Goal: Task Accomplishment & Management: Use online tool/utility

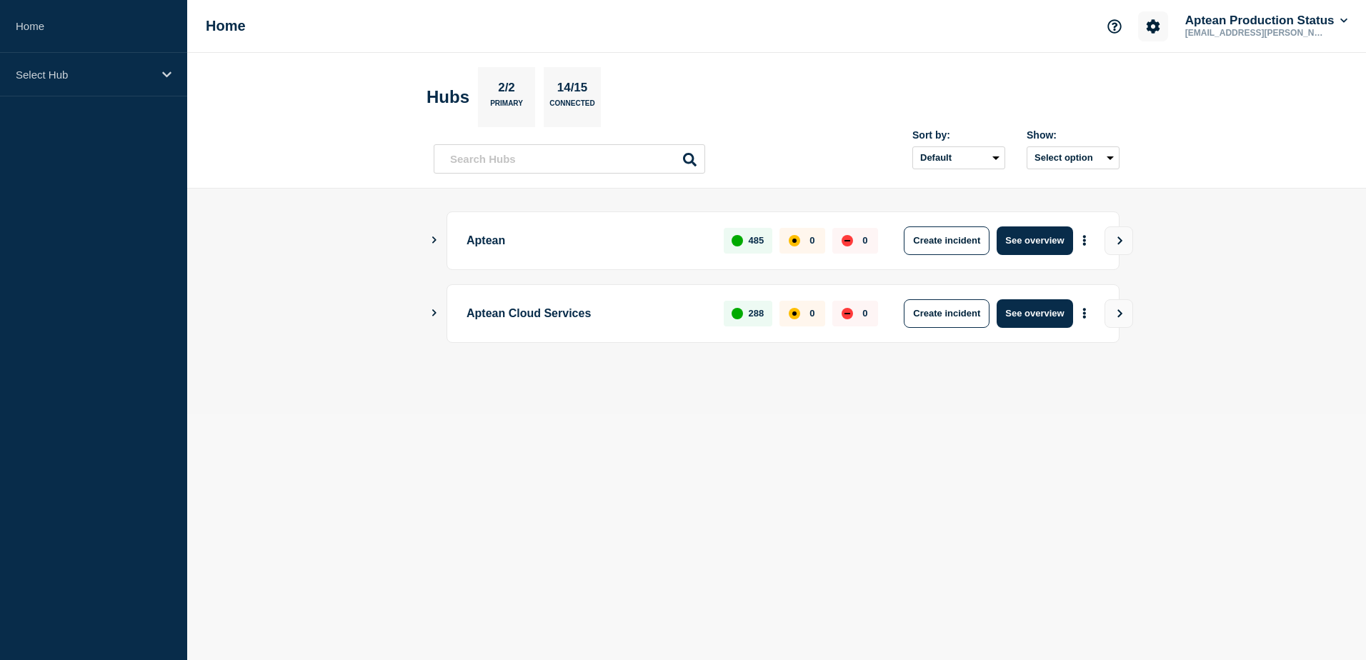
click at [1147, 26] on icon "Account settings" at bounding box center [1153, 26] width 14 height 14
click at [1137, 84] on link "Team Members" at bounding box center [1154, 85] width 74 height 12
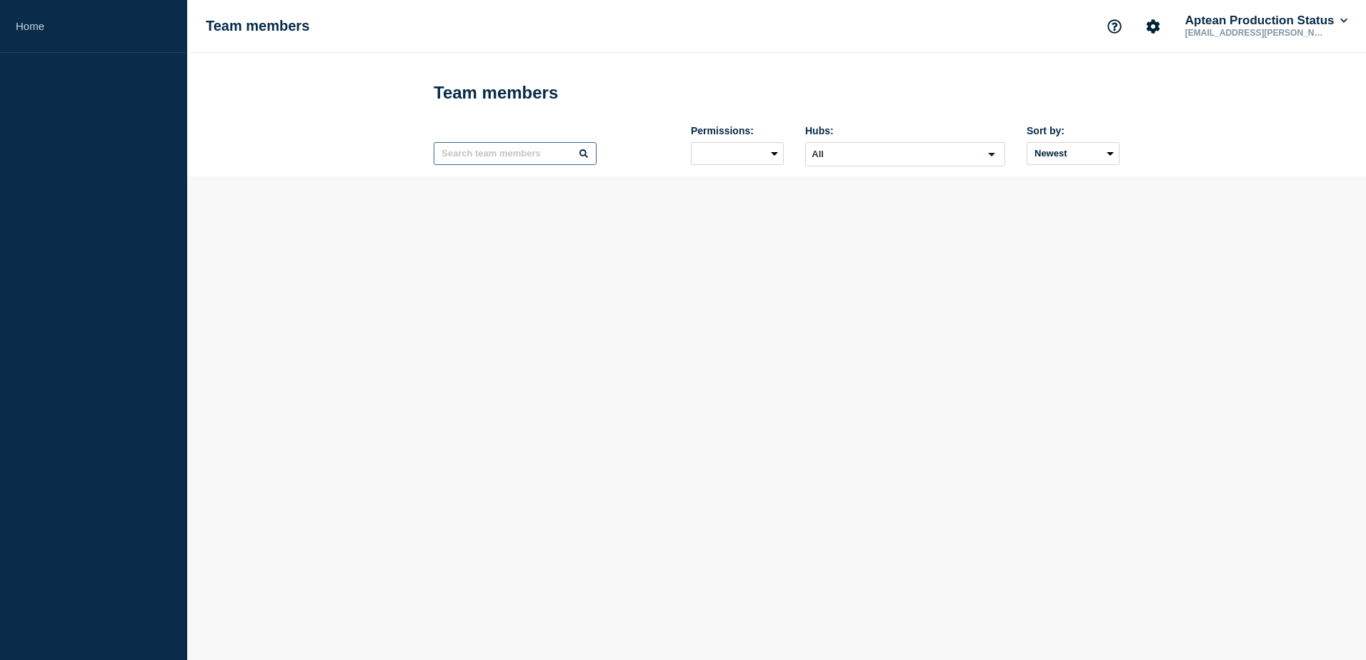
click at [487, 155] on input "text" at bounding box center [515, 153] width 163 height 23
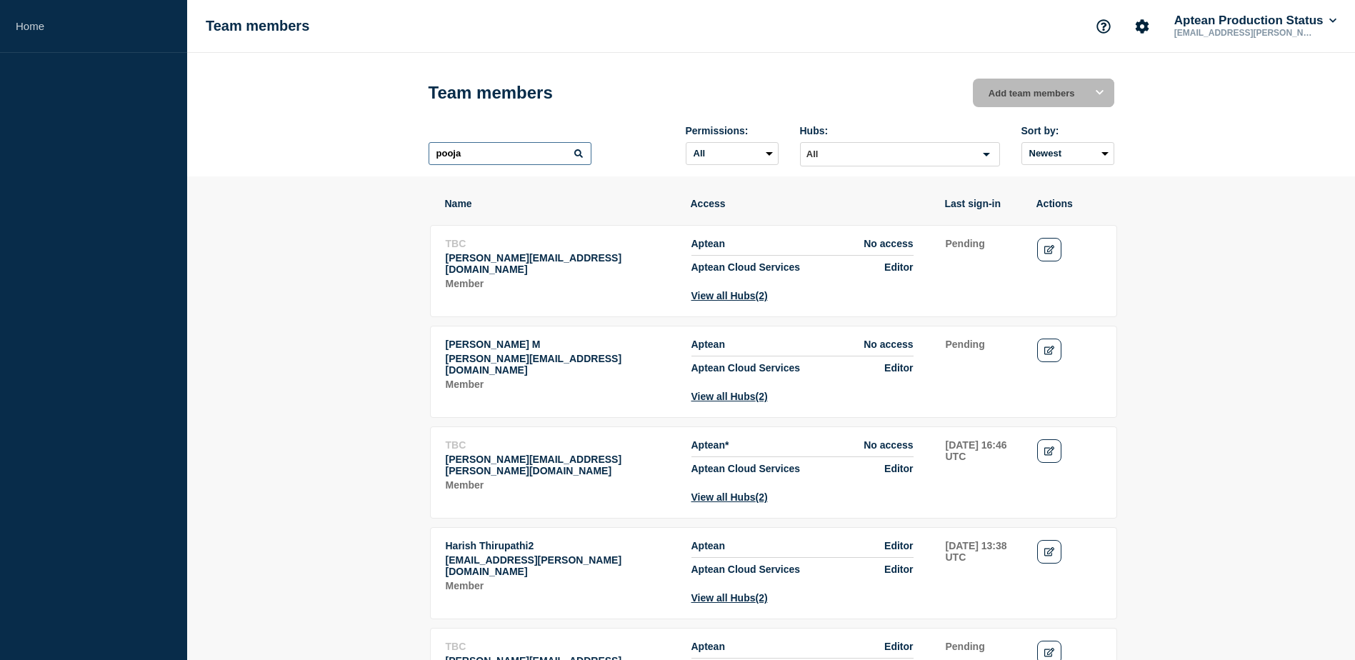
type input "pooja"
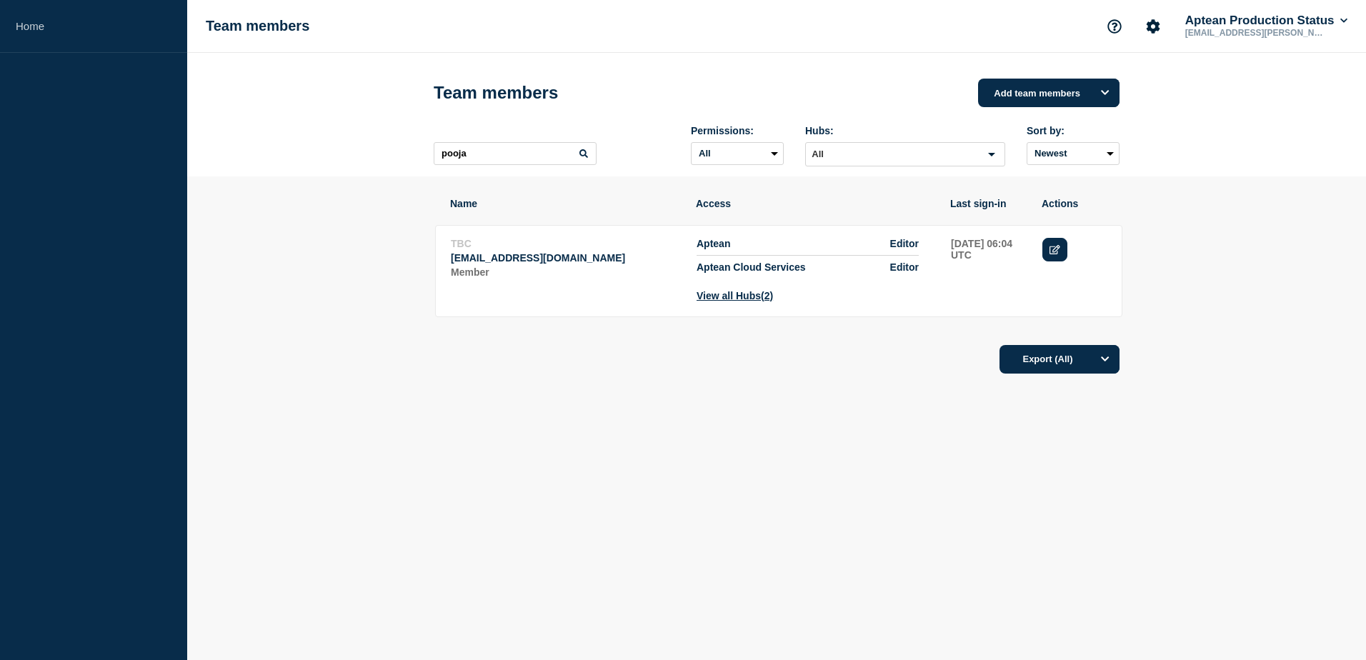
click at [1063, 258] on link "Edit" at bounding box center [1054, 250] width 25 height 24
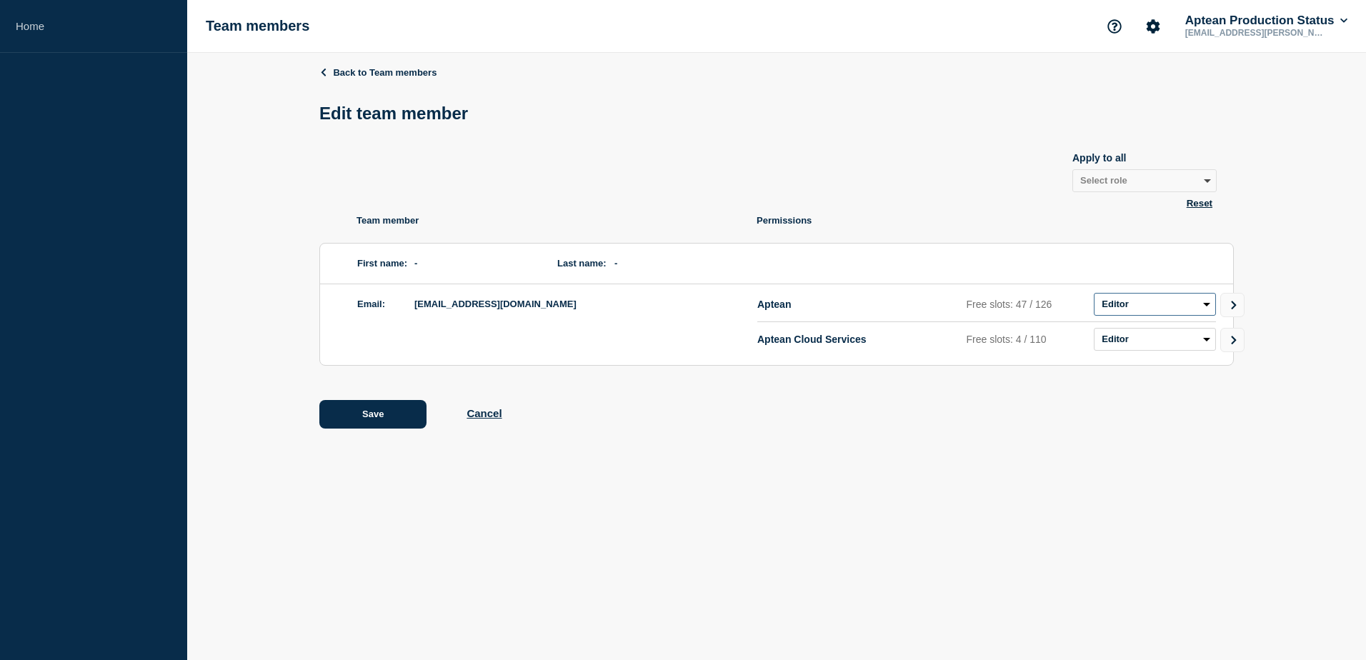
click at [1149, 299] on select "Admin Manager Editor No access" at bounding box center [1155, 304] width 122 height 23
select select "1"
click at [1094, 296] on select "Admin Manager Editor No access" at bounding box center [1155, 304] width 122 height 23
click at [1169, 349] on select "Admin Manager Editor No access" at bounding box center [1155, 339] width 122 height 23
click at [1246, 303] on div "Back to Team members Edit team member Apply to all Select role Admin Manager Ed…" at bounding box center [776, 258] width 1179 height 410
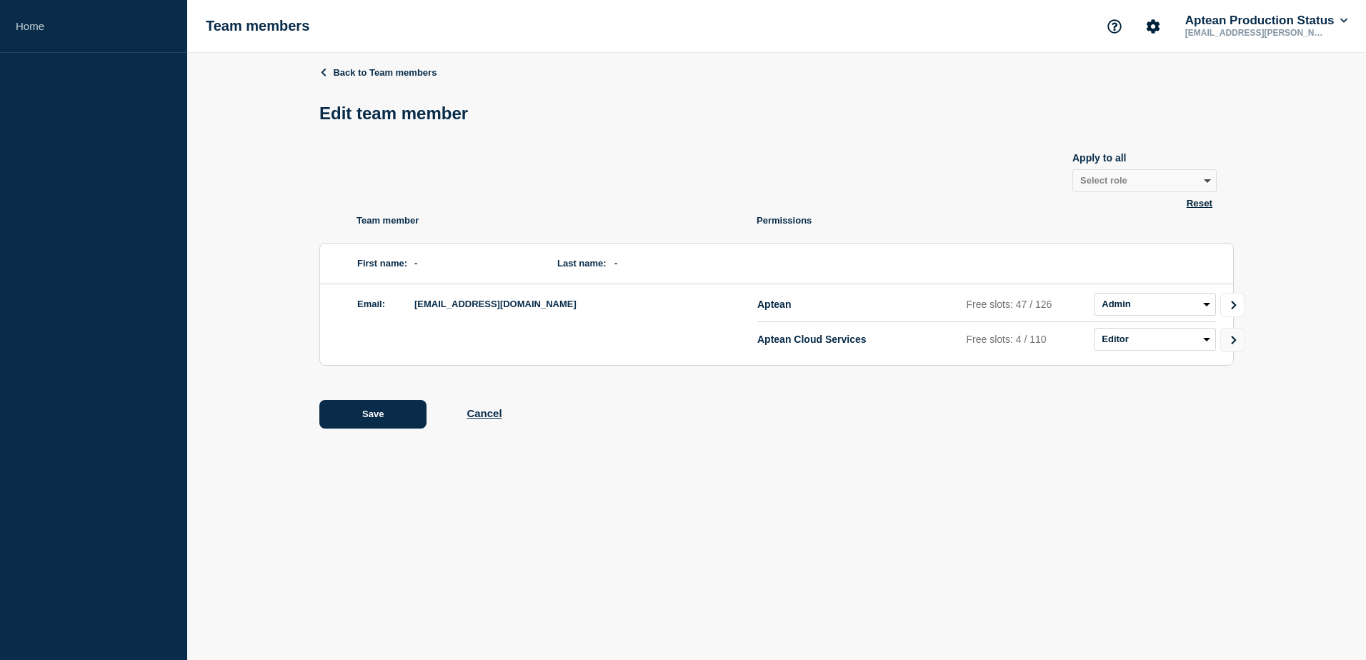
click at [1230, 308] on icon "Go to Connected Hubs" at bounding box center [1234, 305] width 10 height 9
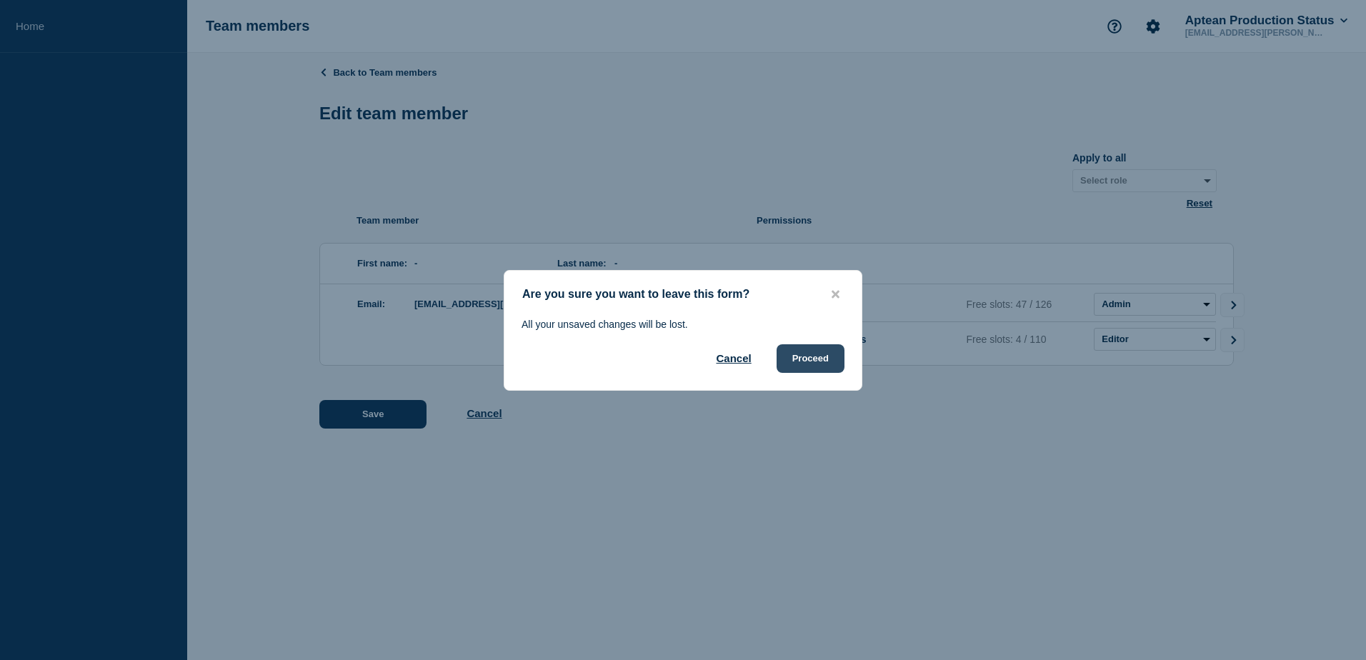
click at [808, 352] on button "Proceed" at bounding box center [810, 358] width 68 height 29
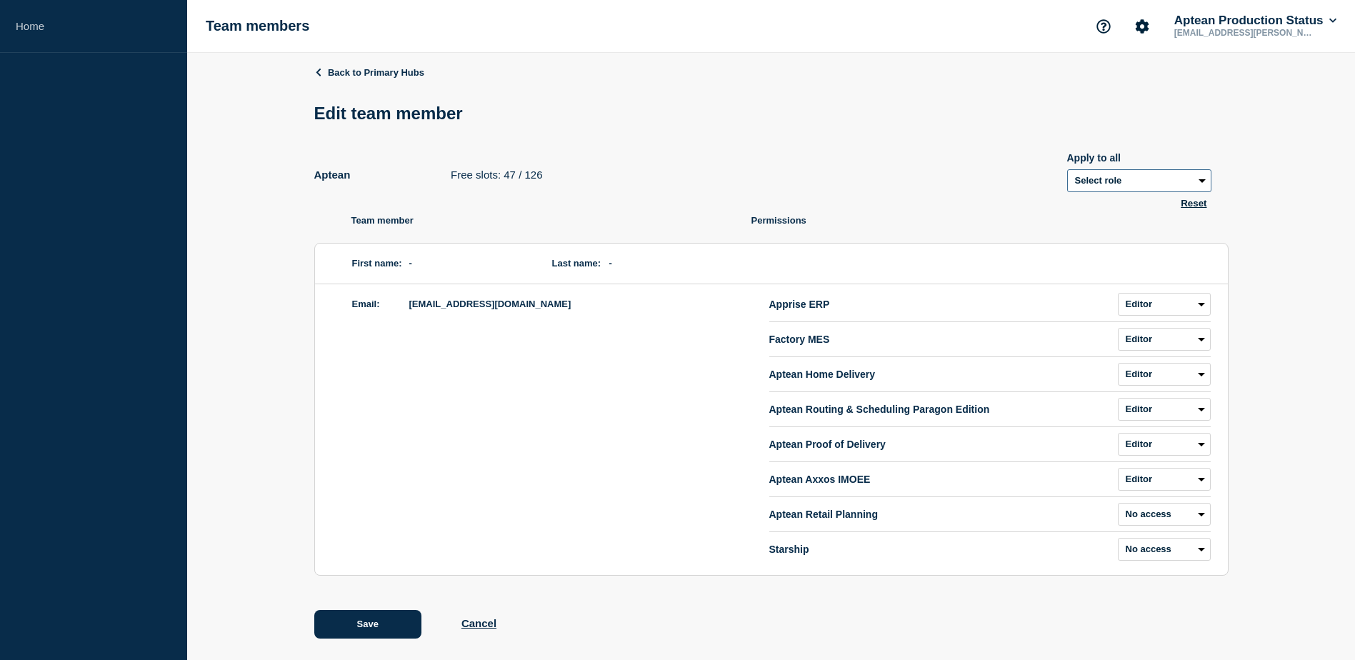
drag, startPoint x: 1117, startPoint y: 187, endPoint x: 1110, endPoint y: 181, distance: 8.6
click at [1117, 187] on select "Select role Admin Manager Editor" at bounding box center [1139, 180] width 144 height 23
select select "1"
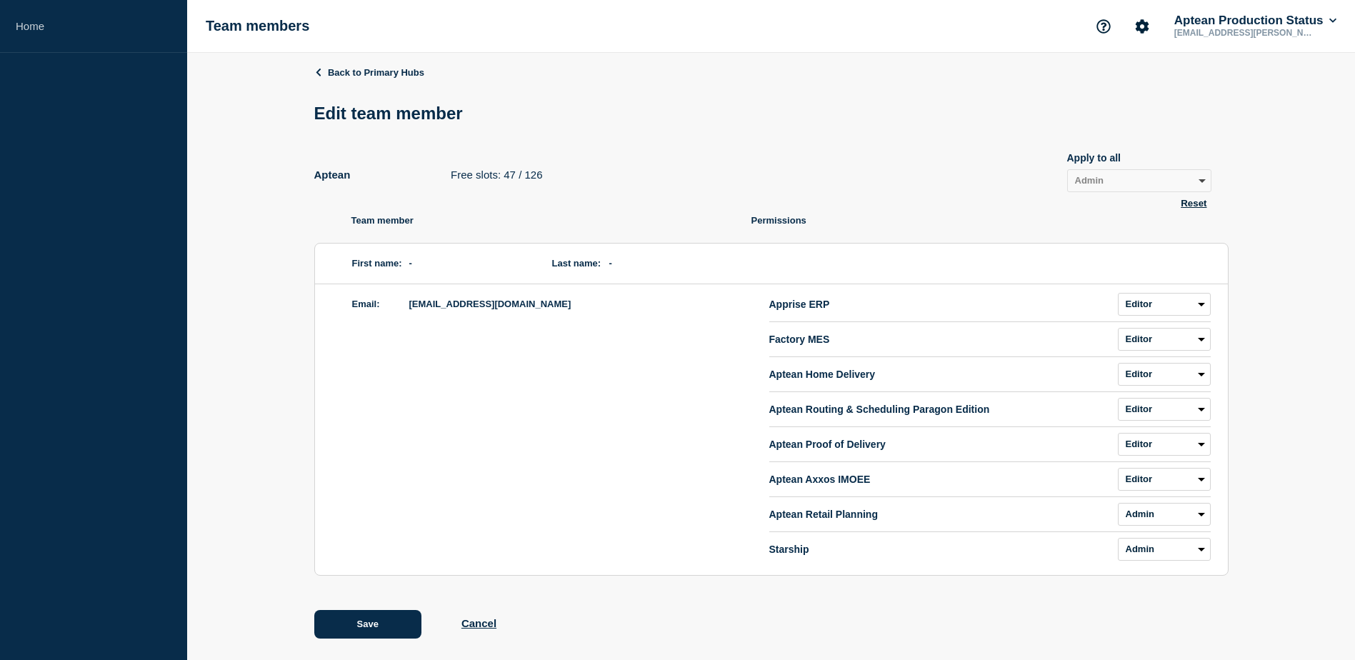
click at [960, 239] on ul "Team member Permissions First name: - Last name: - Email: [PERSON_NAME][EMAIL_A…" at bounding box center [771, 395] width 914 height 361
click at [1140, 306] on select "Admin Manager Editor No access" at bounding box center [1164, 304] width 93 height 23
select select "1"
click at [1118, 296] on select "Admin Manager Editor No access" at bounding box center [1164, 304] width 93 height 23
click at [1156, 351] on select "Admin Manager Editor No access" at bounding box center [1164, 339] width 93 height 23
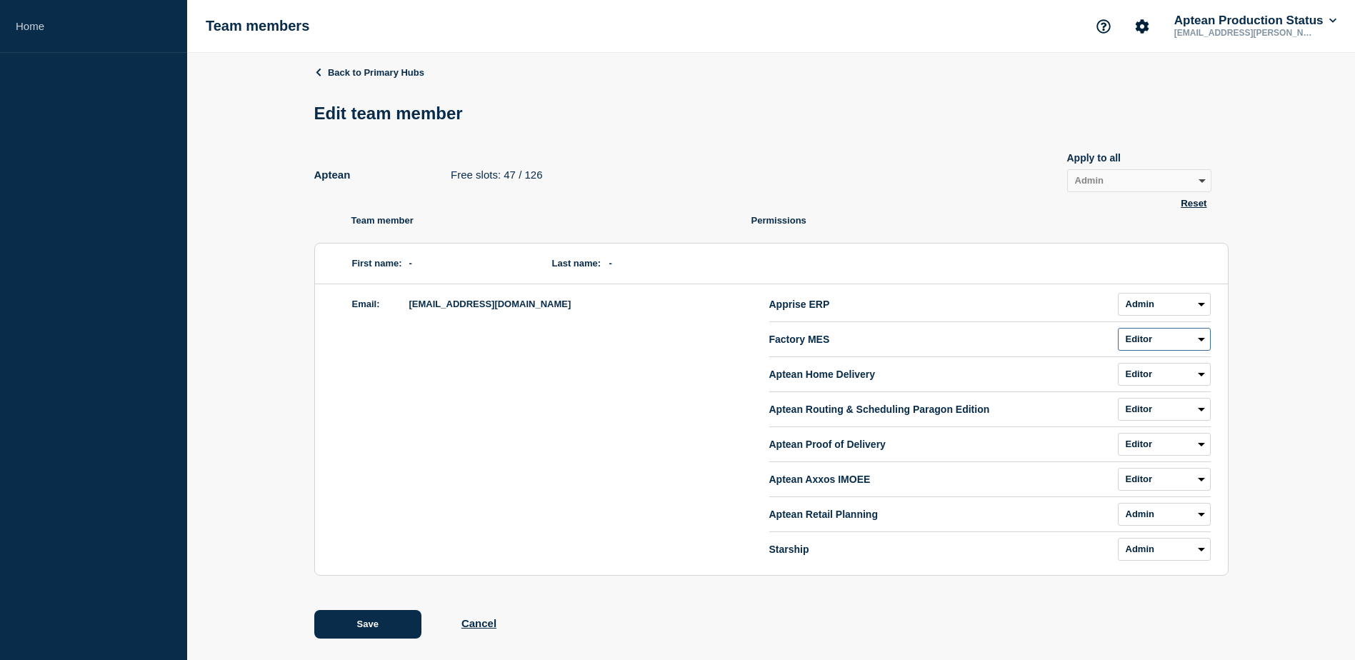
select select "1"
click at [1118, 331] on select "Admin Manager Editor No access" at bounding box center [1164, 339] width 93 height 23
click at [1152, 380] on select "Admin Manager Editor No access" at bounding box center [1164, 374] width 93 height 23
select select "1"
click at [1118, 366] on select "Admin Manager Editor No access" at bounding box center [1164, 374] width 93 height 23
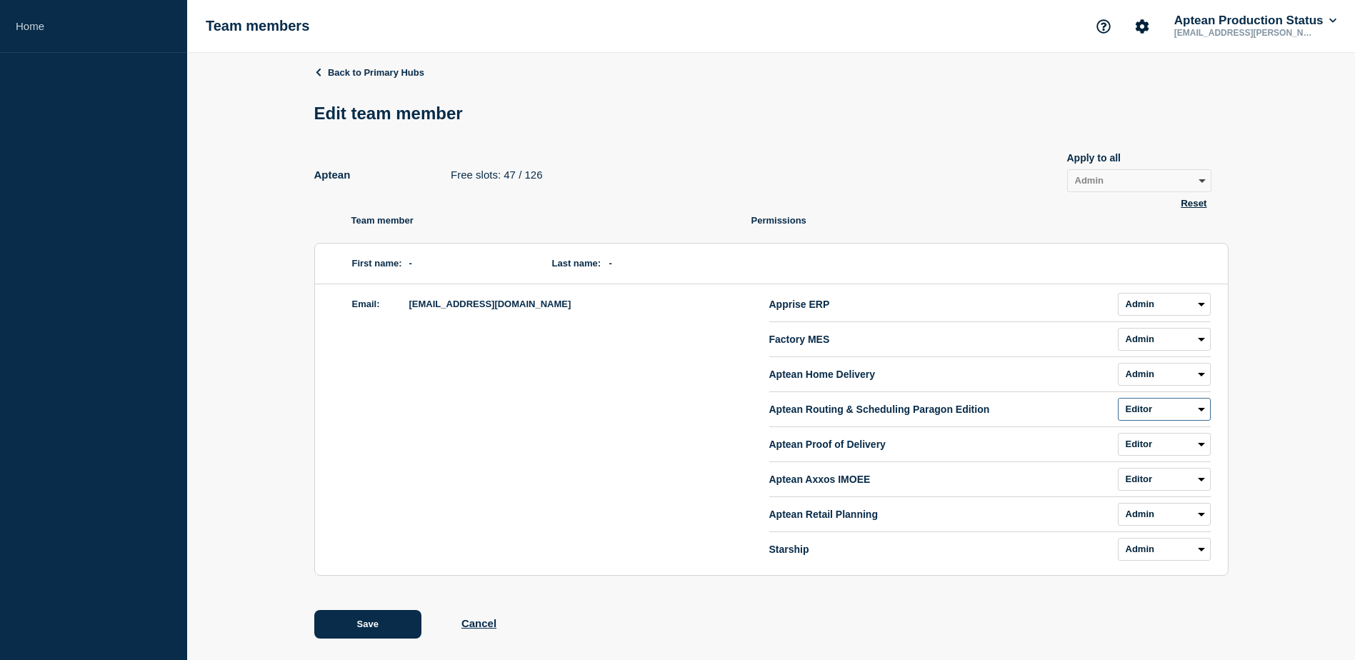
click at [1153, 411] on select "Admin Manager Editor No access" at bounding box center [1164, 409] width 93 height 23
select select "1"
click at [1118, 401] on select "Admin Manager Editor No access" at bounding box center [1164, 409] width 93 height 23
click at [1149, 450] on select "Admin Manager Editor No access" at bounding box center [1164, 444] width 93 height 23
select select "1"
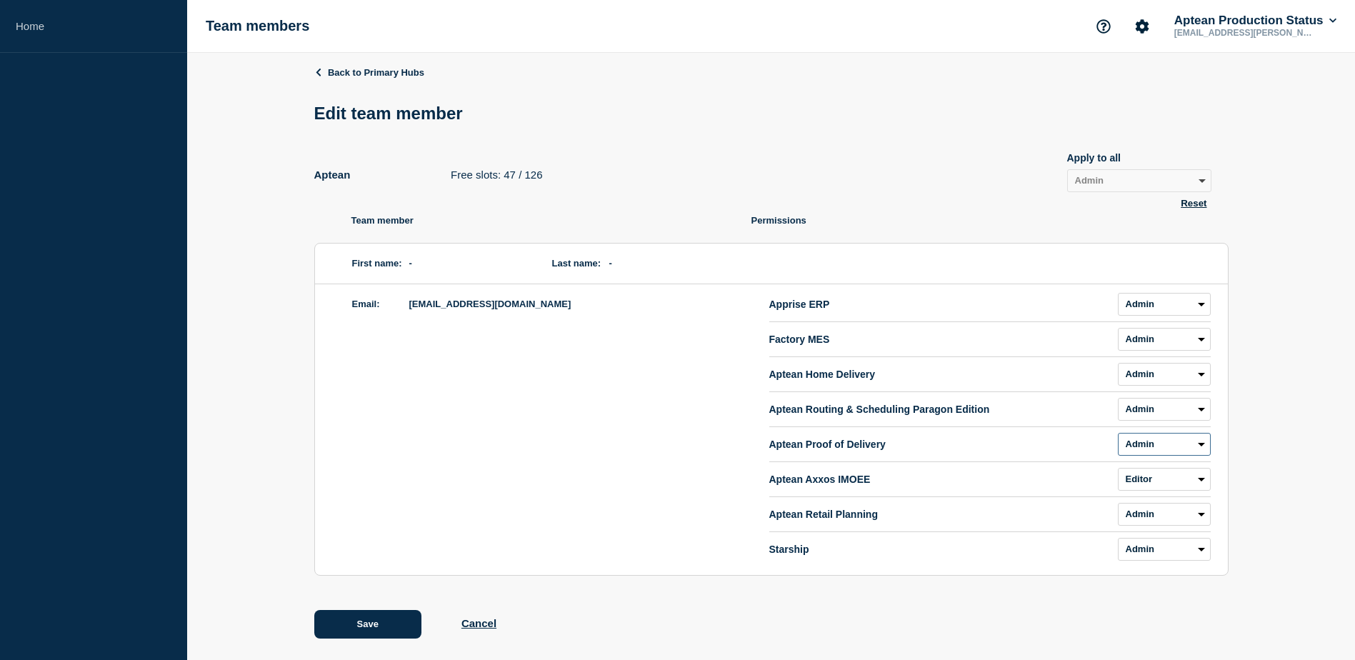
click at [1118, 436] on select "Admin Manager Editor No access" at bounding box center [1164, 444] width 93 height 23
drag, startPoint x: 1152, startPoint y: 480, endPoint x: 1152, endPoint y: 496, distance: 16.4
click at [1152, 480] on select "Admin Manager Editor No access" at bounding box center [1164, 479] width 93 height 23
select select "1"
click at [1118, 471] on select "Admin Manager Editor No access" at bounding box center [1164, 479] width 93 height 23
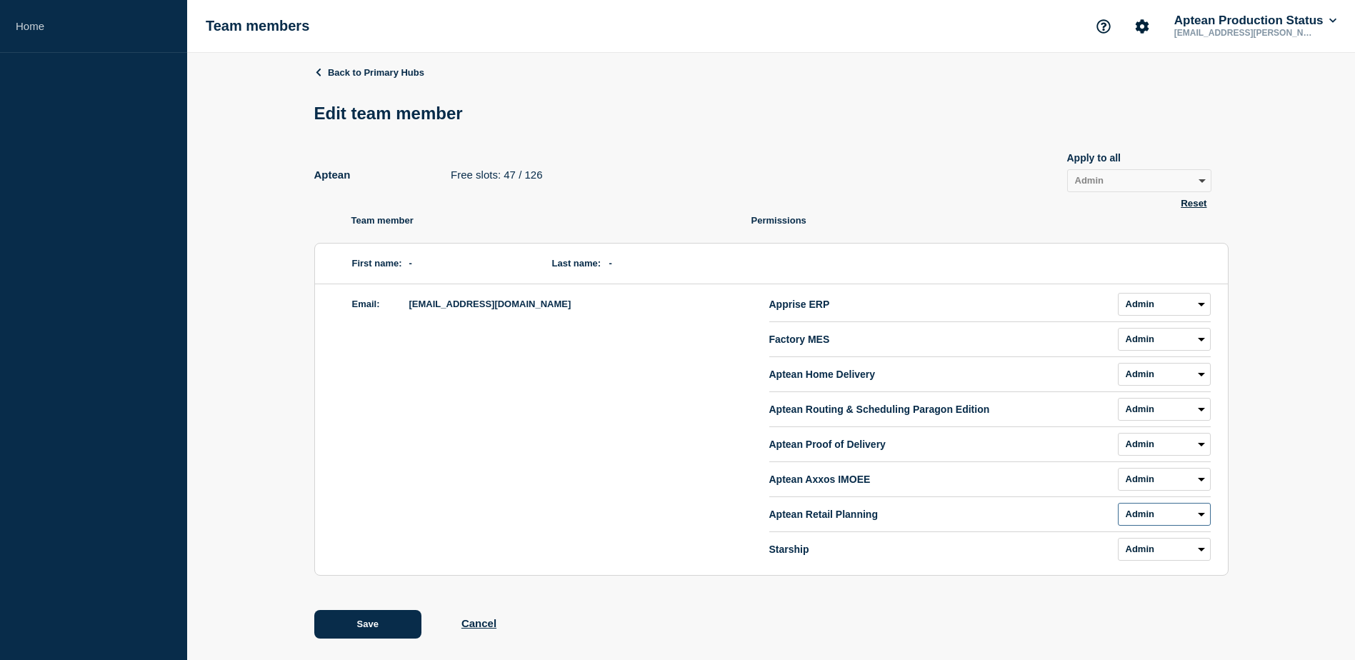
drag, startPoint x: 1142, startPoint y: 522, endPoint x: 1142, endPoint y: 530, distance: 7.9
click at [1142, 522] on select "Admin Manager Editor No access" at bounding box center [1164, 514] width 93 height 23
click at [1118, 506] on select "Admin Manager Editor No access" at bounding box center [1164, 514] width 93 height 23
click at [1142, 552] on select "Admin Manager Editor No access" at bounding box center [1164, 549] width 93 height 23
click at [1118, 541] on select "Admin Manager Editor No access" at bounding box center [1164, 549] width 93 height 23
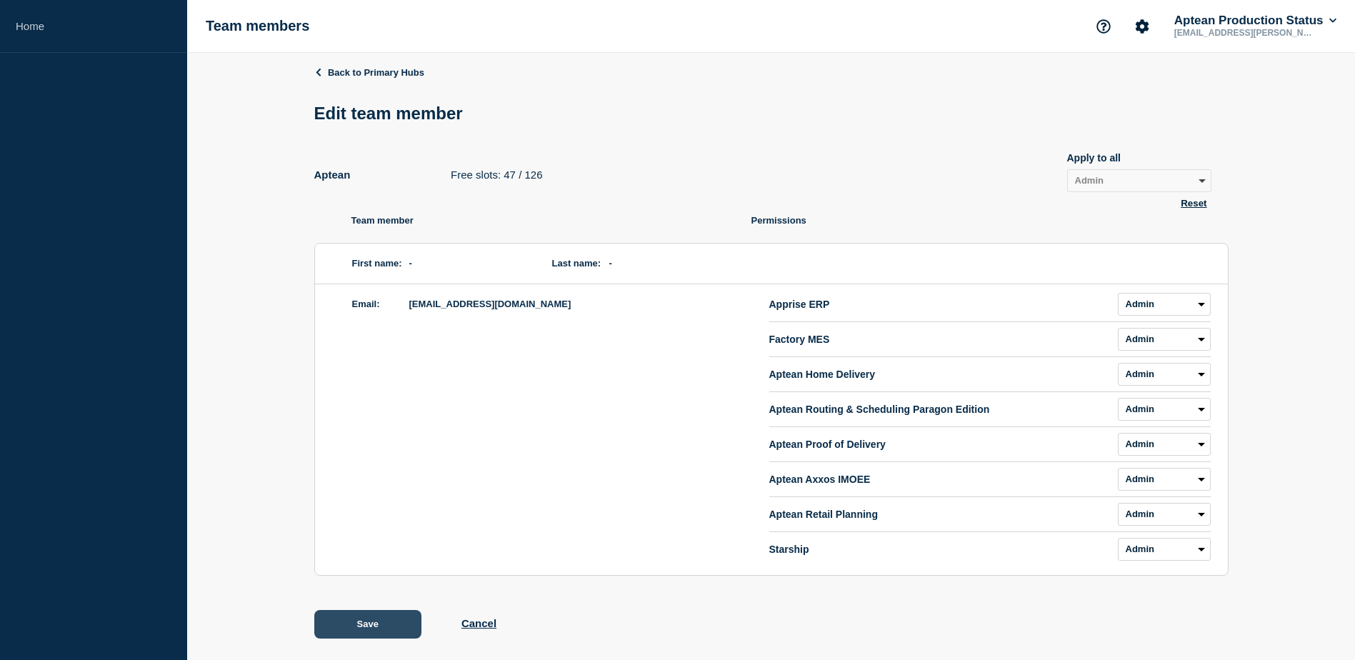
click at [354, 624] on button "Save" at bounding box center [367, 624] width 107 height 29
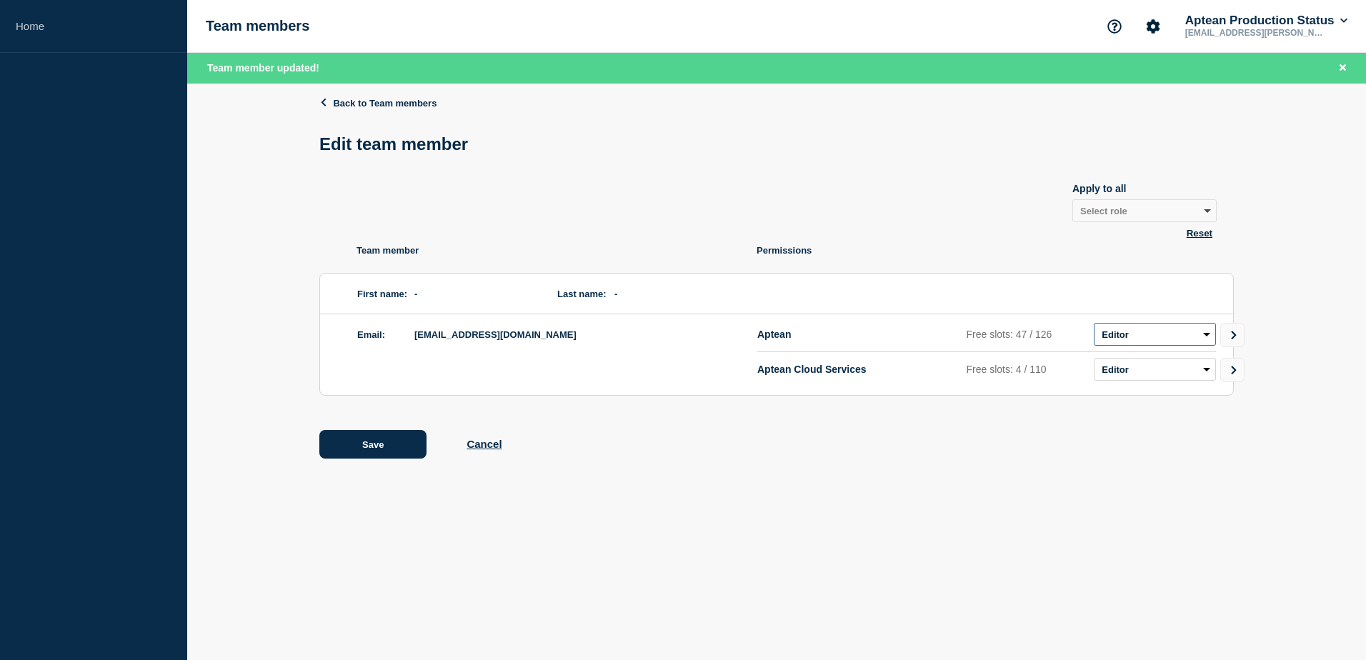
click at [1197, 332] on select "Admin Manager Editor No access" at bounding box center [1155, 334] width 122 height 23
select select "1"
click at [1094, 326] on select "Admin Manager Editor No access" at bounding box center [1155, 334] width 122 height 23
click at [1187, 361] on li "Aptean Cloud Services Free slots: 4 / 110 Admin Manager Editor No access" at bounding box center [986, 369] width 459 height 34
click at [1183, 374] on select "Admin Manager Editor No access" at bounding box center [1155, 369] width 122 height 23
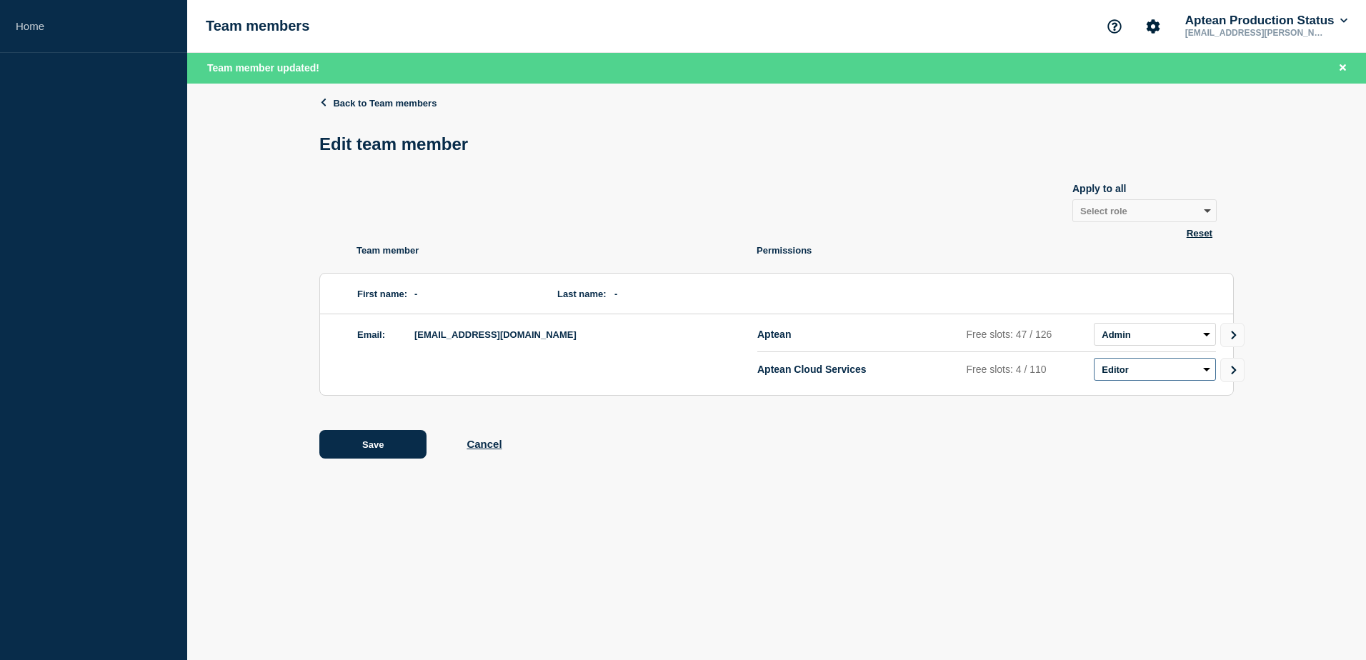
select select "1"
click at [1094, 361] on select "Admin Manager Editor No access" at bounding box center [1155, 369] width 122 height 23
click at [368, 452] on button "Save" at bounding box center [372, 444] width 107 height 29
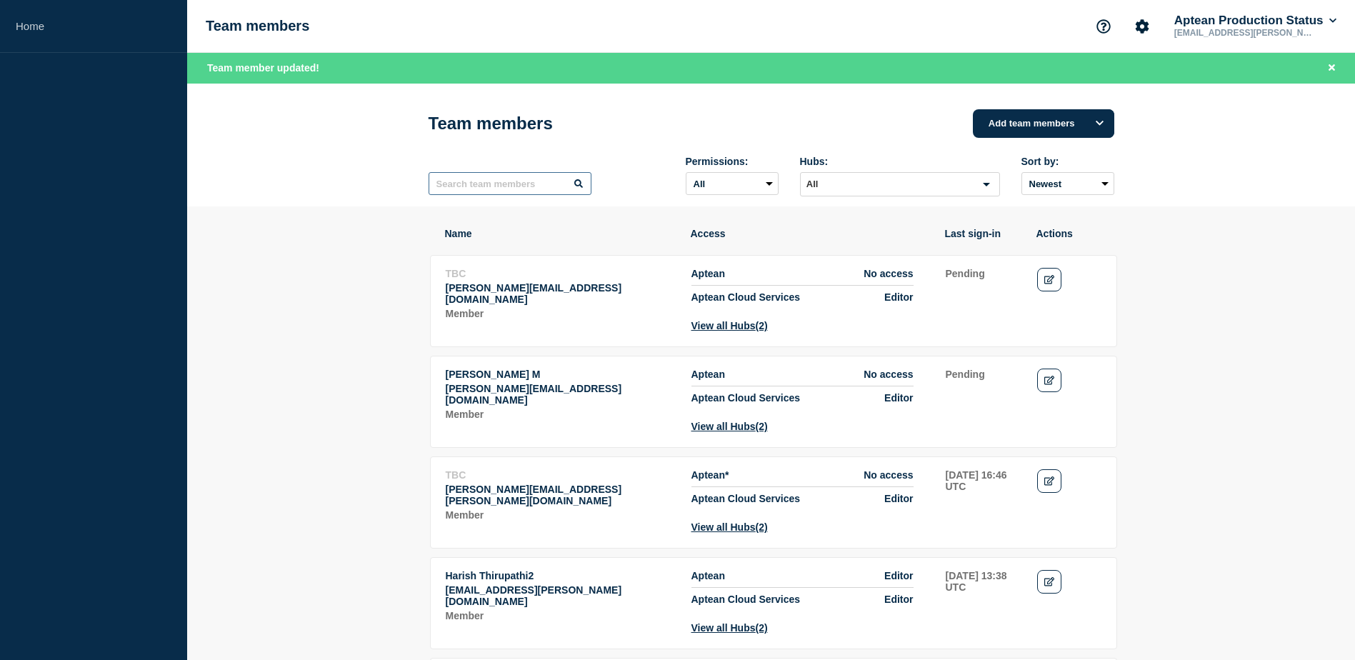
click at [504, 181] on input "text" at bounding box center [510, 183] width 163 height 23
type input "pooja"
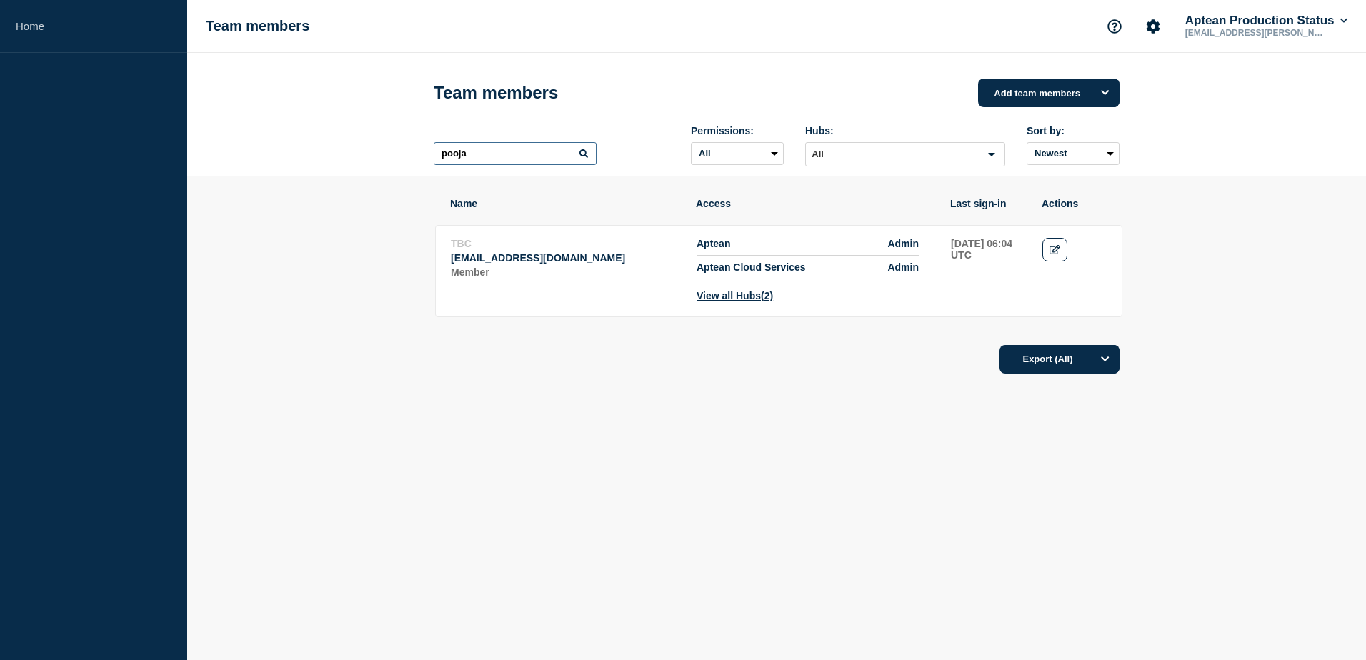
click at [494, 164] on input "pooja" at bounding box center [515, 153] width 163 height 23
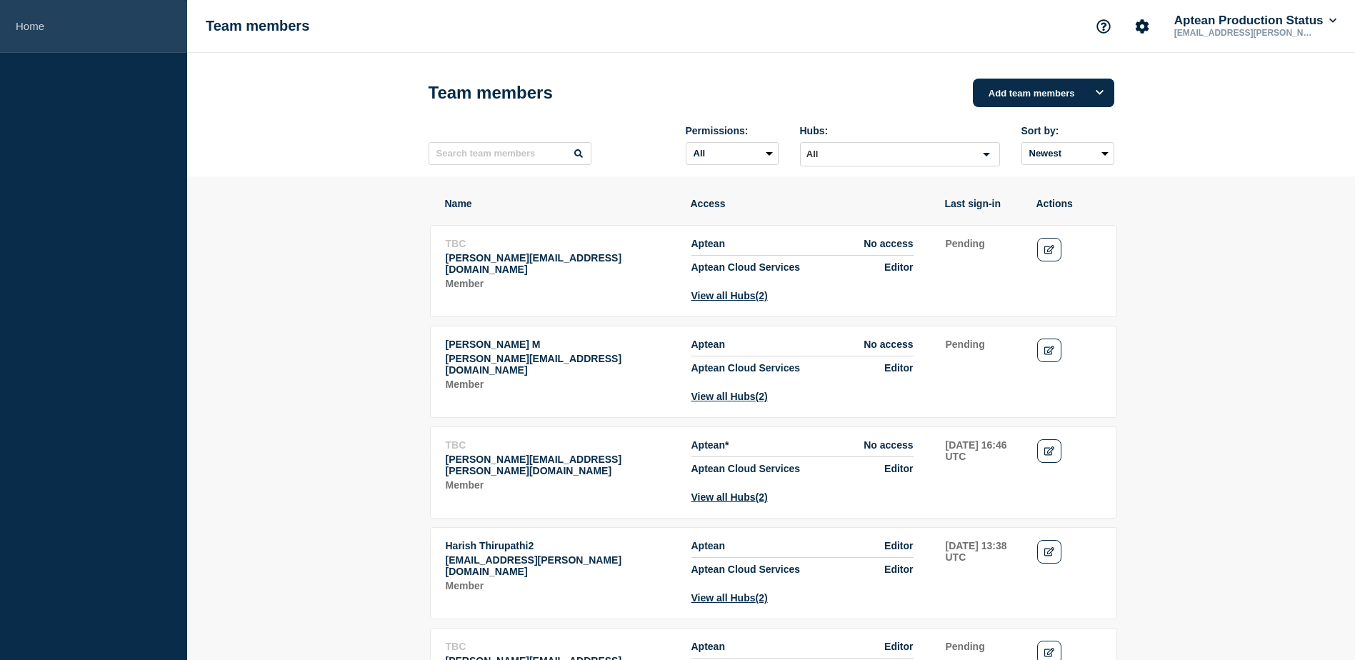
click at [55, 24] on link "Home" at bounding box center [93, 26] width 187 height 53
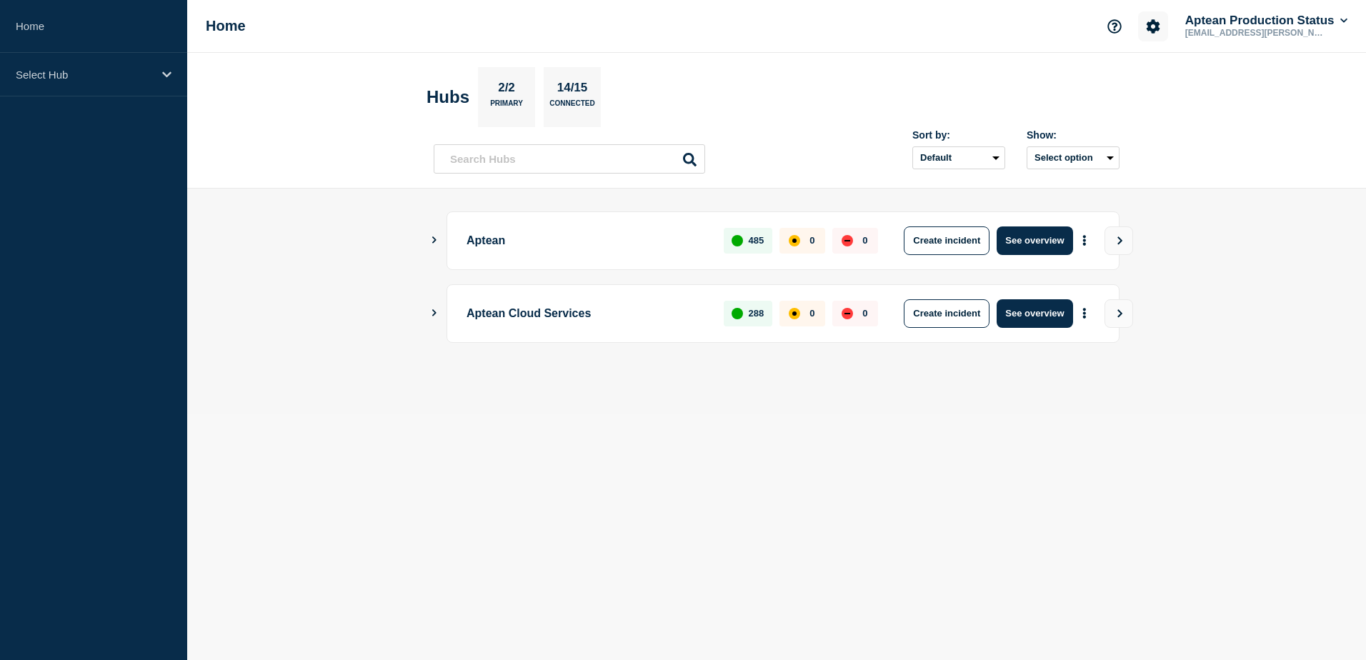
click at [1149, 29] on icon "Account settings" at bounding box center [1153, 26] width 14 height 14
click at [1138, 86] on link "Team Members" at bounding box center [1154, 85] width 74 height 12
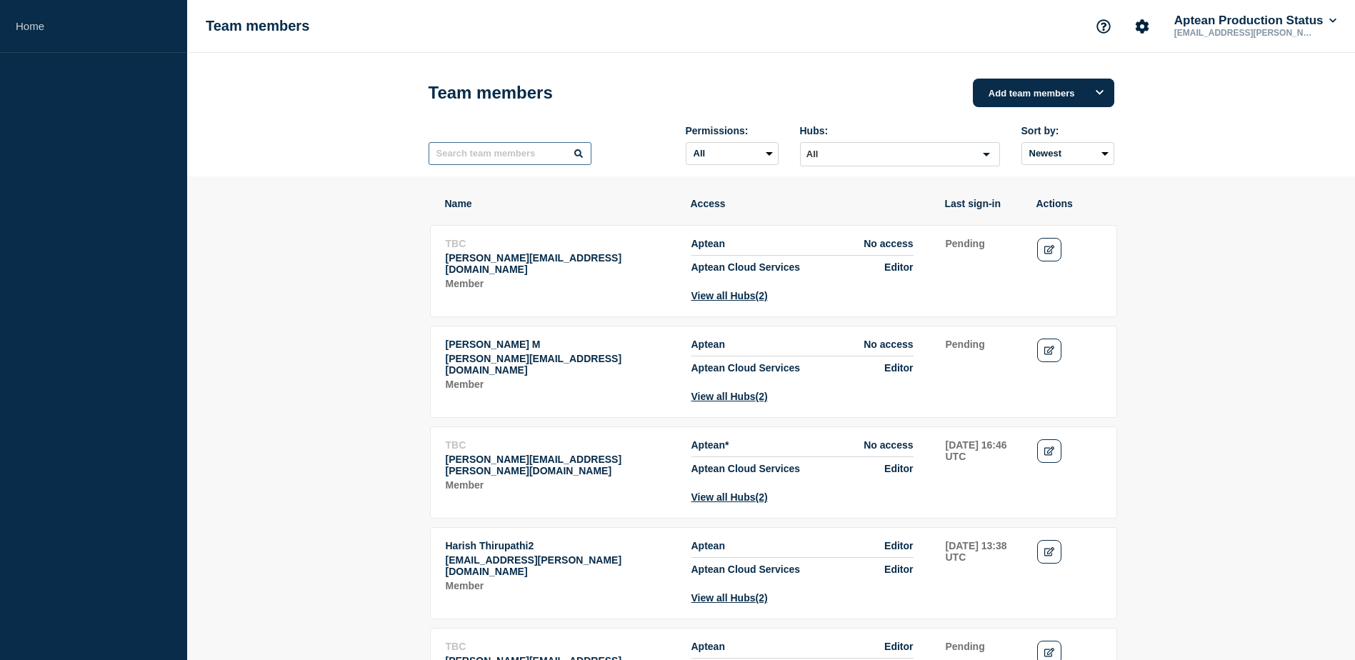
click at [509, 161] on input "text" at bounding box center [510, 153] width 163 height 23
type input "pooja"
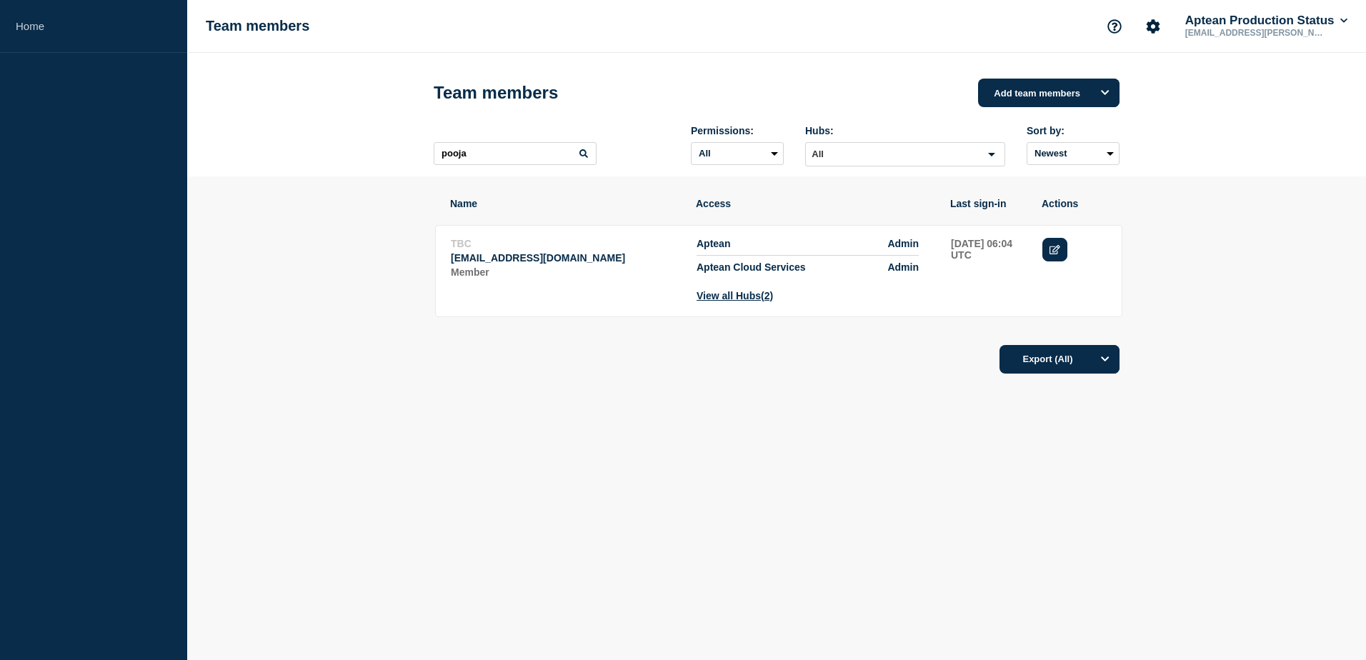
click at [1049, 253] on icon "Edit" at bounding box center [1054, 249] width 11 height 9
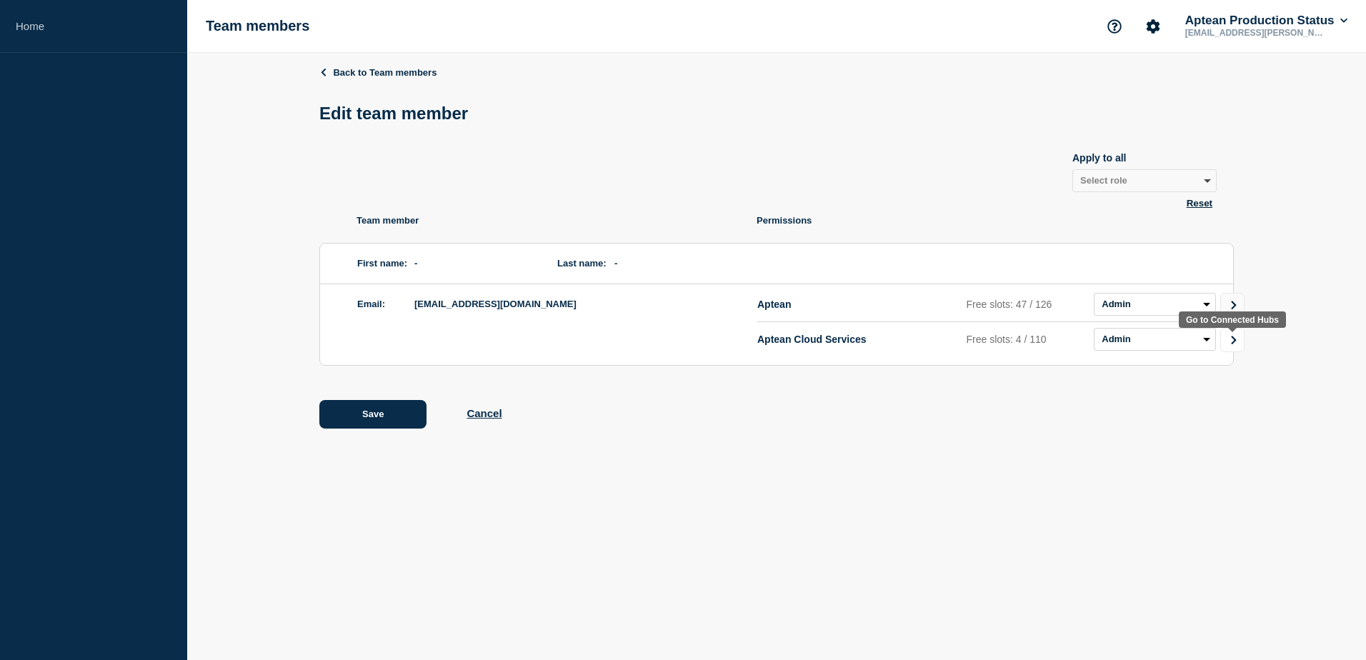
click at [1239, 342] on icon "Go to Connected Hubs" at bounding box center [1234, 340] width 10 height 9
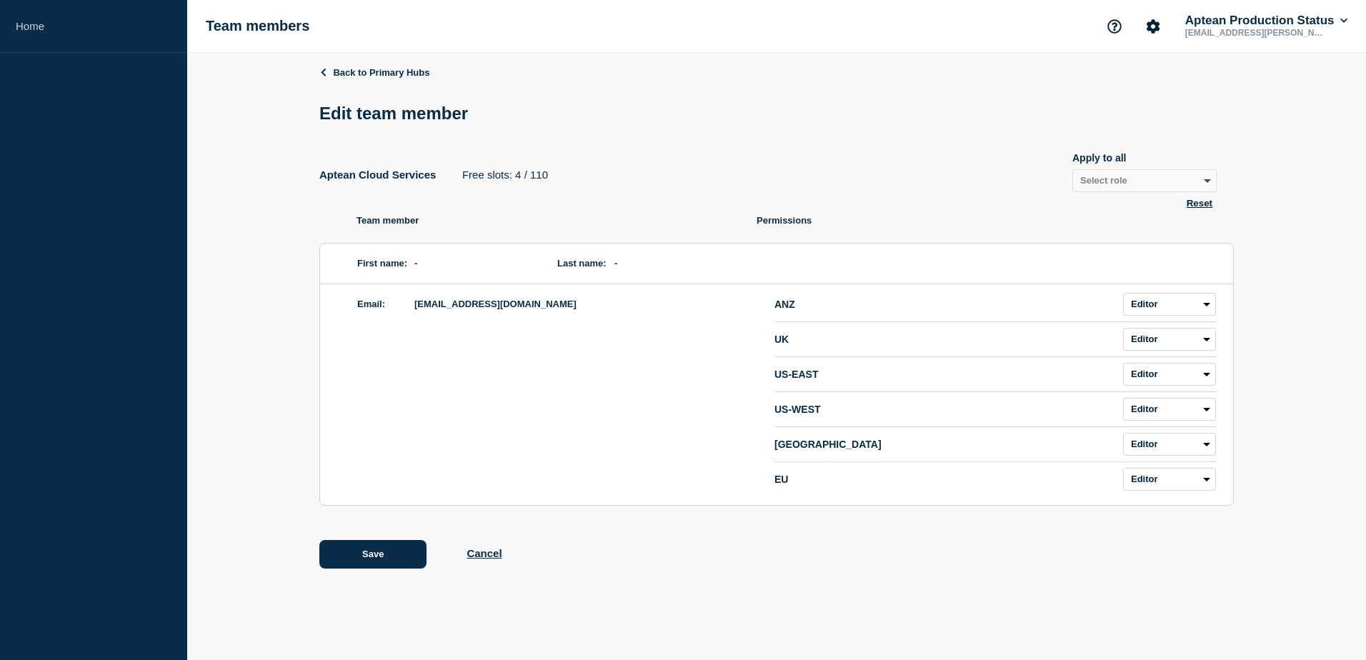
click at [1204, 204] on button "Reset" at bounding box center [1199, 203] width 34 height 12
select select "3"
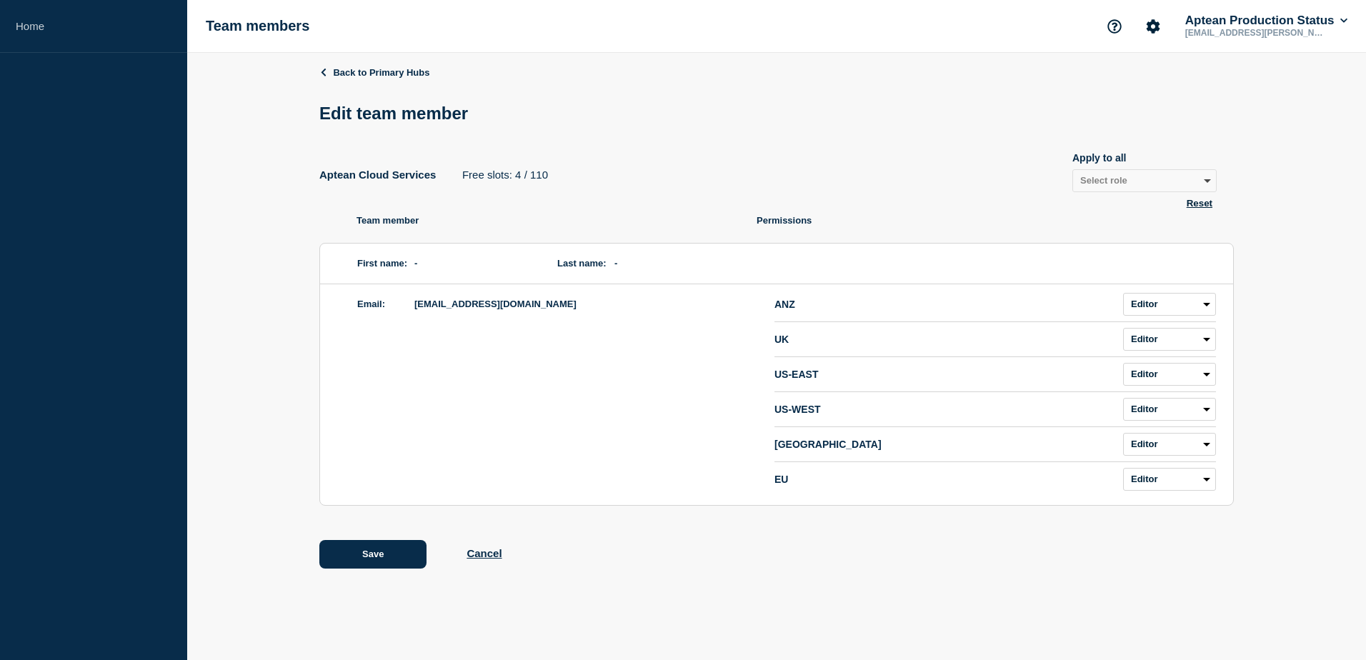
select select "3"
drag, startPoint x: 1182, startPoint y: 185, endPoint x: 1186, endPoint y: 193, distance: 9.0
click at [1182, 185] on select "Select role Admin Manager Editor" at bounding box center [1144, 180] width 144 height 23
select select "1"
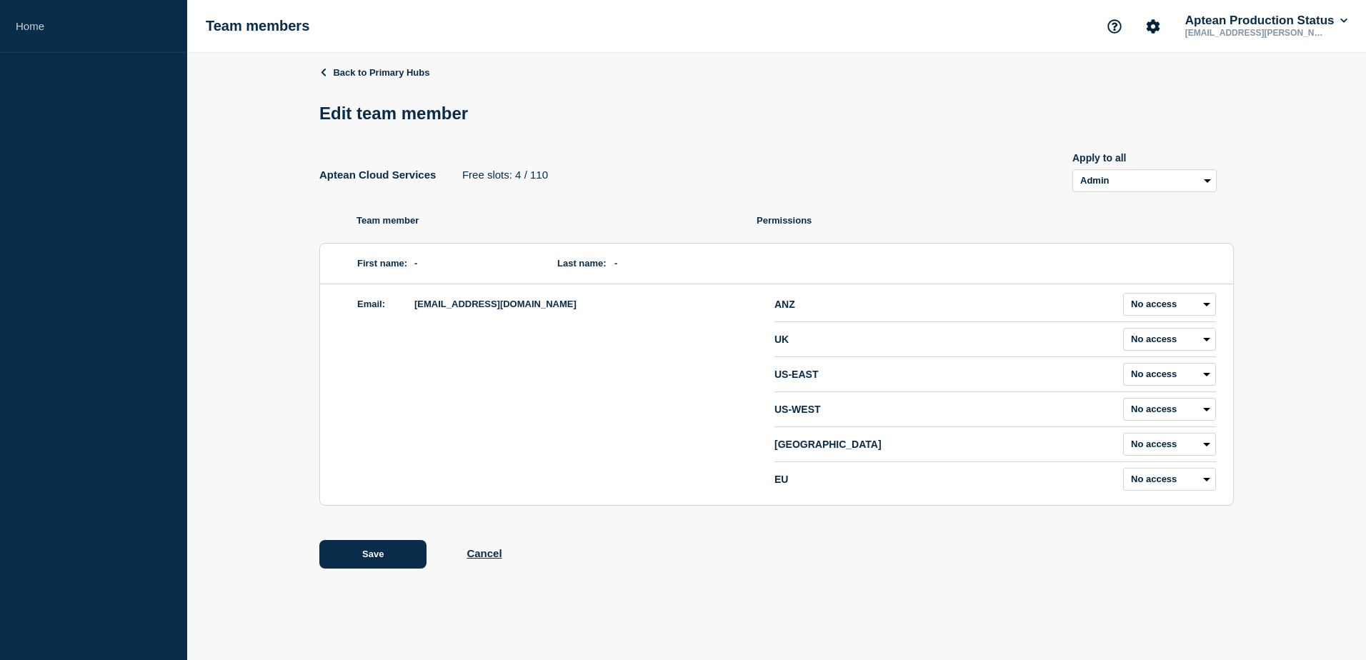
select select "1"
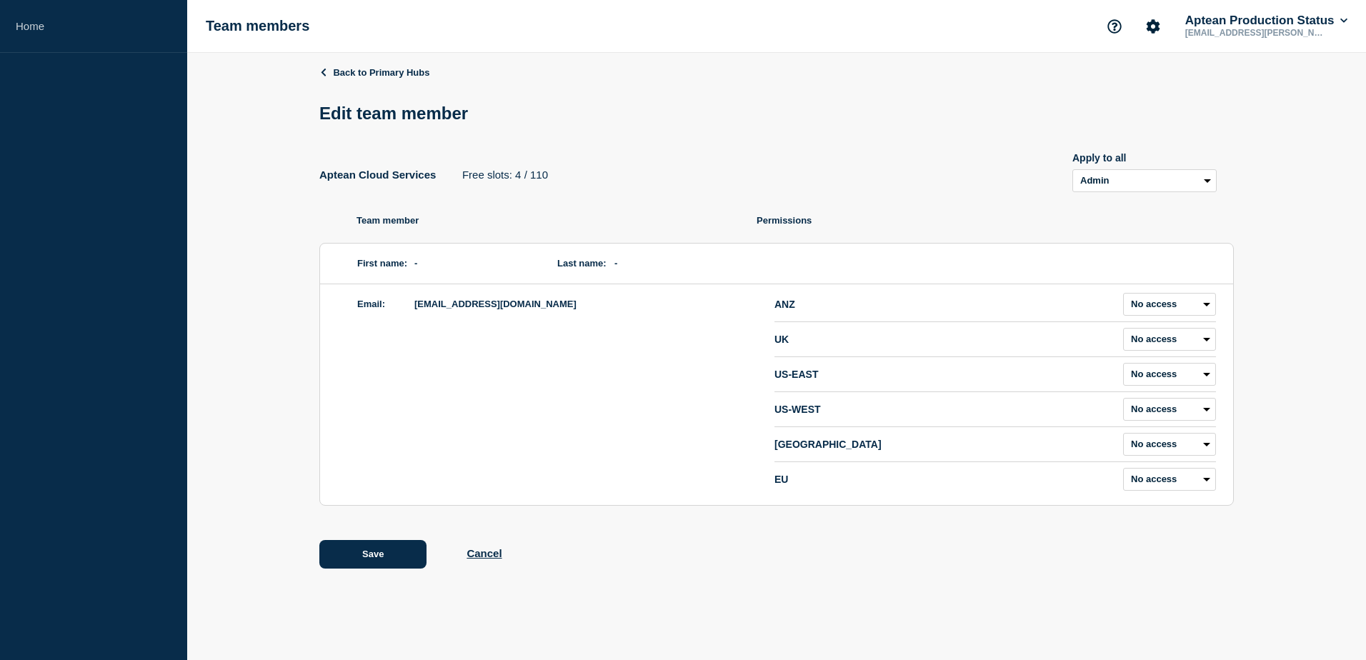
select select "1"
click at [380, 559] on button "Save" at bounding box center [372, 554] width 107 height 29
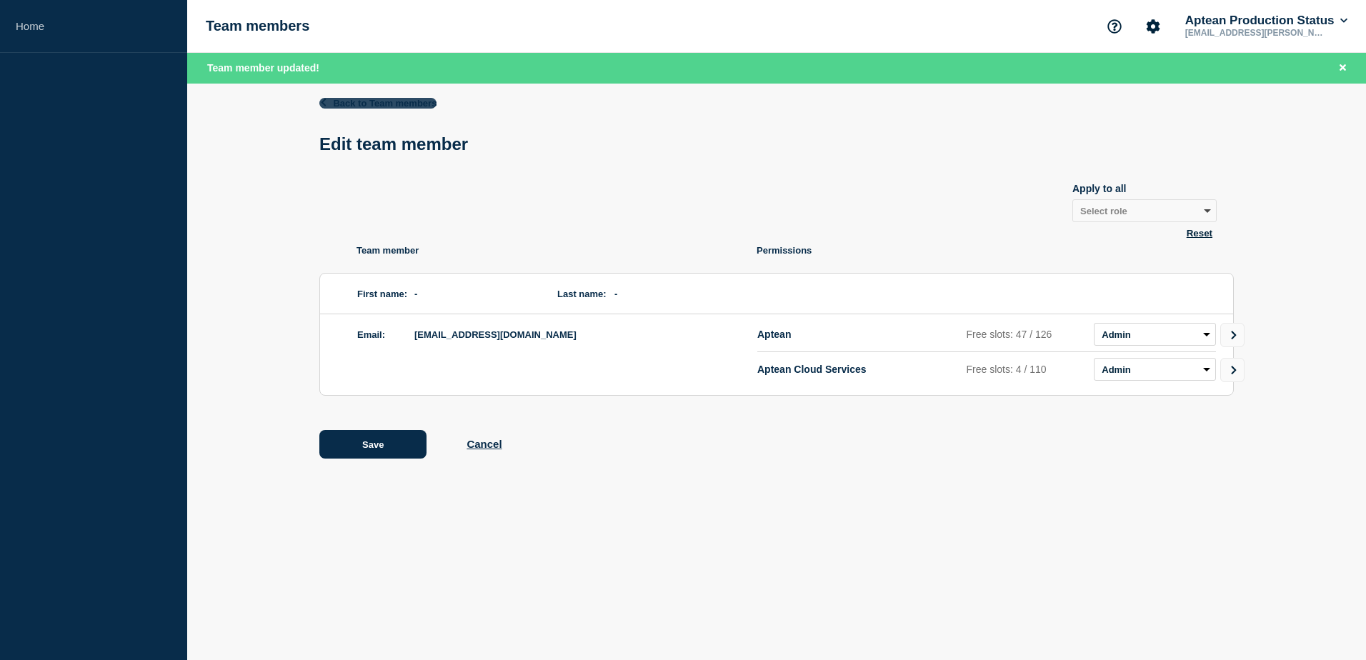
click at [340, 101] on link "Back to Team members" at bounding box center [377, 103] width 117 height 11
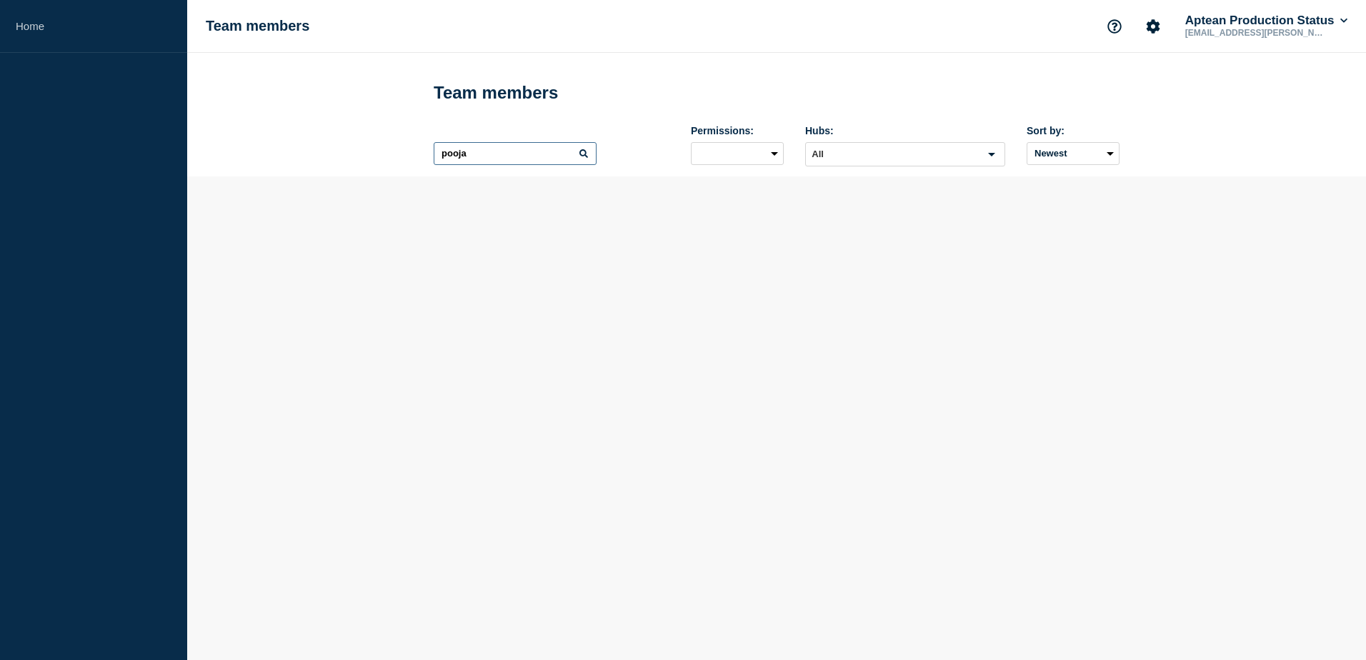
click at [484, 153] on input "pooja" at bounding box center [515, 153] width 163 height 23
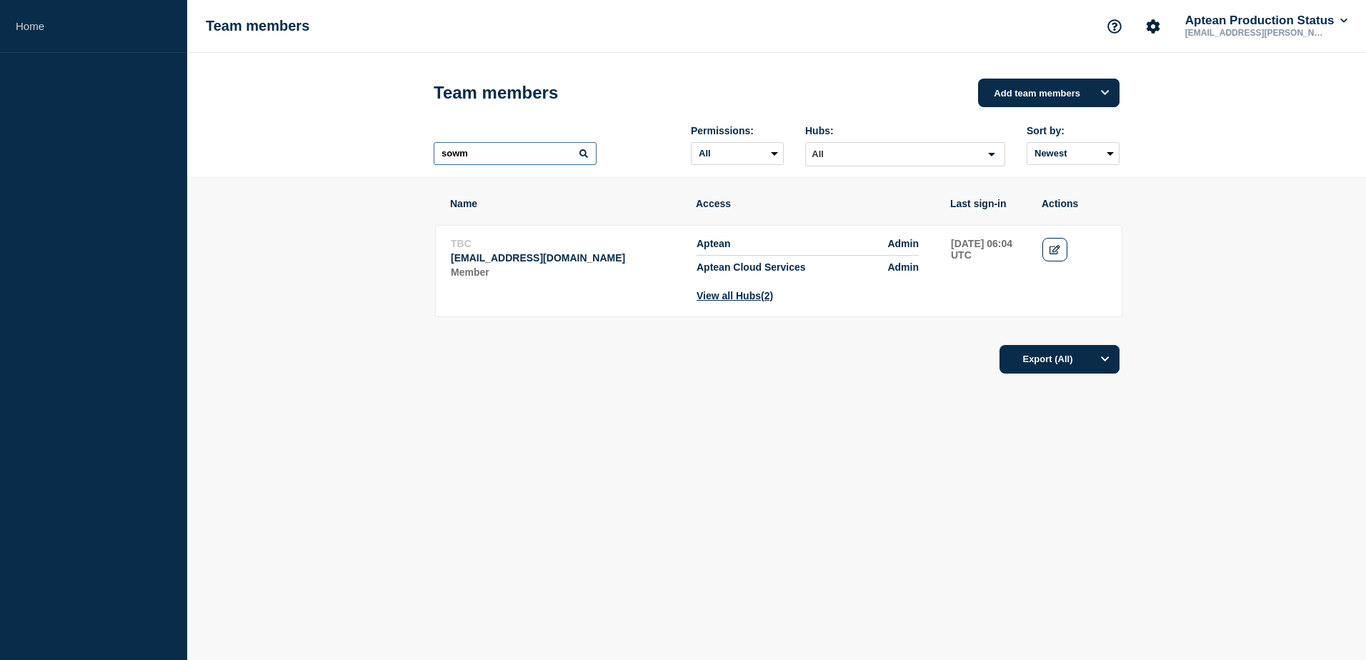
type input "sowm"
click at [1056, 249] on icon "Edit" at bounding box center [1054, 249] width 11 height 9
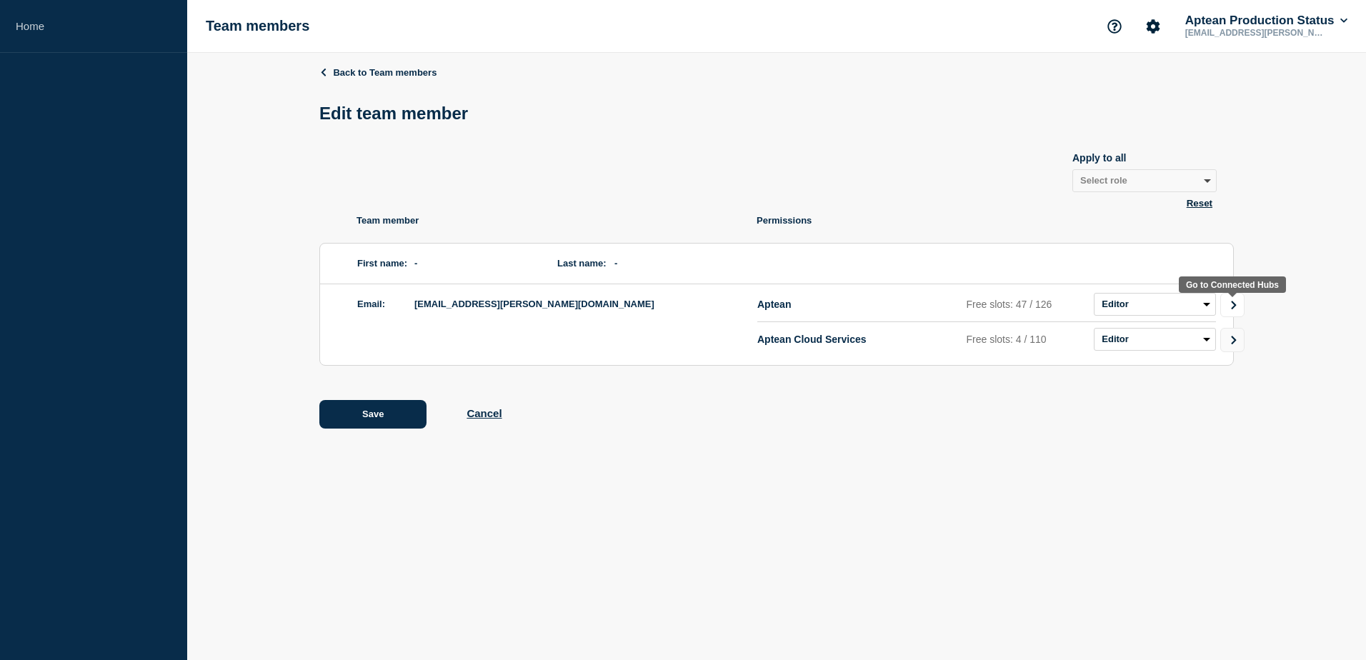
click at [1228, 306] on link "Go to Connected Hubs" at bounding box center [1232, 305] width 24 height 24
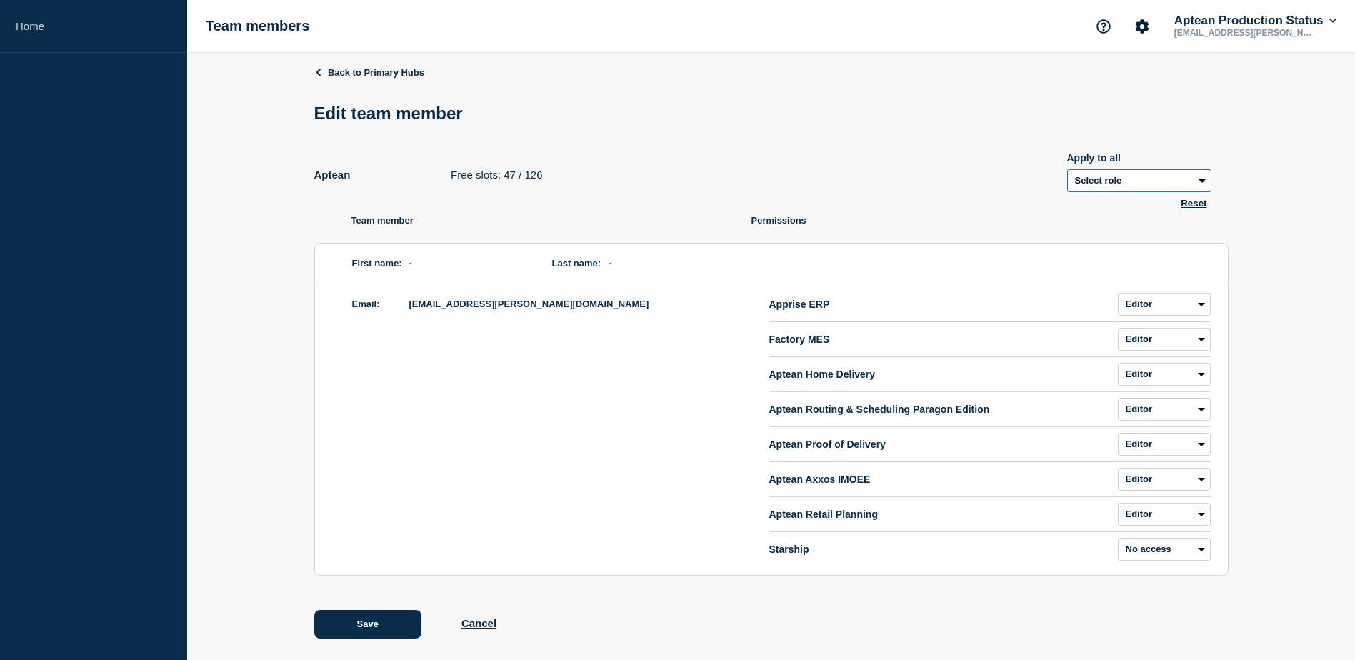
click at [1124, 184] on select "Select role Admin Manager Editor" at bounding box center [1139, 180] width 144 height 23
select select "1"
click at [994, 210] on div "Back to Primary Hubs Edit team member Aptean Free slots: 47 / 126 Apply to all …" at bounding box center [771, 363] width 914 height 620
click at [925, 211] on div "Back to Primary Hubs Edit team member Aptean Free slots: 47 / 126 Apply to all …" at bounding box center [771, 363] width 914 height 620
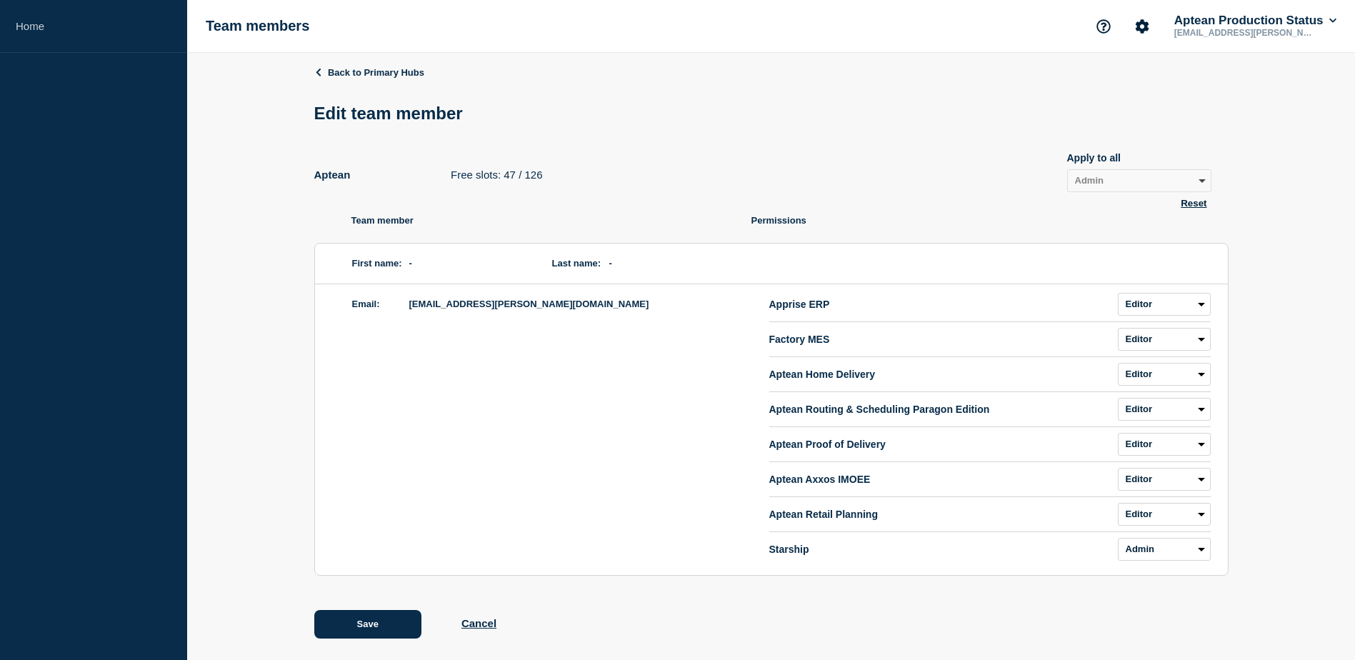
click at [1189, 208] on button "Reset" at bounding box center [1194, 203] width 34 height 12
select select "Select role"
select select "3"
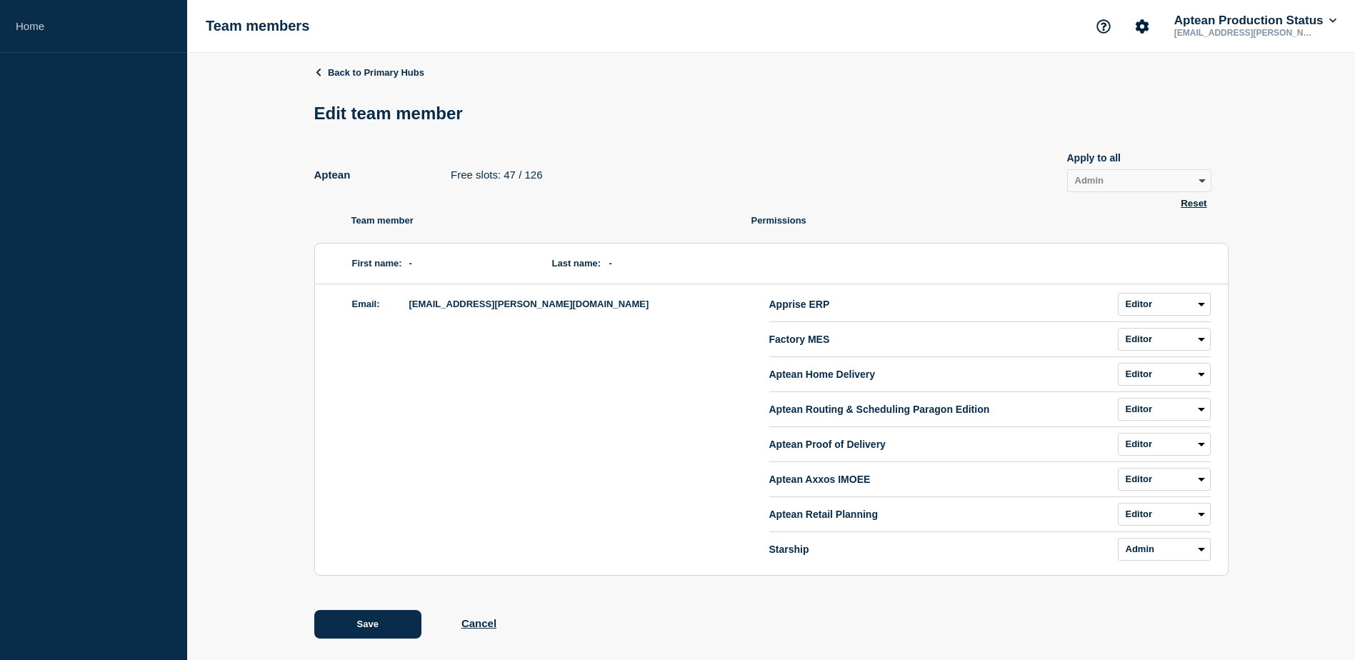
select select "3"
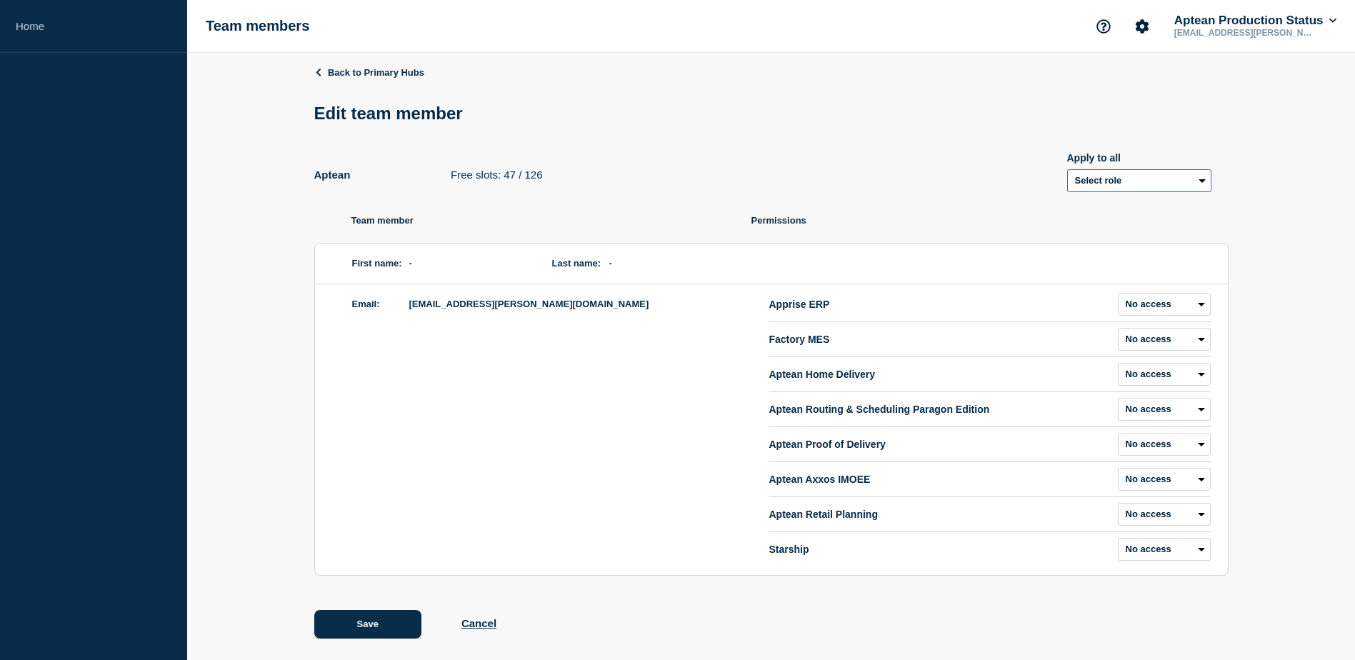
drag, startPoint x: 1176, startPoint y: 180, endPoint x: 1159, endPoint y: 185, distance: 17.9
click at [1176, 180] on select "Select role Admin Manager Editor" at bounding box center [1139, 180] width 144 height 23
select select "1"
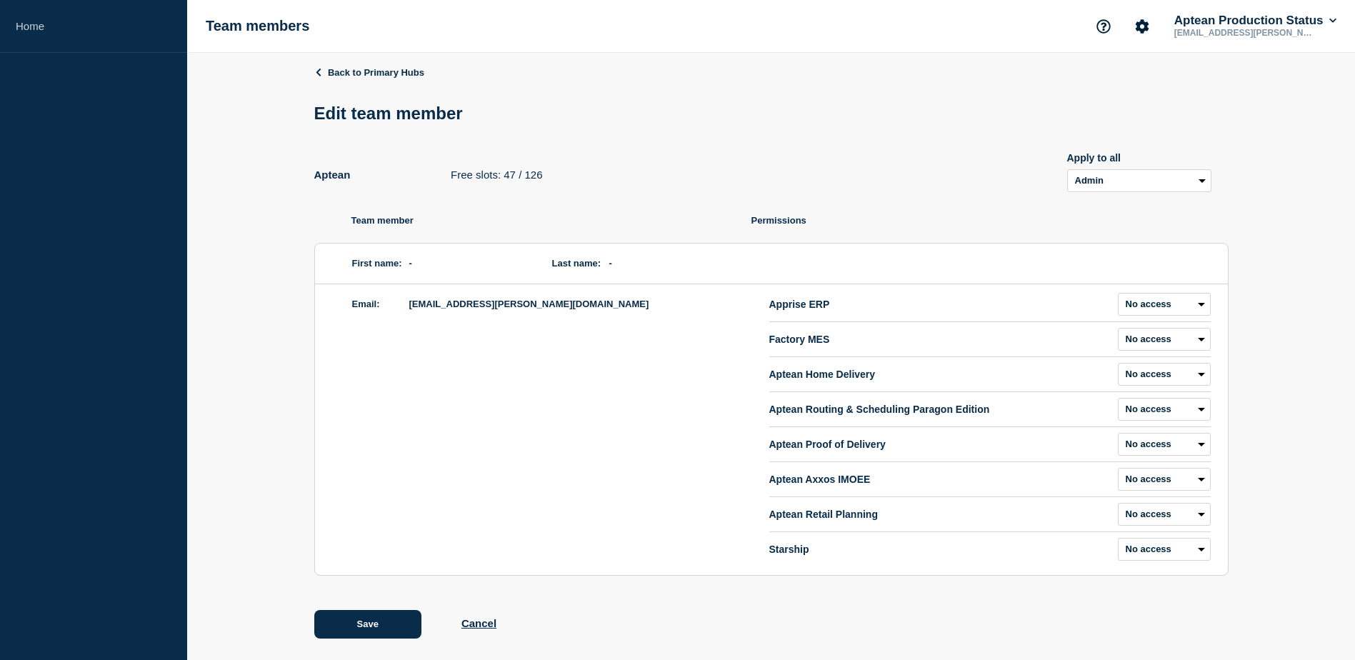
select select "1"
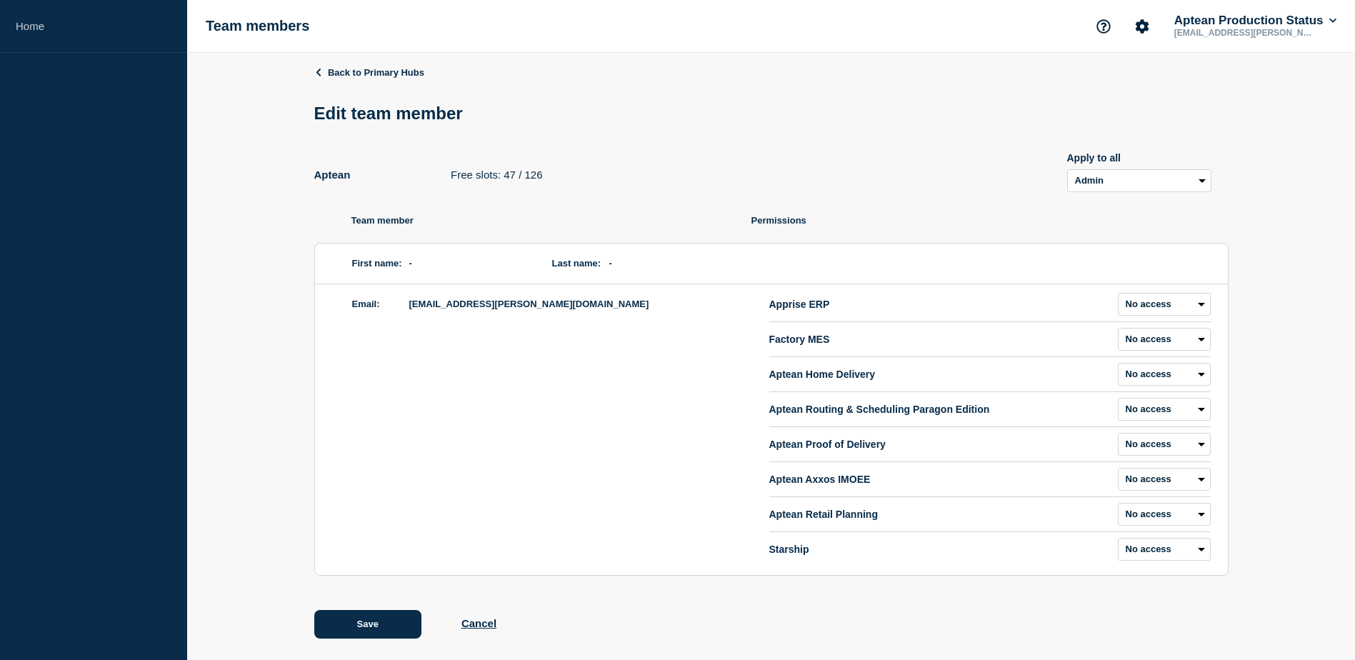
select select "1"
click at [1000, 199] on div "Back to Primary Hubs Edit team member Aptean Free slots: 47 / 126 Apply to all …" at bounding box center [771, 363] width 914 height 620
drag, startPoint x: 334, startPoint y: 636, endPoint x: 342, endPoint y: 633, distance: 9.0
click at [339, 634] on button "Save" at bounding box center [367, 624] width 107 height 29
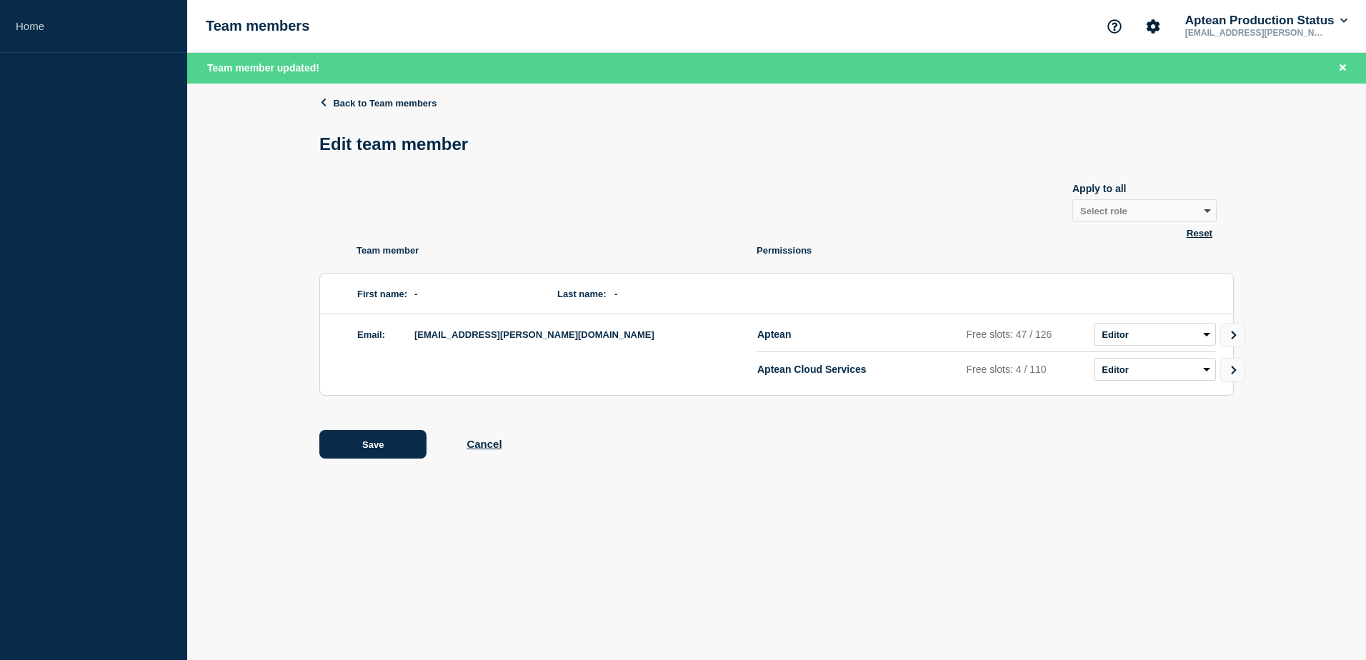
click at [1234, 374] on icon "Go to Connected Hubs" at bounding box center [1234, 370] width 10 height 9
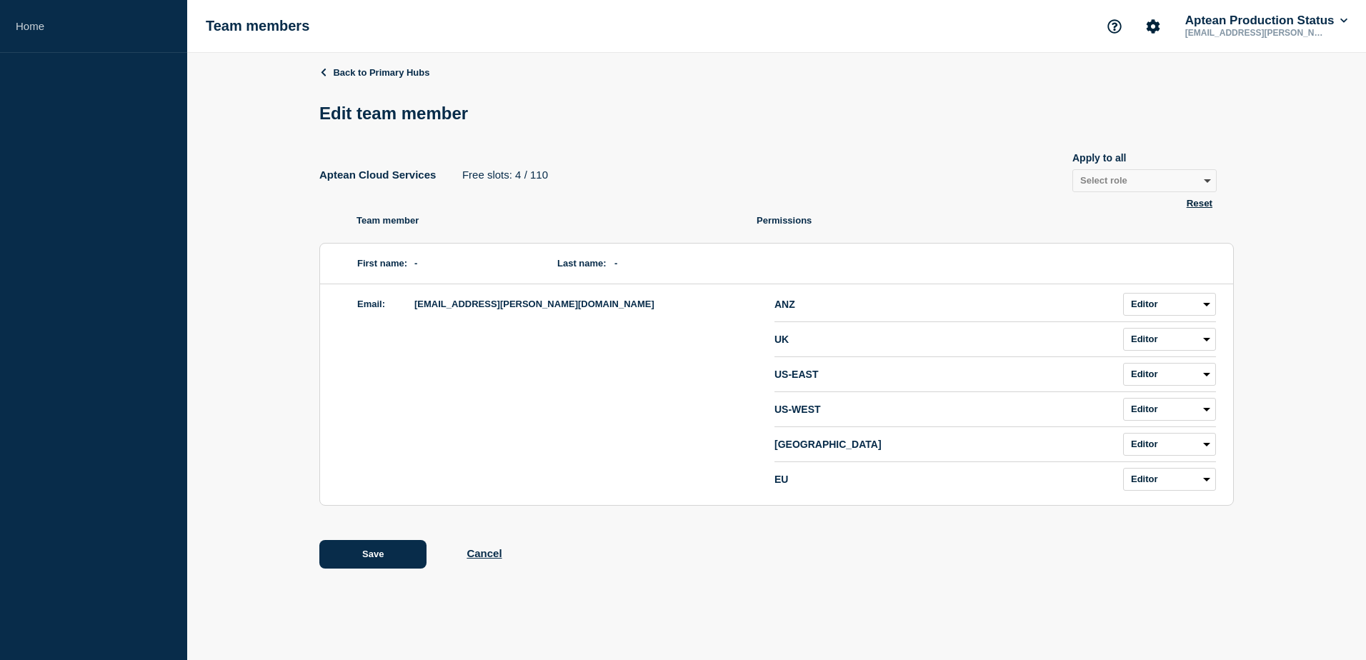
drag, startPoint x: 1198, startPoint y: 204, endPoint x: 1194, endPoint y: 190, distance: 14.2
click at [1199, 204] on button "Reset" at bounding box center [1199, 203] width 34 height 12
select select "3"
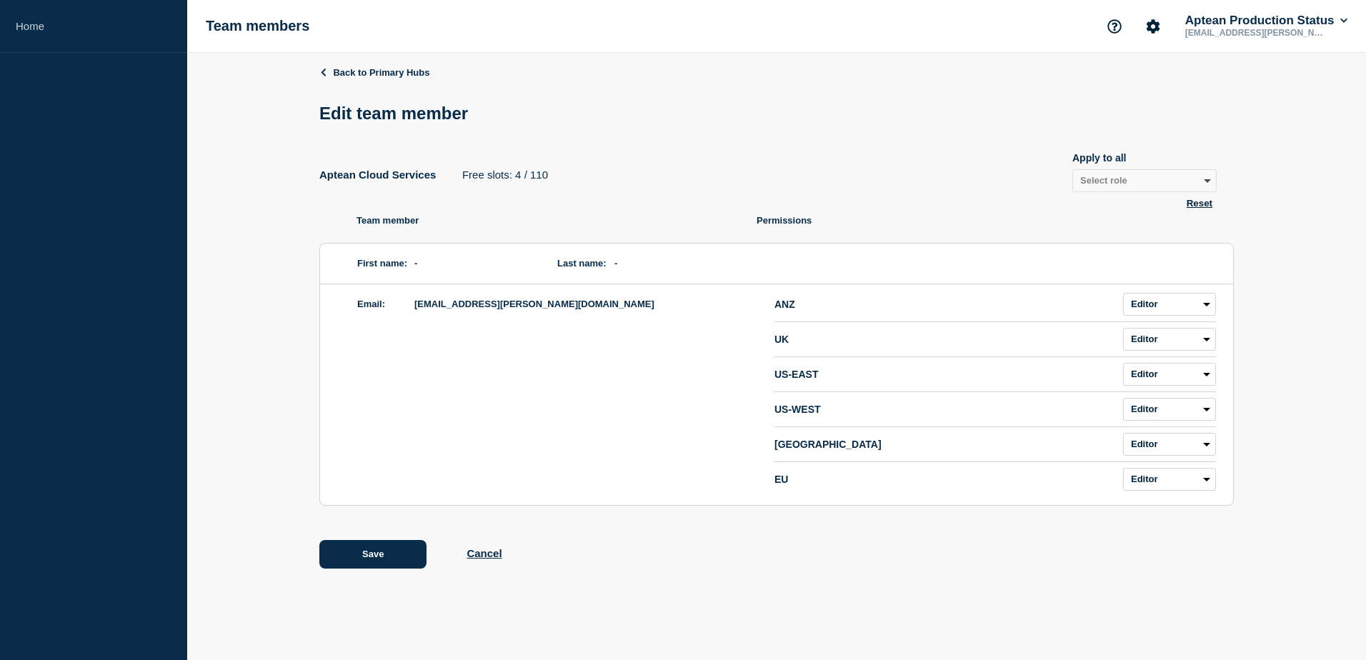
select select "3"
drag, startPoint x: 1191, startPoint y: 184, endPoint x: 1182, endPoint y: 194, distance: 12.6
click at [1191, 184] on select "Select role Admin Manager Editor" at bounding box center [1144, 180] width 144 height 23
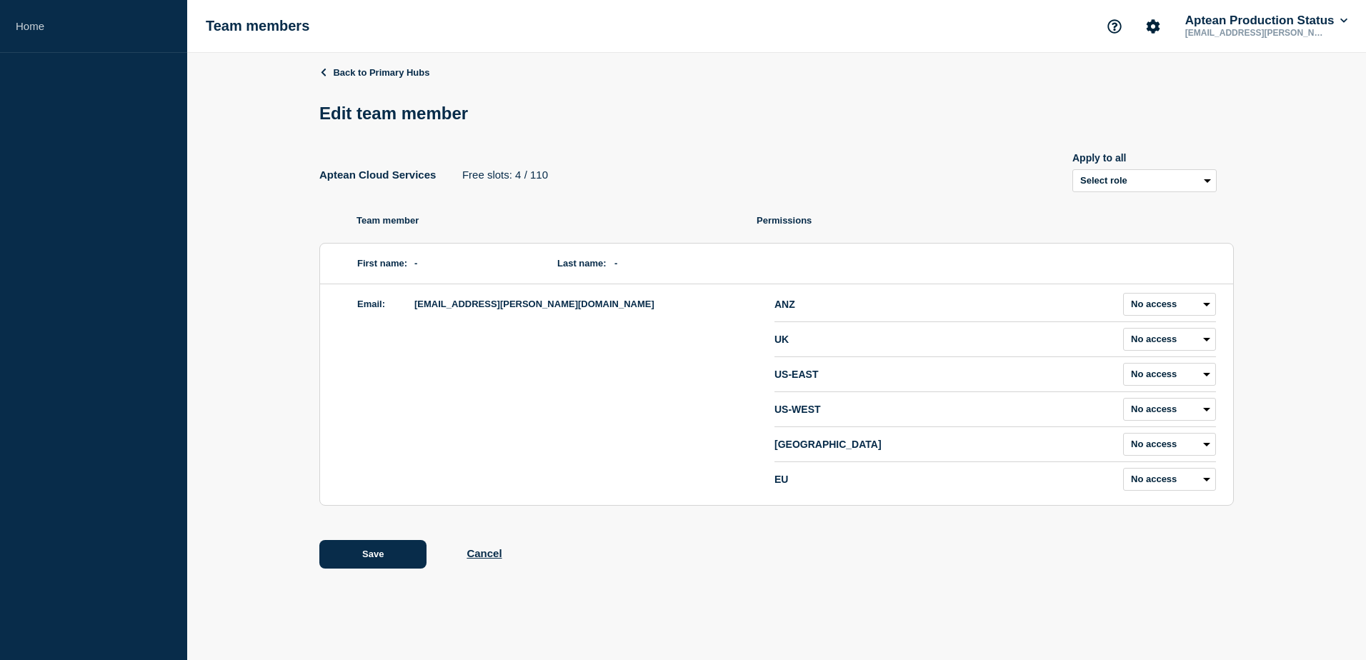
select select "1"
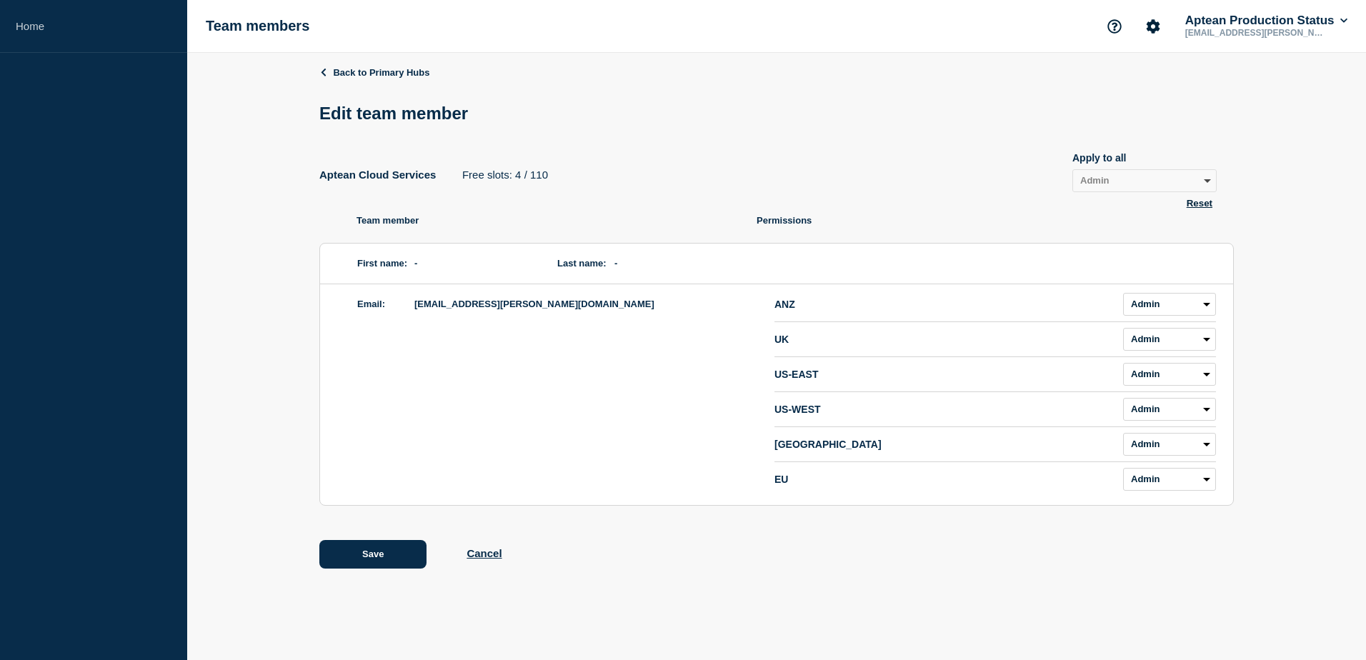
select select "1"
click at [375, 555] on button "Save" at bounding box center [372, 554] width 107 height 29
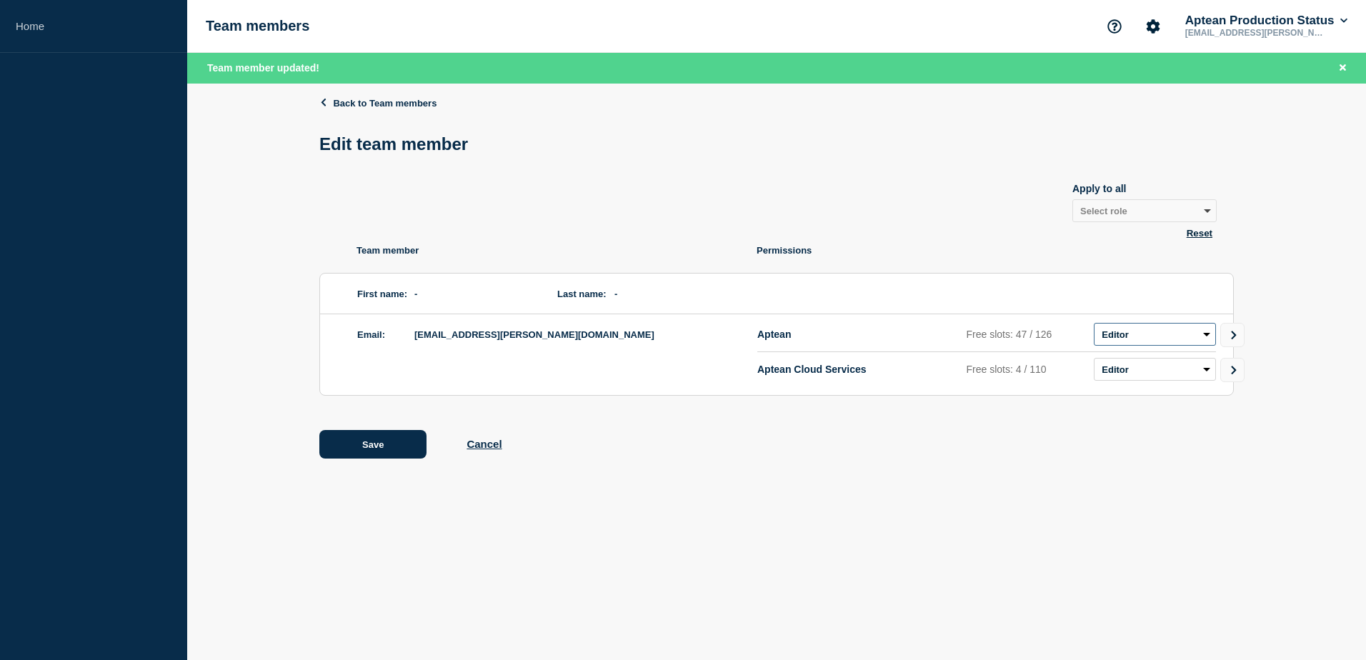
click at [1174, 342] on select "Admin Manager Editor No access" at bounding box center [1155, 334] width 122 height 23
select select "1"
click at [1094, 326] on select "Admin Manager Editor No access" at bounding box center [1155, 334] width 122 height 23
click at [1142, 371] on select "Admin Manager Editor No access" at bounding box center [1155, 369] width 122 height 23
select select "1"
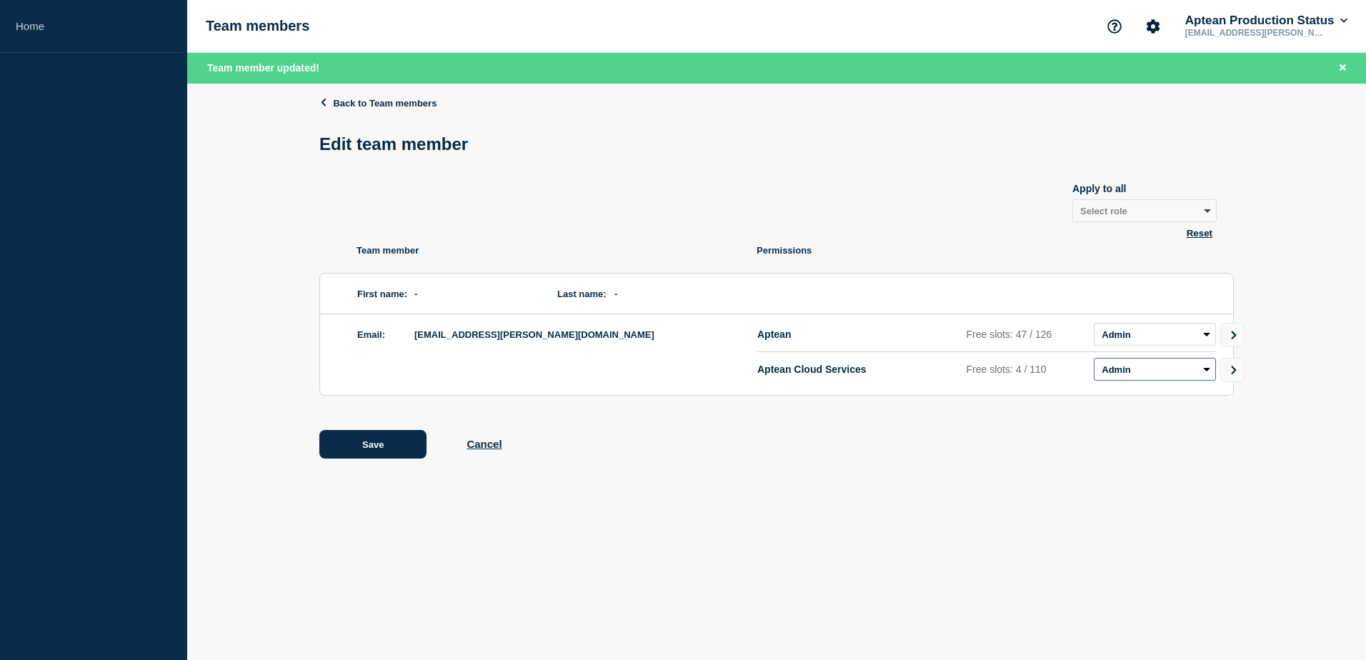
click at [1094, 361] on select "Admin Manager Editor No access" at bounding box center [1155, 369] width 122 height 23
click at [374, 445] on button "Save" at bounding box center [372, 444] width 107 height 29
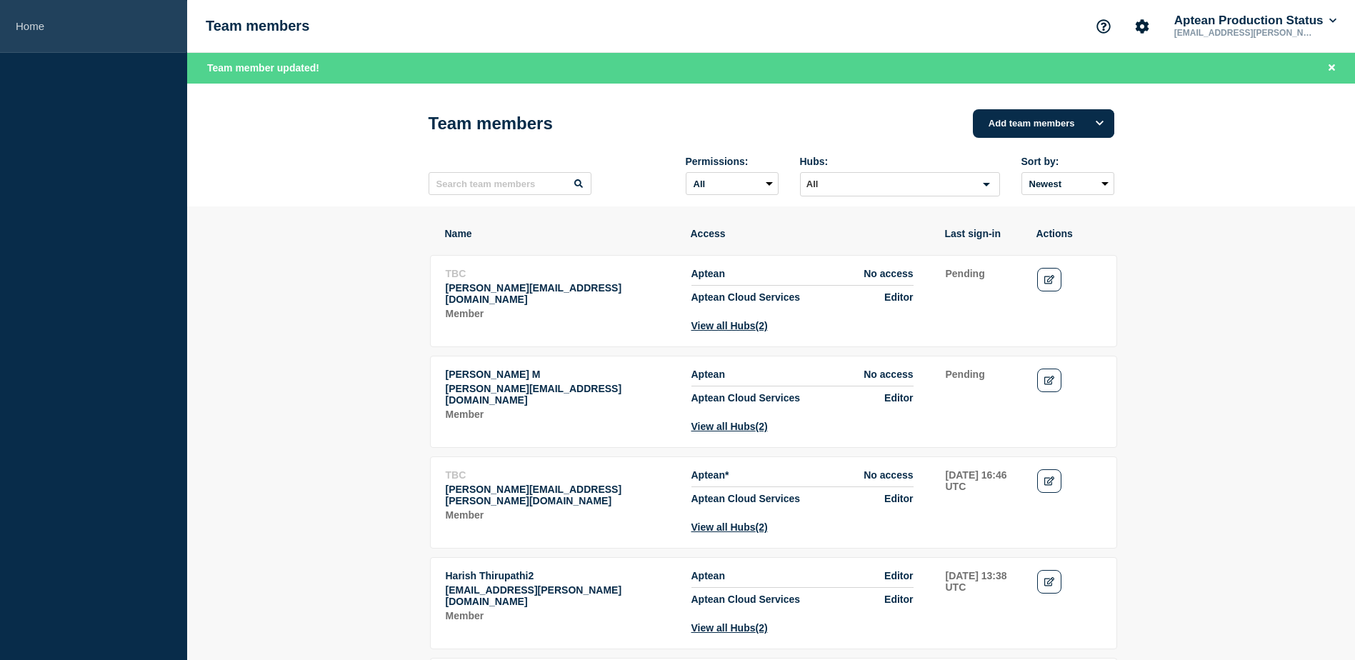
click at [76, 24] on link "Home" at bounding box center [93, 26] width 187 height 53
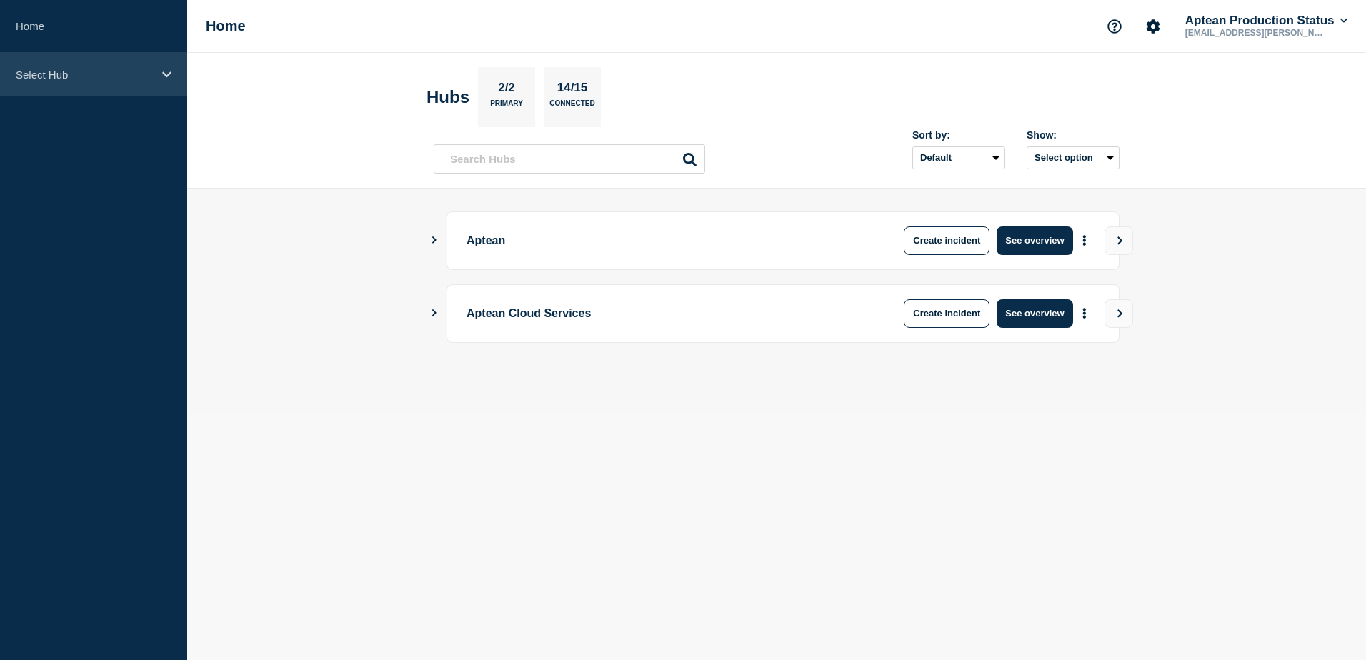
click at [92, 69] on p "Select Hub" at bounding box center [84, 75] width 137 height 12
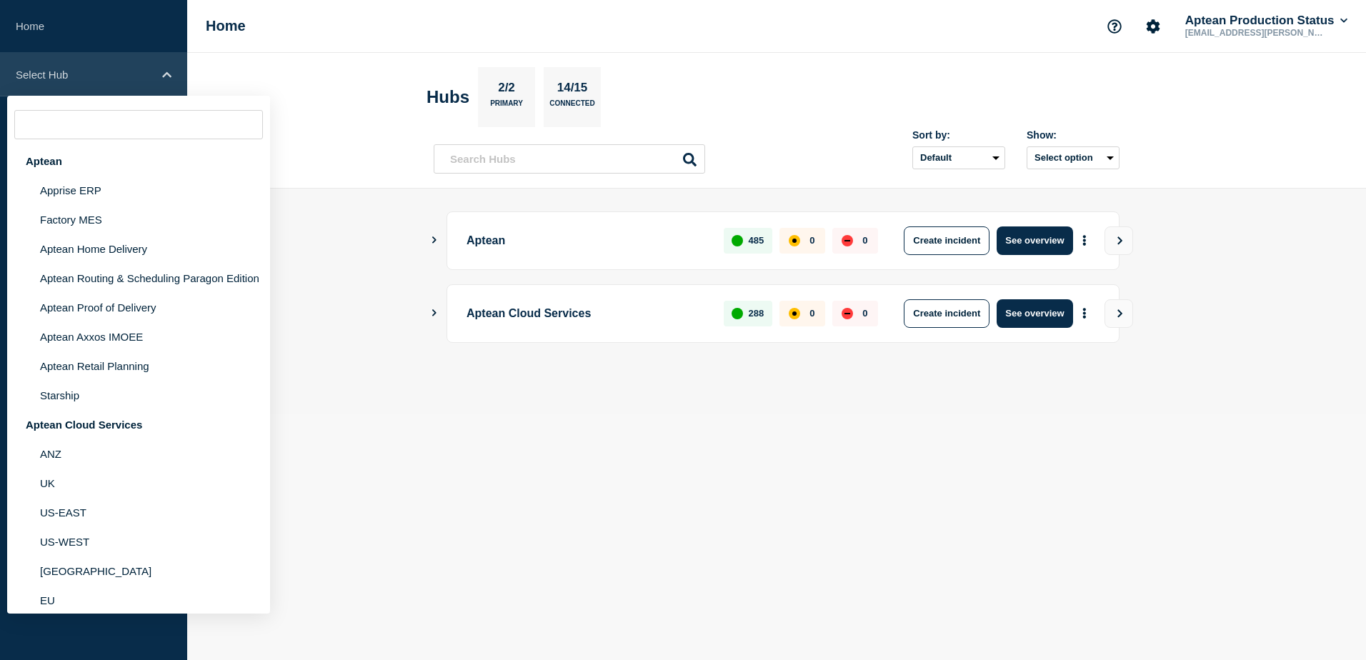
click at [82, 69] on p "Select Hub" at bounding box center [84, 75] width 137 height 12
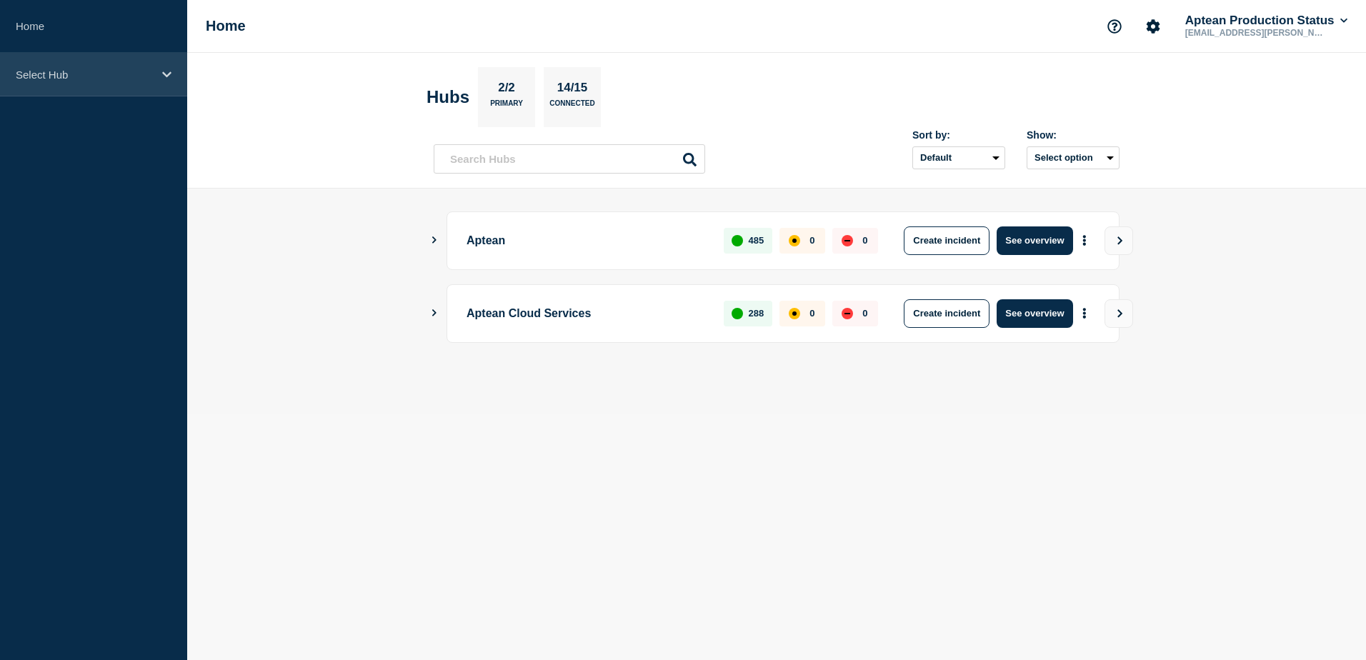
click at [75, 74] on p "Select Hub" at bounding box center [84, 75] width 137 height 12
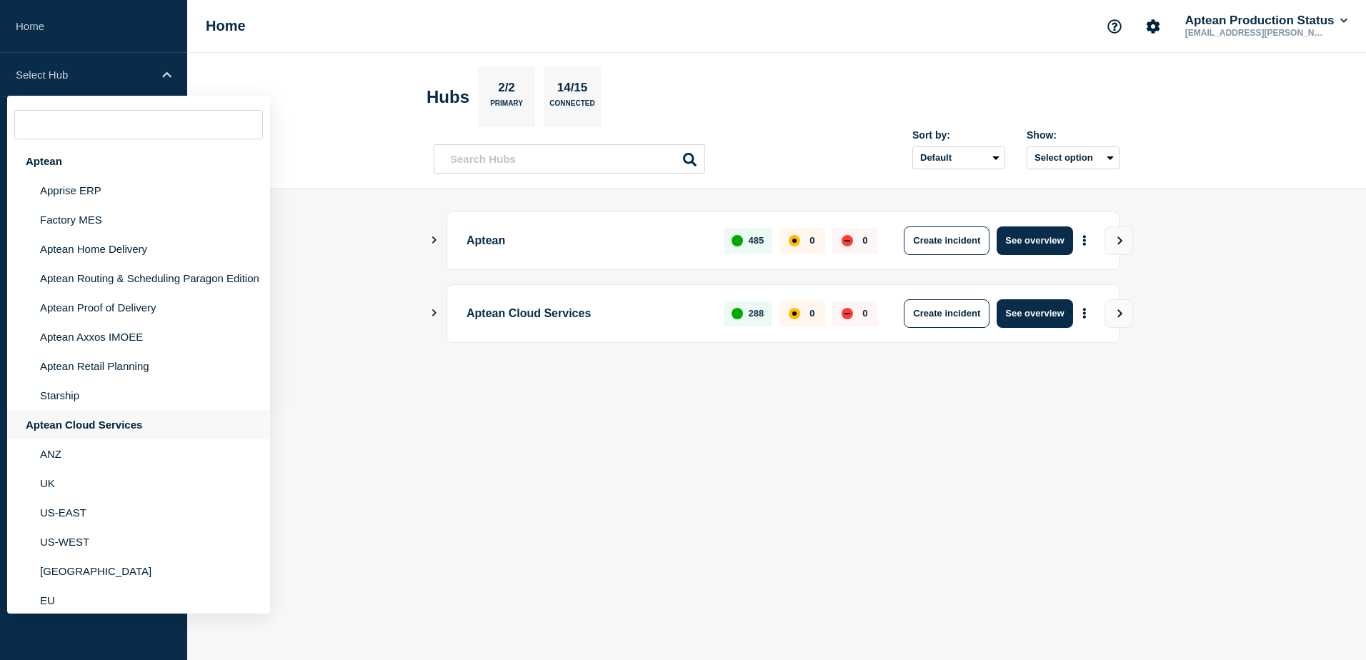
click at [48, 432] on div "Aptean Cloud Services" at bounding box center [138, 424] width 263 height 29
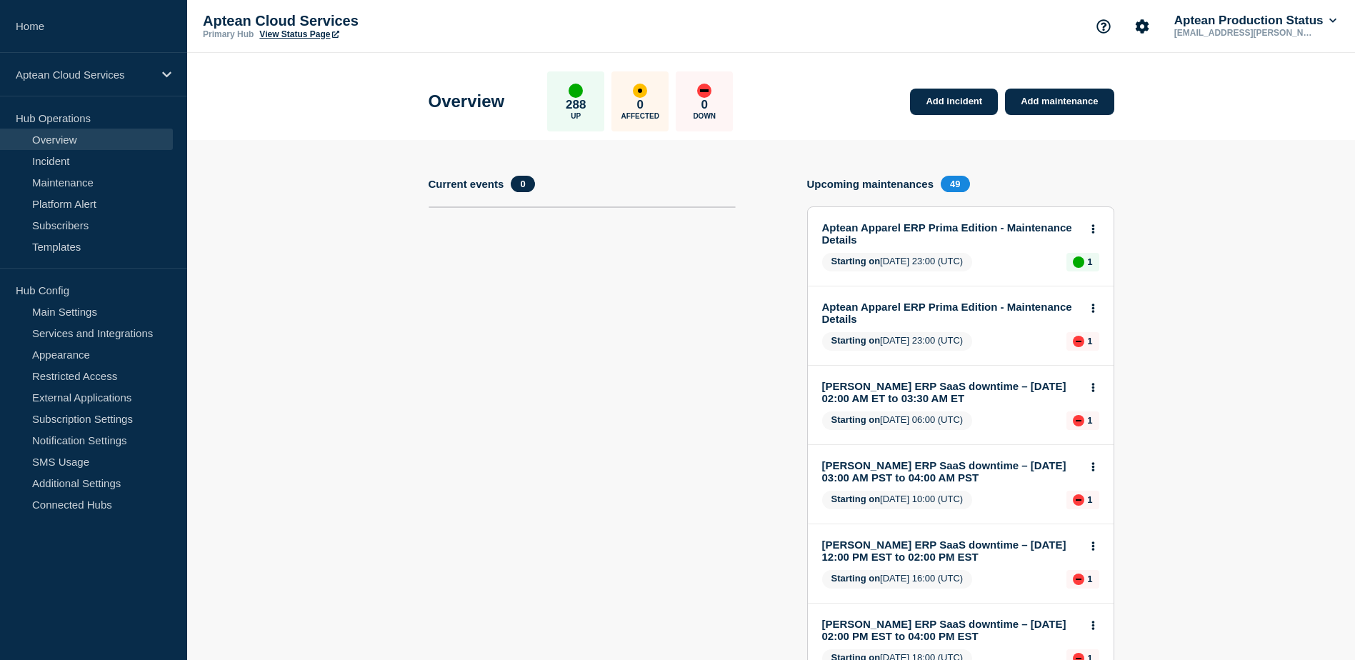
click at [529, 306] on section "Current events 0" at bounding box center [582, 604] width 307 height 857
click at [79, 79] on p "Aptean Cloud Services" at bounding box center [84, 75] width 137 height 12
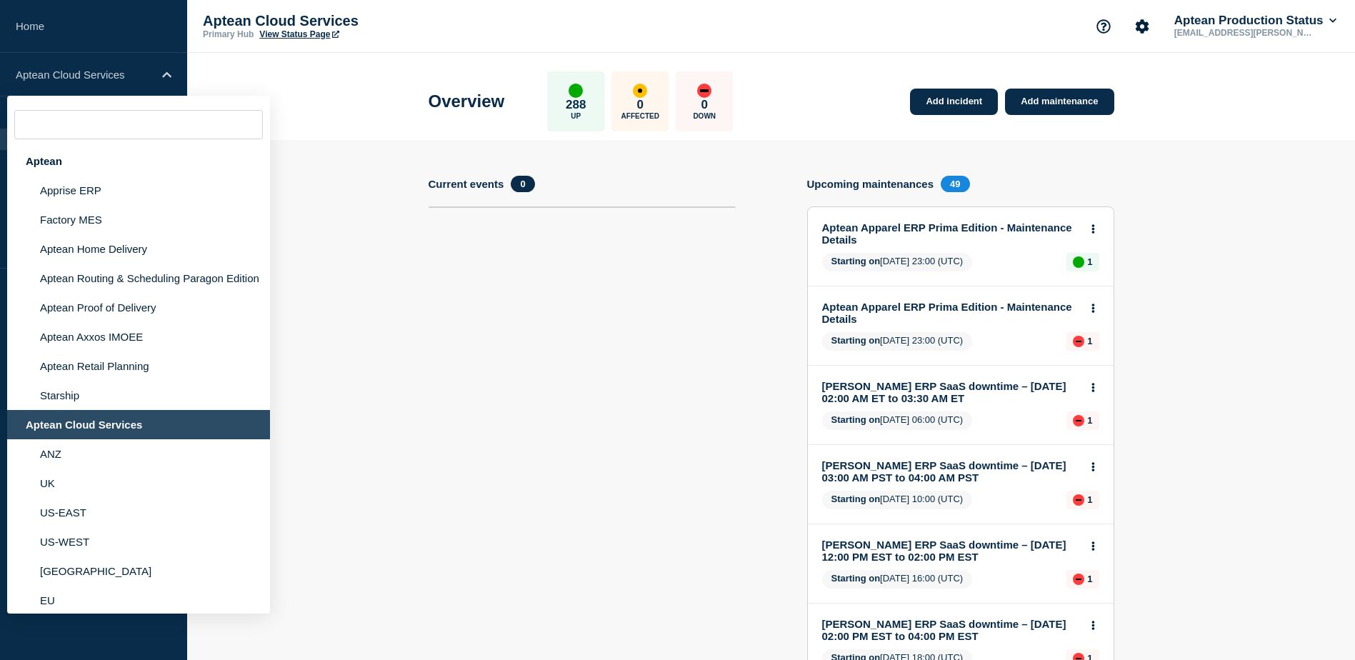
click at [71, 439] on div "Aptean Cloud Services" at bounding box center [138, 424] width 263 height 29
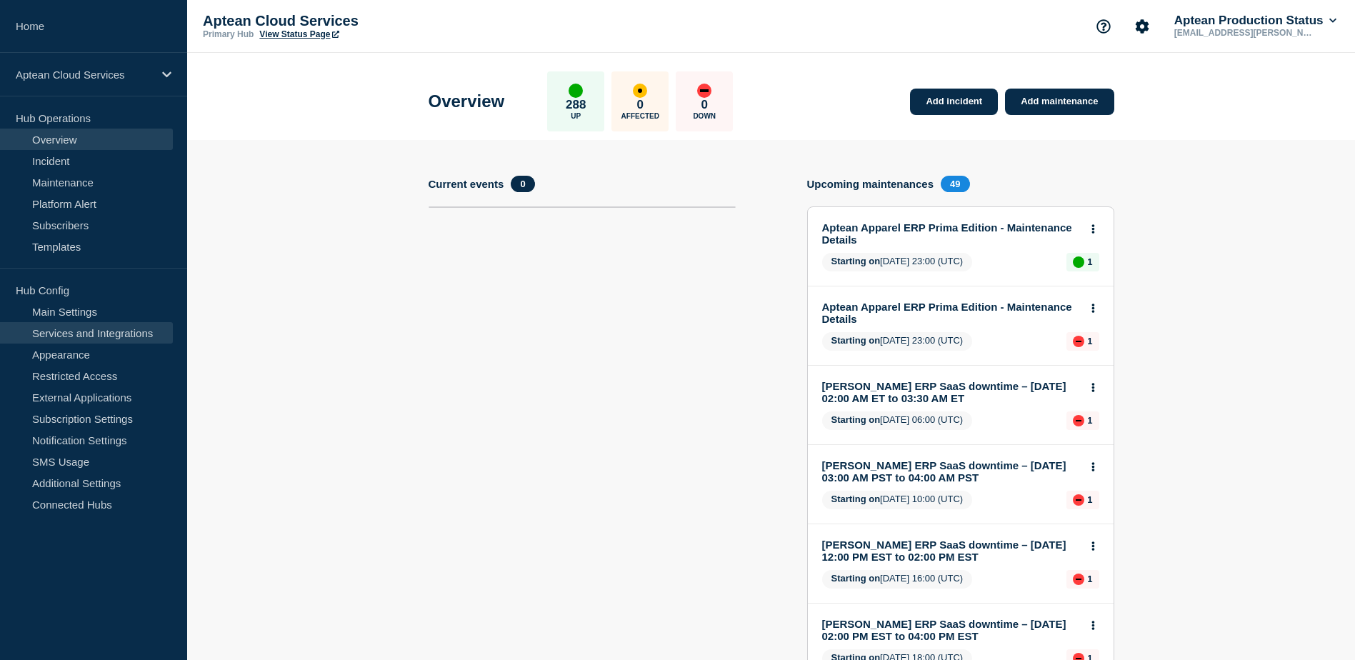
click at [76, 329] on link "Services and Integrations" at bounding box center [86, 332] width 173 height 21
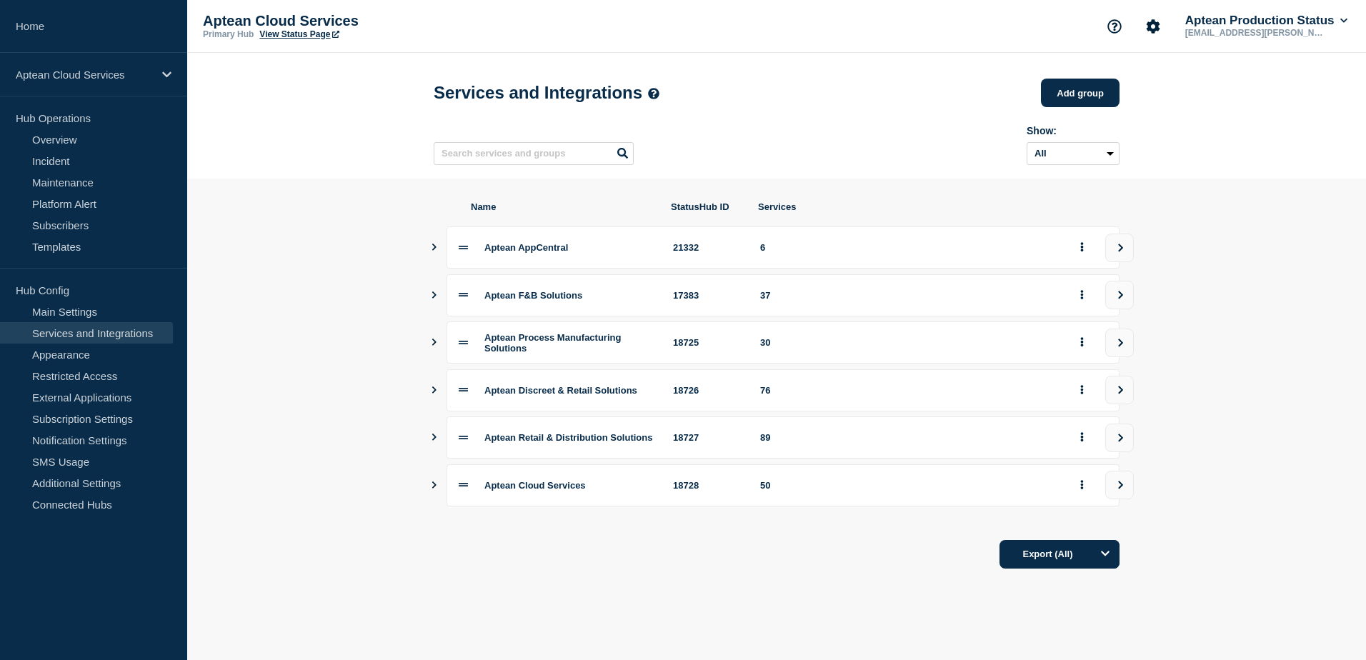
click at [432, 344] on button "Show services" at bounding box center [434, 342] width 7 height 42
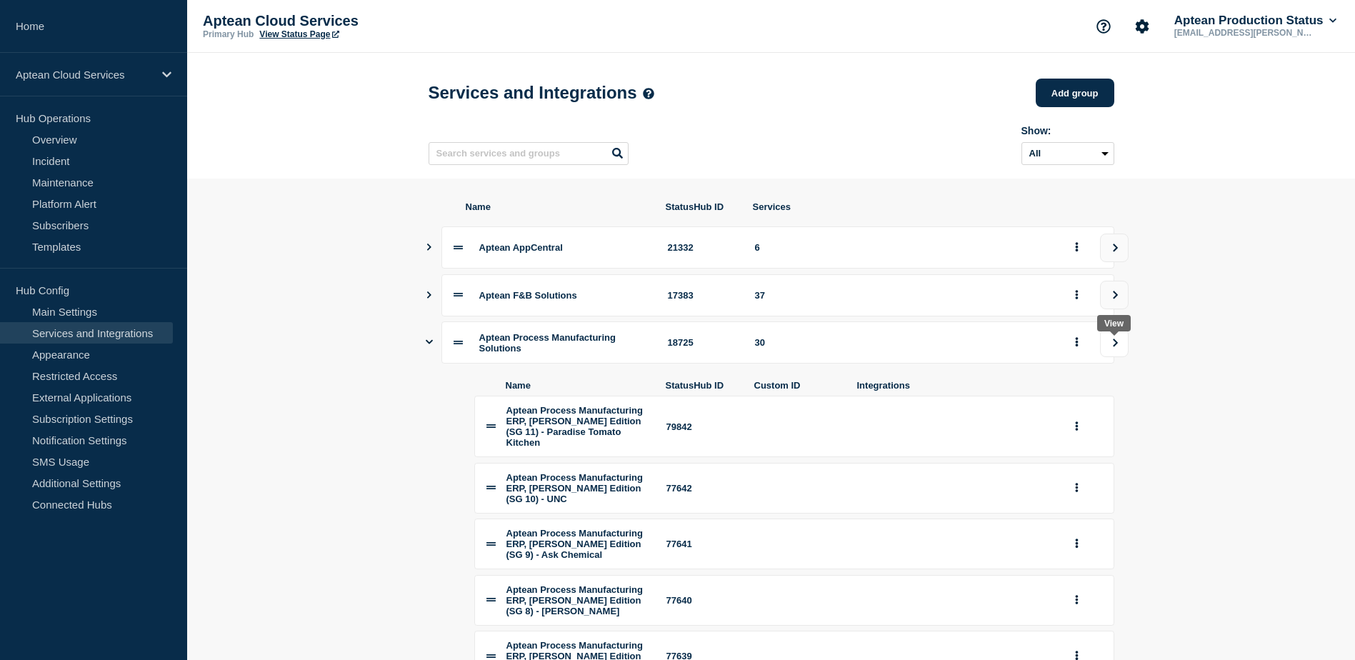
click at [1114, 347] on icon "view group" at bounding box center [1115, 343] width 9 height 9
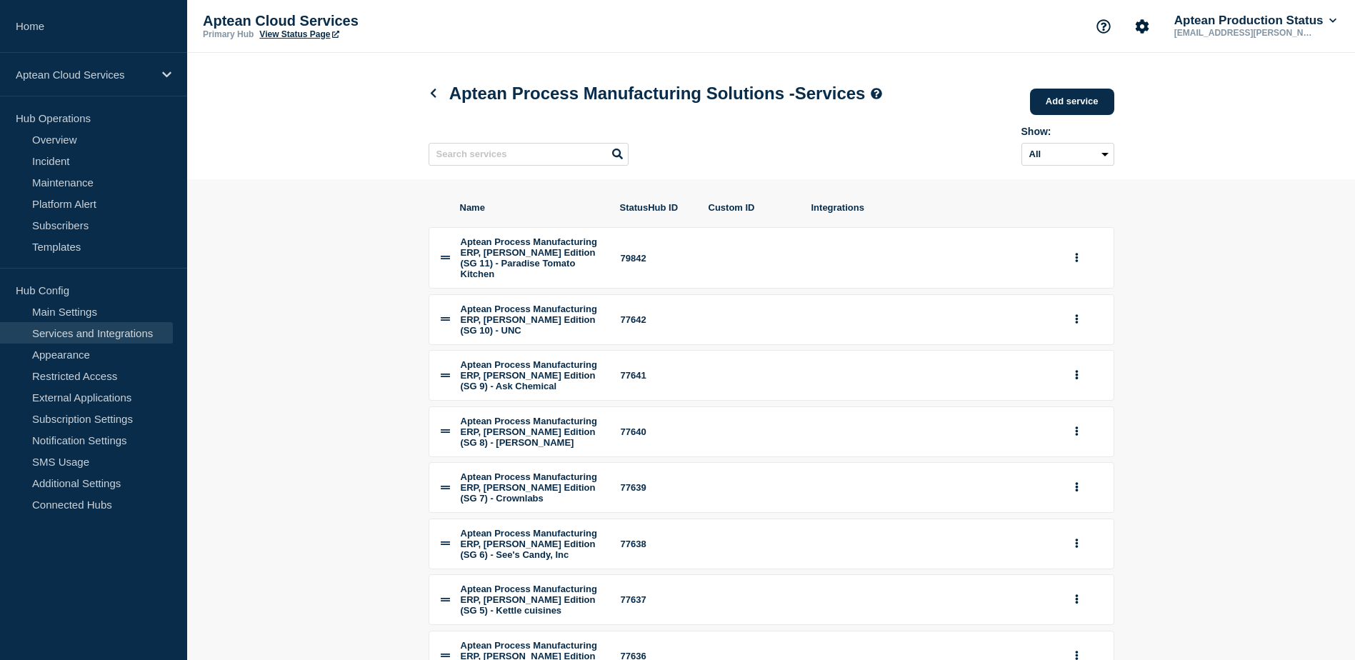
click at [1306, 397] on section "Name StatusHub ID Custom ID Integrations Aptean Process Manufacturing ERP, [PER…" at bounding box center [771, 539] width 1168 height 721
click at [1057, 104] on link "Add service" at bounding box center [1072, 102] width 84 height 26
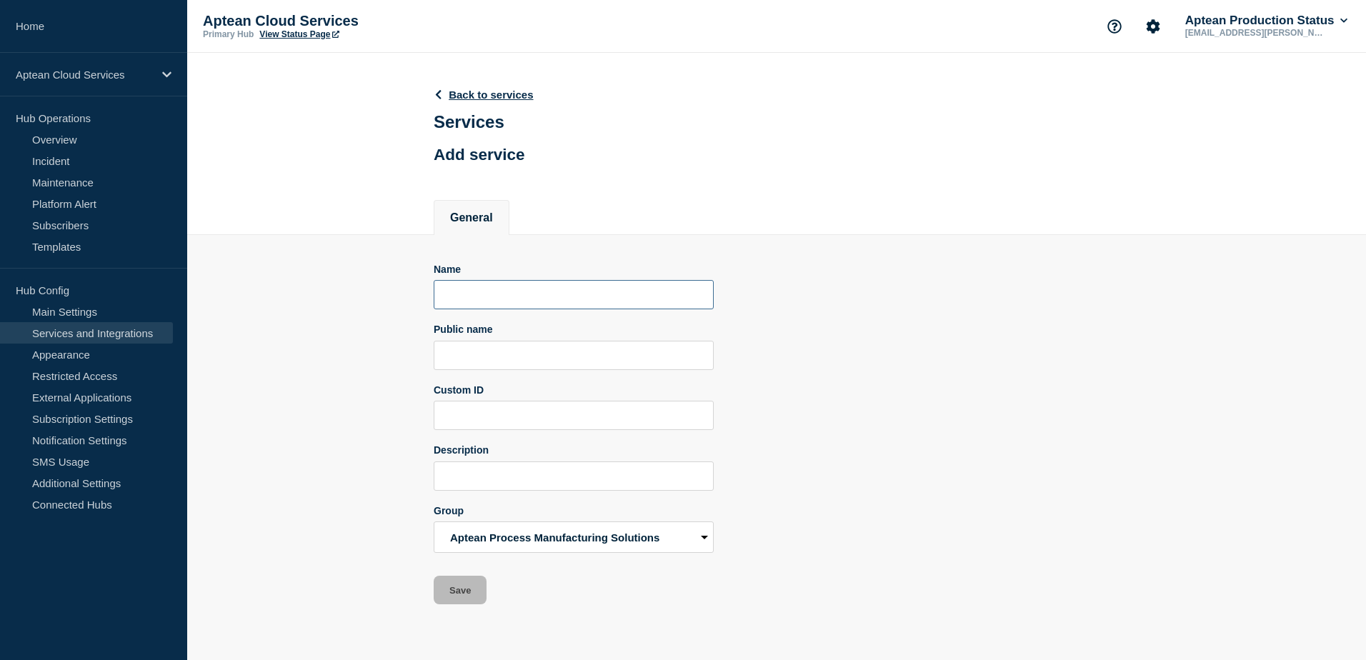
click at [513, 301] on input "Name" at bounding box center [574, 294] width 280 height 29
paste input "Aptean Process Manufacturing ERP, [PERSON_NAME] Edition (SG 11) - Paradise Toma…"
type input "Aptean Process Manufacturing ERP, [PERSON_NAME] Edition (SG 11) - Paradise Toma…"
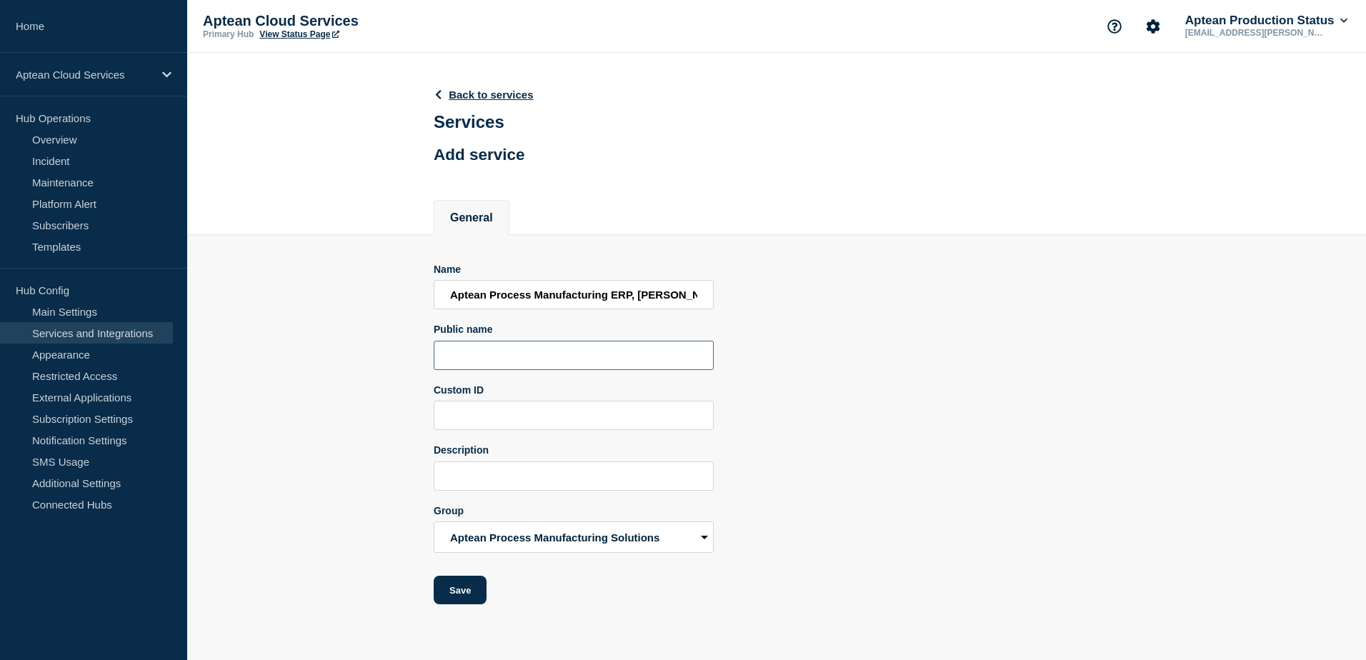
click at [506, 351] on input "Public name" at bounding box center [574, 355] width 280 height 29
paste input "Aptean Process Manufacturing ERP, [PERSON_NAME] Edition (SG 11)"
type input "Aptean Process Manufacturing ERP, [PERSON_NAME] Edition (SG 12)"
click at [561, 296] on input "Aptean Process Manufacturing ERP, [PERSON_NAME] Edition (SG 11) - Paradise Toma…" at bounding box center [574, 294] width 280 height 29
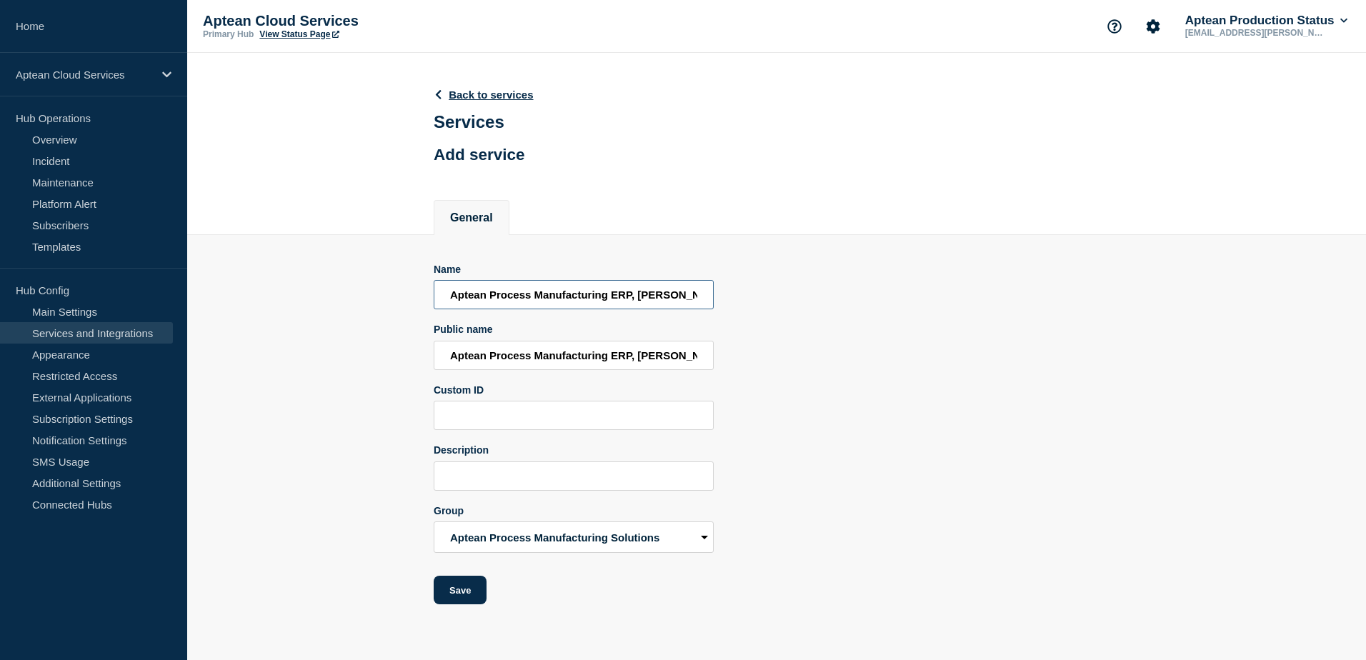
scroll to position [0, 183]
click at [558, 298] on input "Aptean Process Manufacturing ERP, [PERSON_NAME] Edition (SG 11) - Paradise Toma…" at bounding box center [574, 294] width 280 height 29
click at [671, 296] on input "Aptean Process Manufacturing ERP, [PERSON_NAME] Edition (SG 12) - Paradise Toma…" at bounding box center [574, 294] width 280 height 29
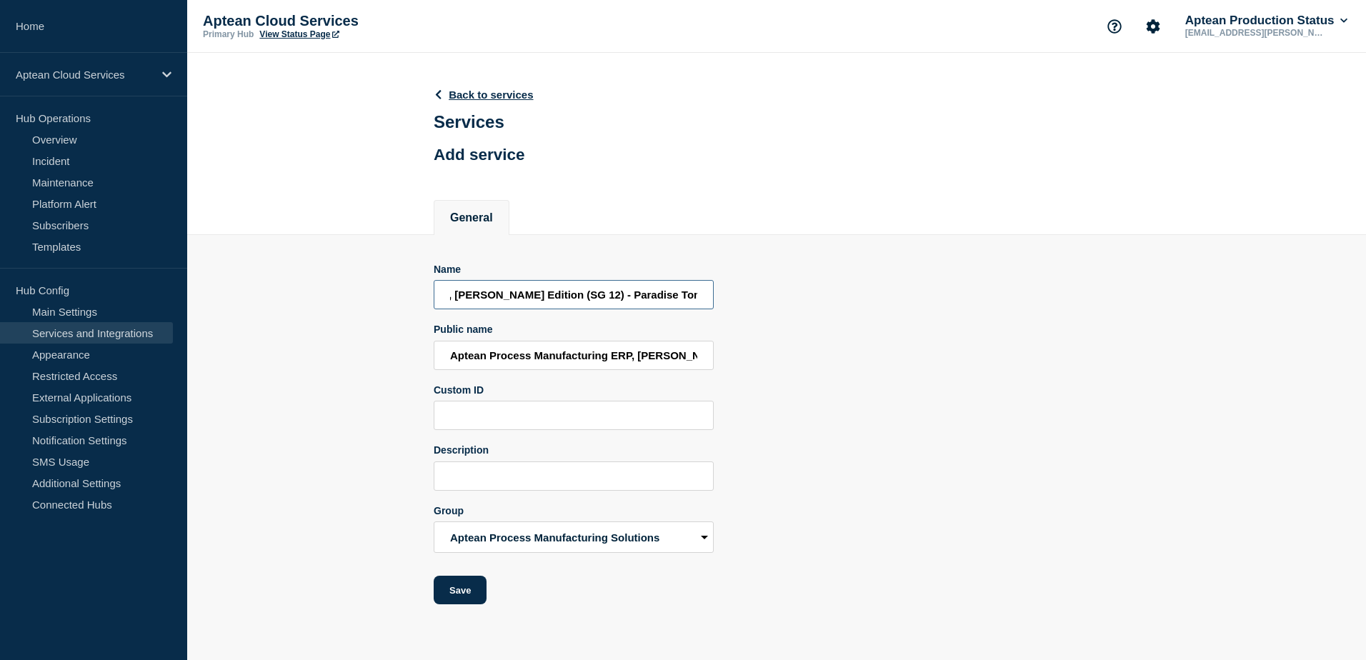
click at [569, 299] on input "Aptean Process Manufacturing ERP, [PERSON_NAME] Edition (SG 12) - Paradise Toma…" at bounding box center [574, 294] width 280 height 29
paste input "MGK"
type input "Aptean Process Manufacturing ERP, [PERSON_NAME] Edition (SG 12) - MGK"
click at [446, 587] on button "Save" at bounding box center [460, 590] width 53 height 29
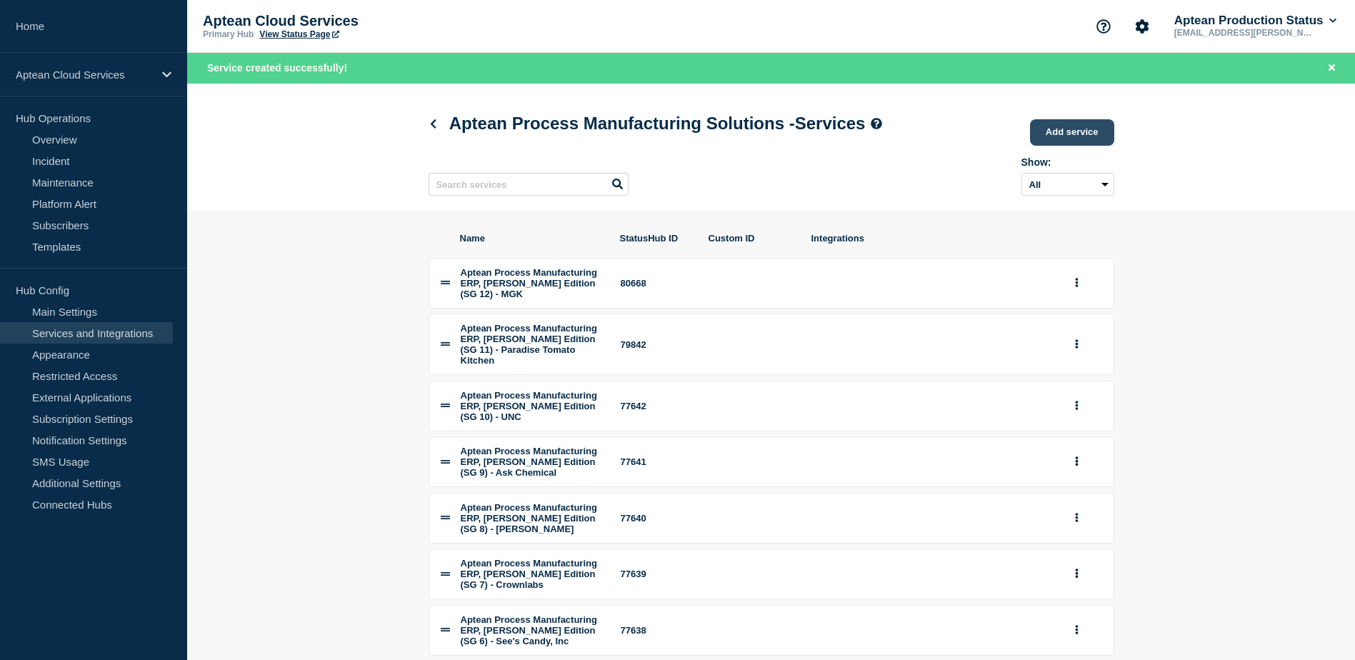
click at [1057, 120] on link "Add service" at bounding box center [1072, 132] width 84 height 26
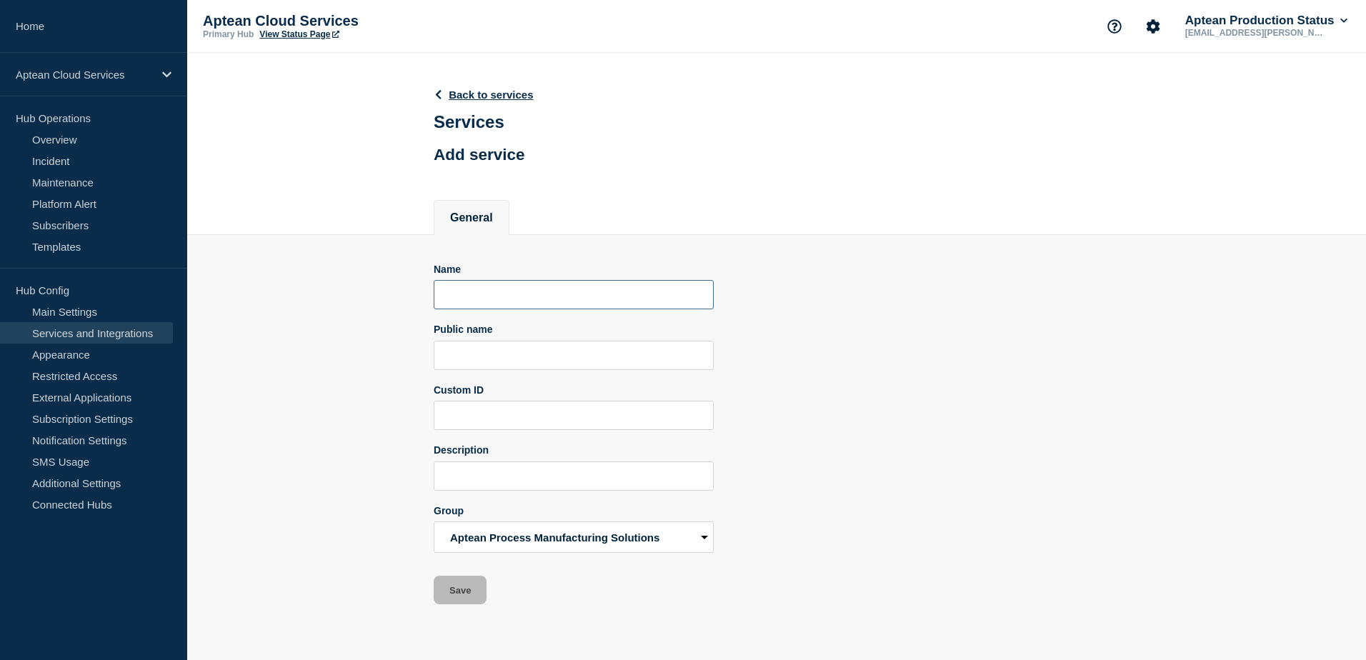
click at [531, 301] on input "Name" at bounding box center [574, 294] width 280 height 29
paste input "MGK"
type input "MGK"
paste input "MGK"
type input "MGK"
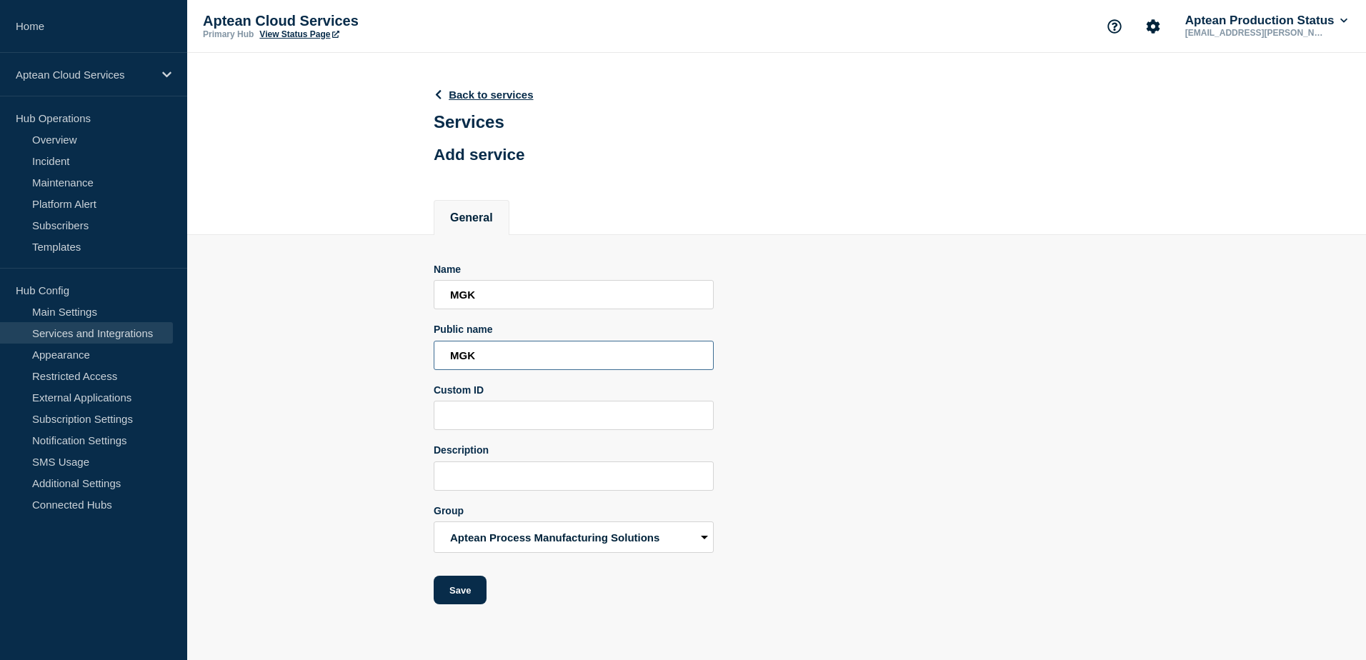
click at [485, 353] on input "MGK" at bounding box center [574, 355] width 280 height 29
click at [486, 353] on input "MGK" at bounding box center [574, 355] width 280 height 29
click at [470, 94] on link "Back to services" at bounding box center [484, 95] width 100 height 12
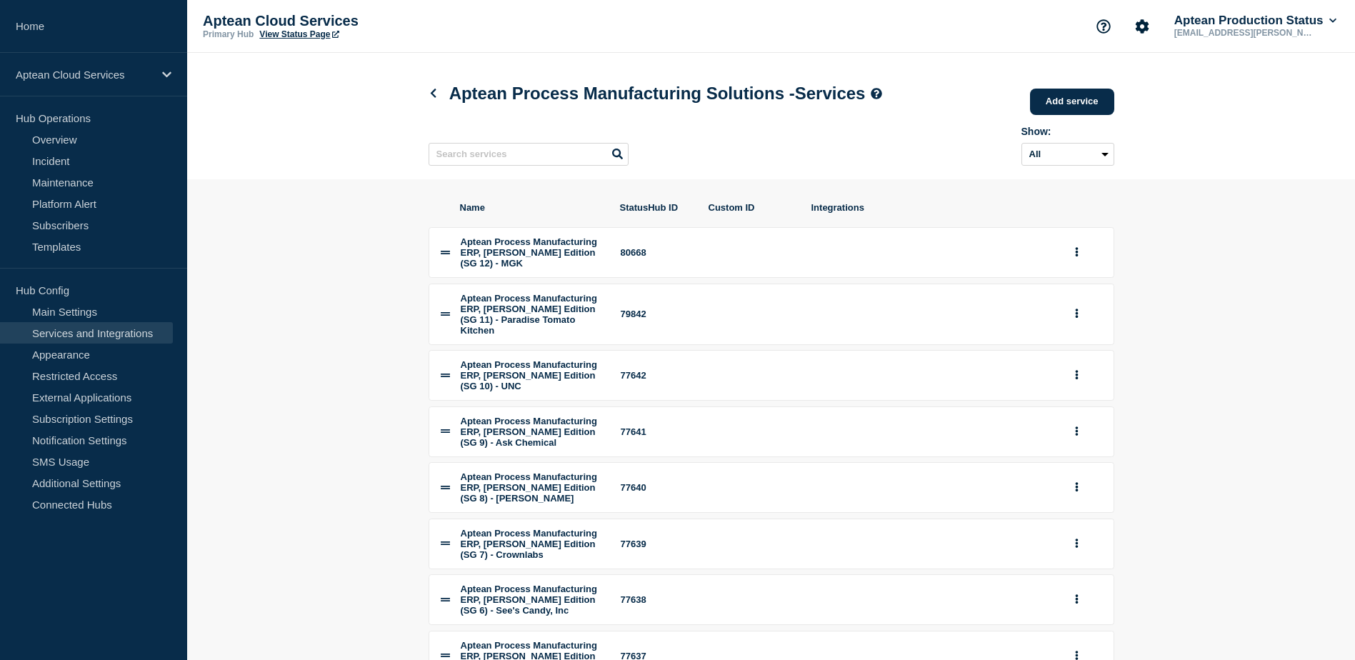
drag, startPoint x: 453, startPoint y: 97, endPoint x: 961, endPoint y: 110, distance: 508.1
click at [961, 110] on div "Aptean Process Manufacturing Solutions - Services Add service" at bounding box center [772, 93] width 686 height 44
drag, startPoint x: 961, startPoint y: 110, endPoint x: 1062, endPoint y: 109, distance: 100.7
click at [1062, 109] on link "Add service" at bounding box center [1072, 102] width 84 height 26
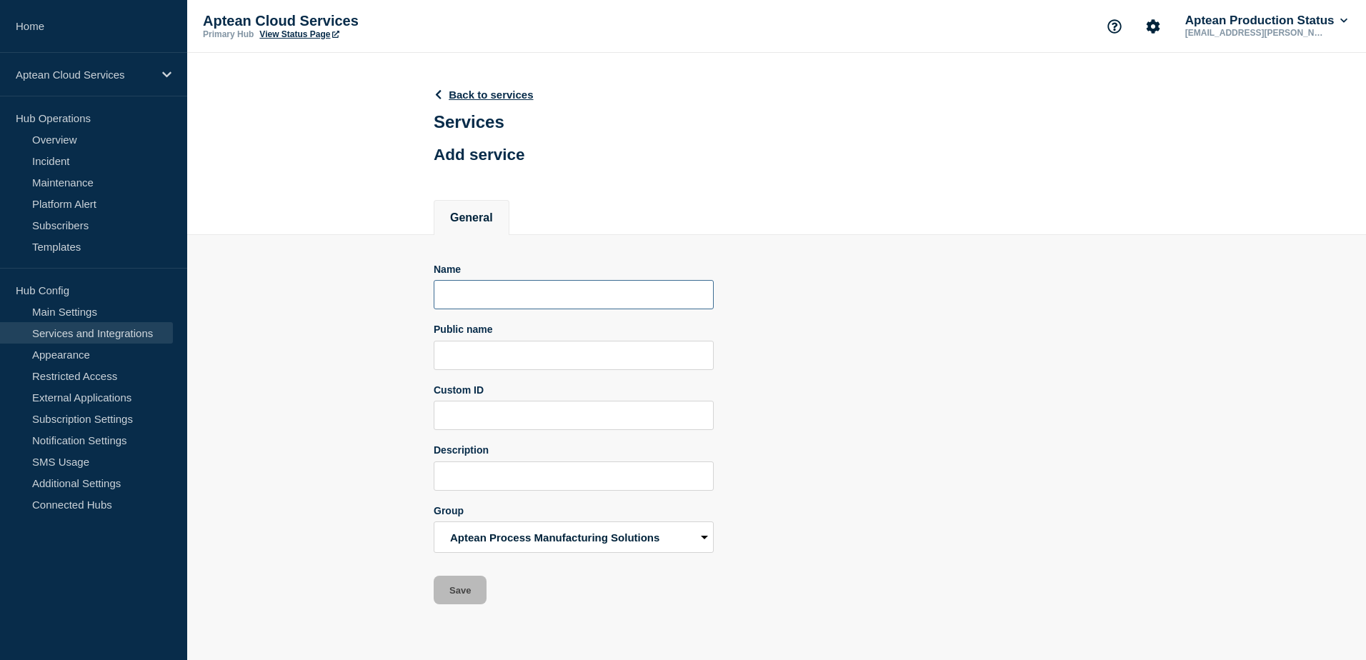
click at [533, 299] on input "Name" at bounding box center [574, 294] width 280 height 29
paste input "Aptean Process Manufacturing ERP, [PERSON_NAME] Edition (SG 11) - Paradise Toma…"
click at [534, 296] on input "Aptean Process Manufacturing ERP, [PERSON_NAME] Edition (SG 11) - Paradise Toma…" at bounding box center [574, 294] width 280 height 29
click at [557, 297] on input "Aptean Process Manufacturing ERP, [PERSON_NAME] Edition (SG 11) - Paradise Toma…" at bounding box center [574, 294] width 280 height 29
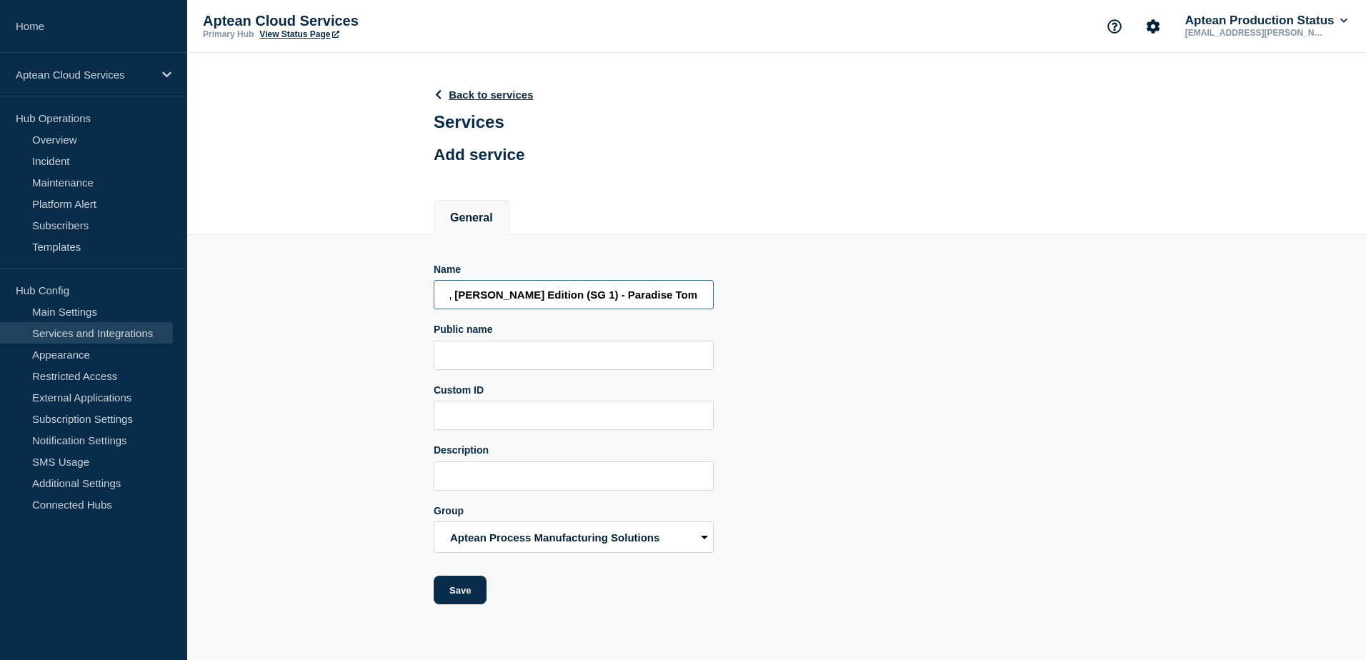
scroll to position [0, 178]
click at [556, 294] on input "Aptean Process Manufacturing ERP, [PERSON_NAME] Edition (SG 12) - Paradise Toma…" at bounding box center [574, 294] width 280 height 29
click at [601, 302] on input "Aptean Process Manufacturing ERP, [PERSON_NAME] Edition (SG 13) - Paradise Toma…" at bounding box center [574, 294] width 280 height 29
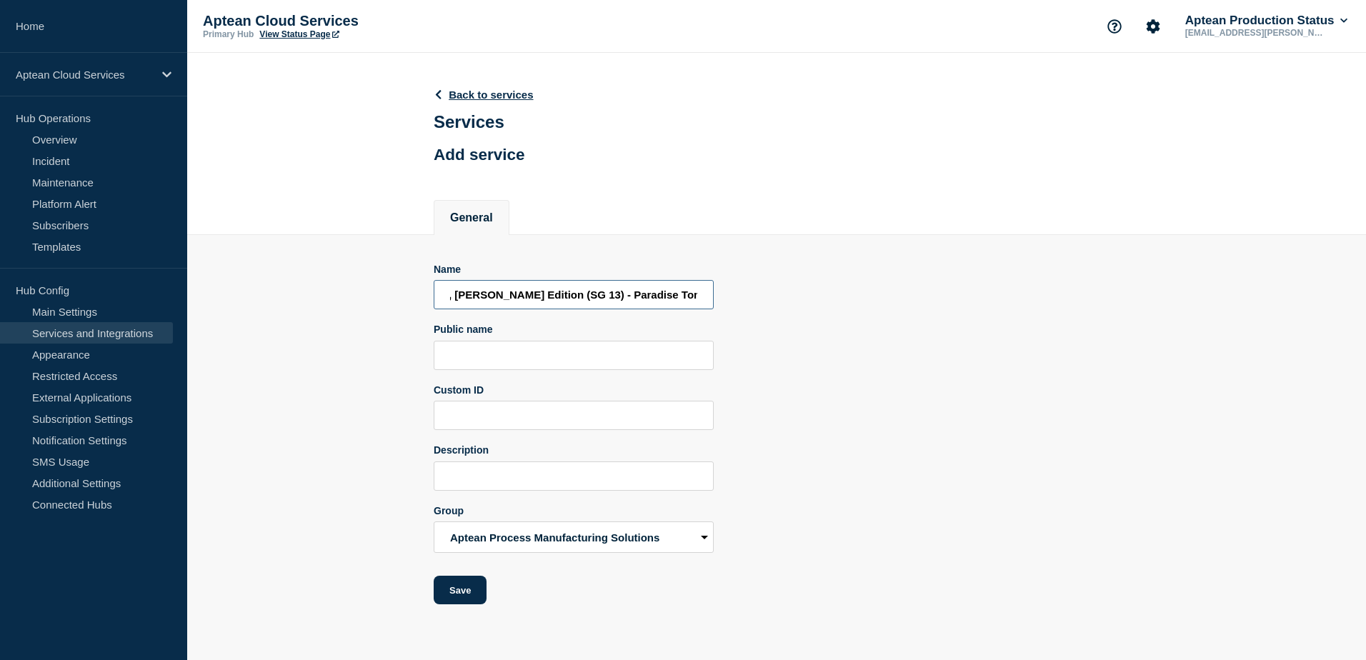
click at [567, 299] on input "Aptean Process Manufacturing ERP, [PERSON_NAME] Edition (SG 13) - Paradise Toma…" at bounding box center [574, 294] width 280 height 29
paste input "[PERSON_NAME]"
type input "Aptean Process Manufacturing ERP, [PERSON_NAME] Edition (SG 13) - [PERSON_NAME]"
click at [674, 362] on input "Public name" at bounding box center [574, 355] width 280 height 29
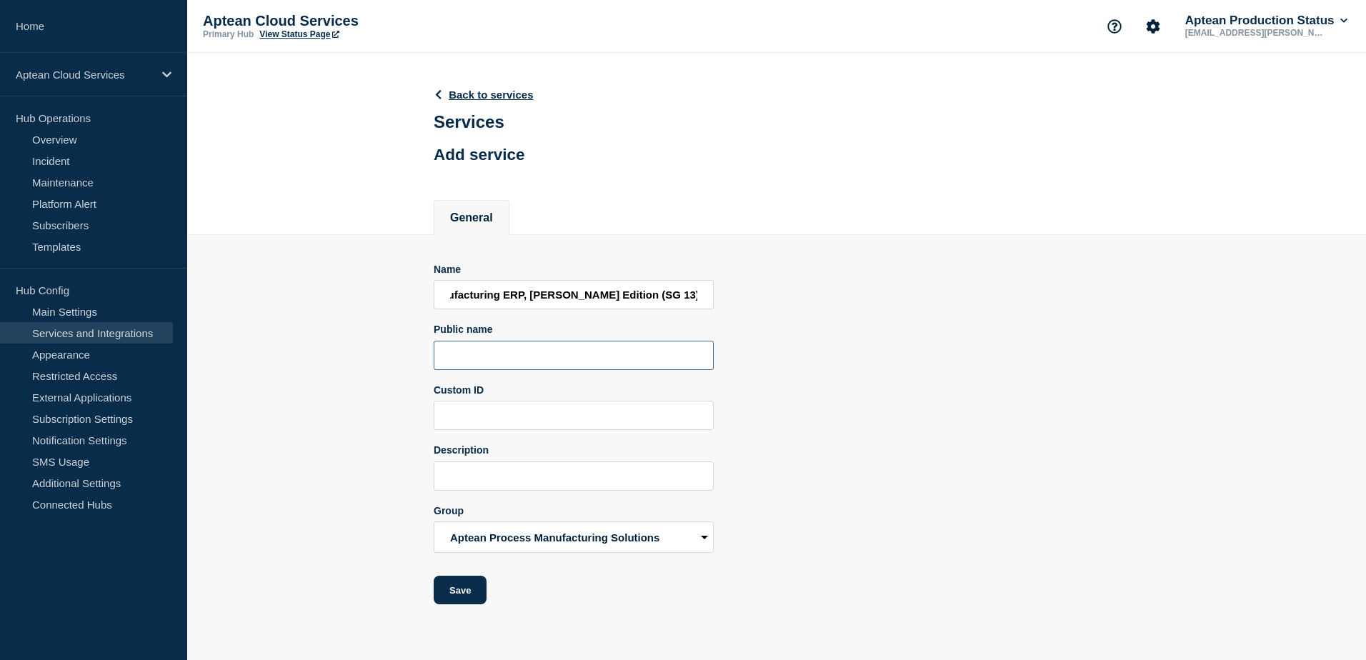
scroll to position [0, 0]
paste input "Aptean Process Manufacturing ERP, [PERSON_NAME] Edition (SG 13) - [PERSON_NAME]"
type input "Aptean Process Manufacturing ERP, [PERSON_NAME] Edition (SG 13)"
click at [680, 302] on input "Aptean Process Manufacturing ERP, [PERSON_NAME] Edition (SG 13) - [PERSON_NAME]" at bounding box center [574, 294] width 280 height 29
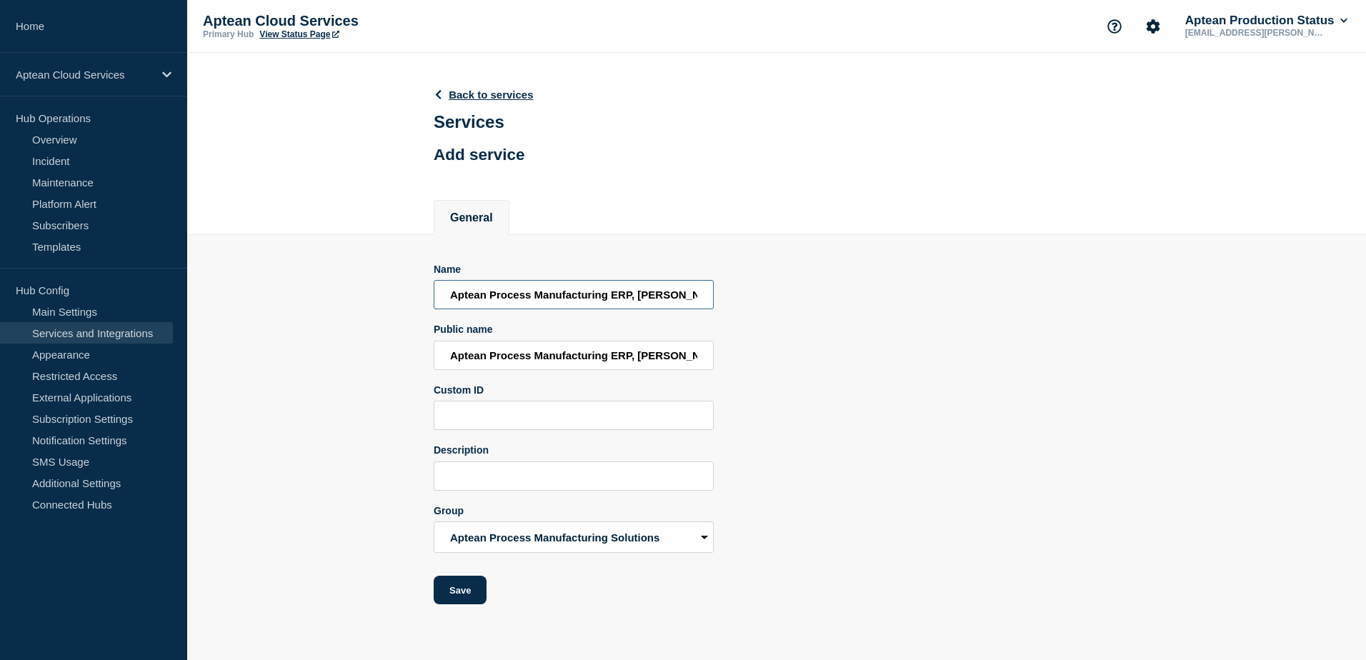
scroll to position [0, 108]
click at [463, 591] on button "Save" at bounding box center [460, 590] width 53 height 29
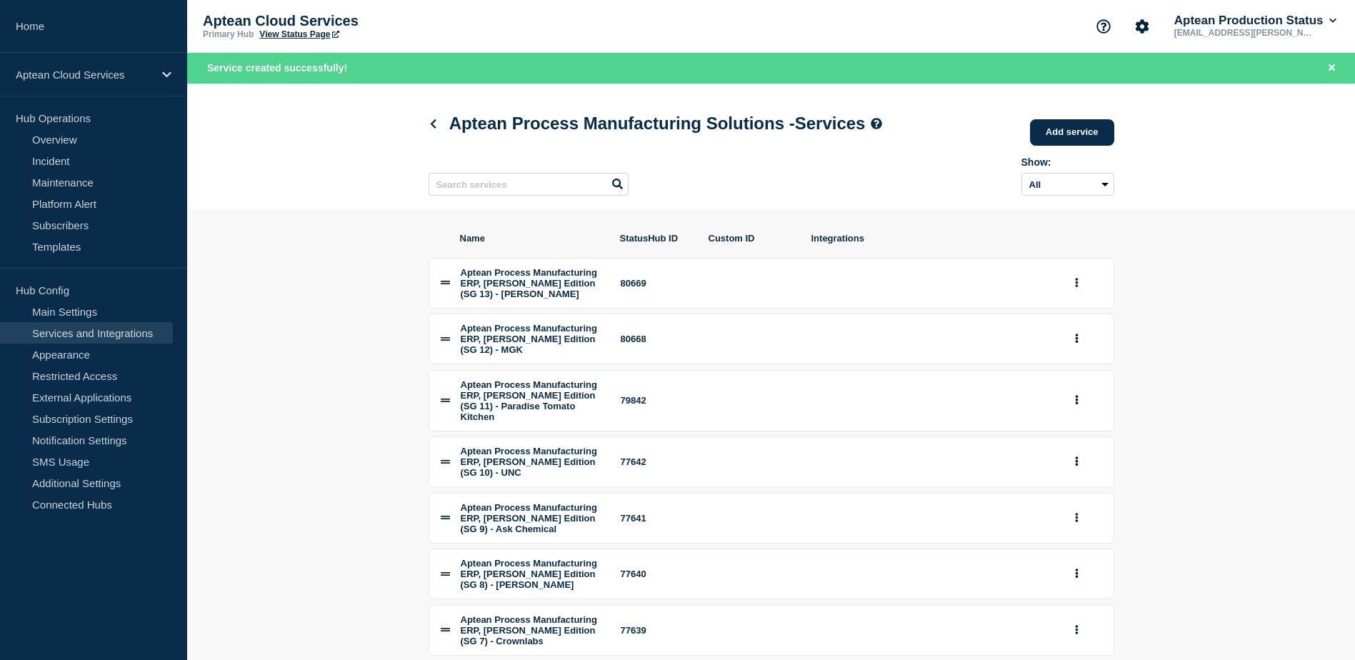
drag, startPoint x: 250, startPoint y: 304, endPoint x: 261, endPoint y: 303, distance: 10.8
click at [251, 303] on section "Name StatusHub ID Custom ID Integrations Aptean Process Manufacturing ERP, [PER…" at bounding box center [771, 565] width 1168 height 710
click at [1212, 301] on section "Name StatusHub ID Custom ID Integrations Aptean Process Manufacturing ERP, [PER…" at bounding box center [771, 565] width 1168 height 710
click at [442, 121] on link at bounding box center [436, 124] width 15 height 12
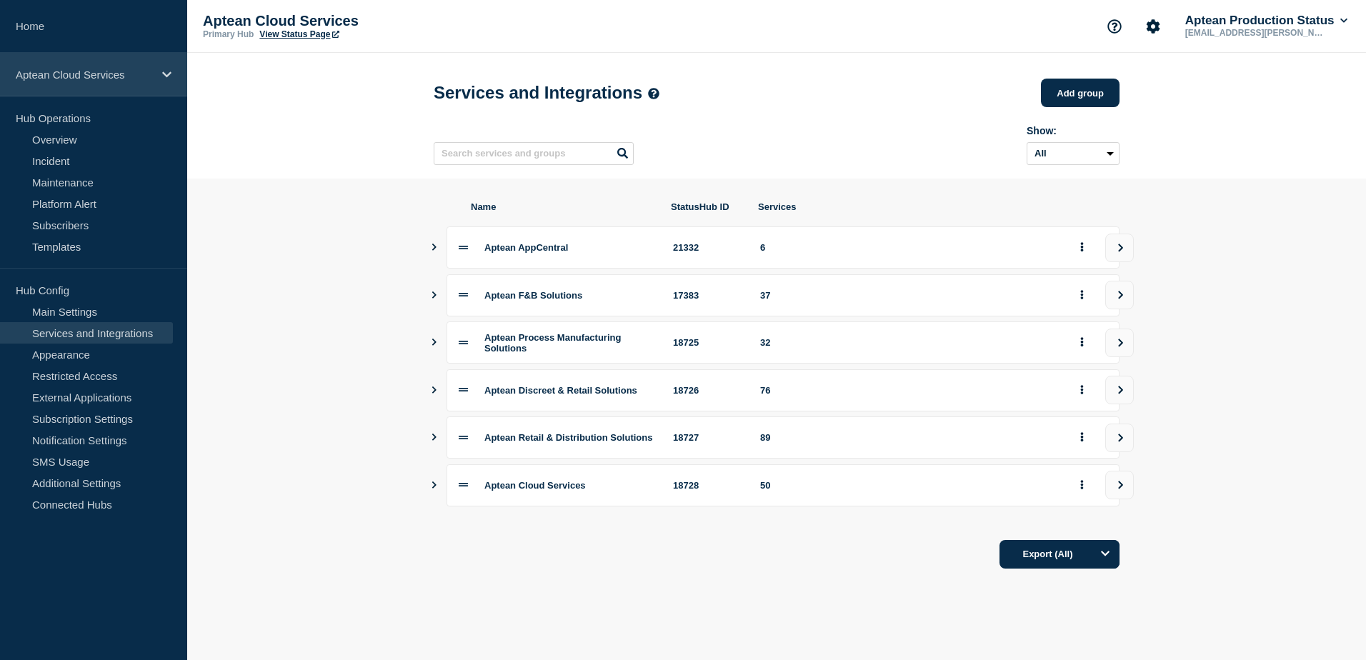
click at [129, 69] on p "Aptean Cloud Services" at bounding box center [84, 75] width 137 height 12
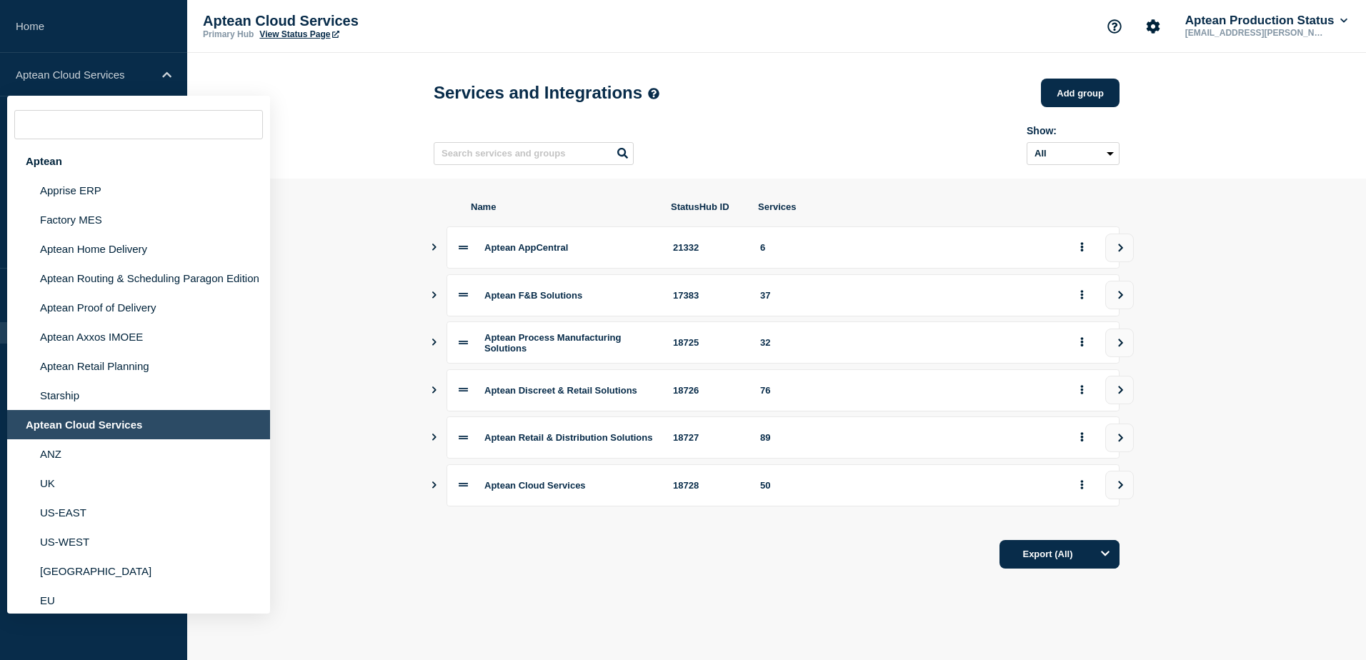
click at [314, 84] on header "Services and Integrations Add group Here you can create & manage services that …" at bounding box center [776, 116] width 1179 height 126
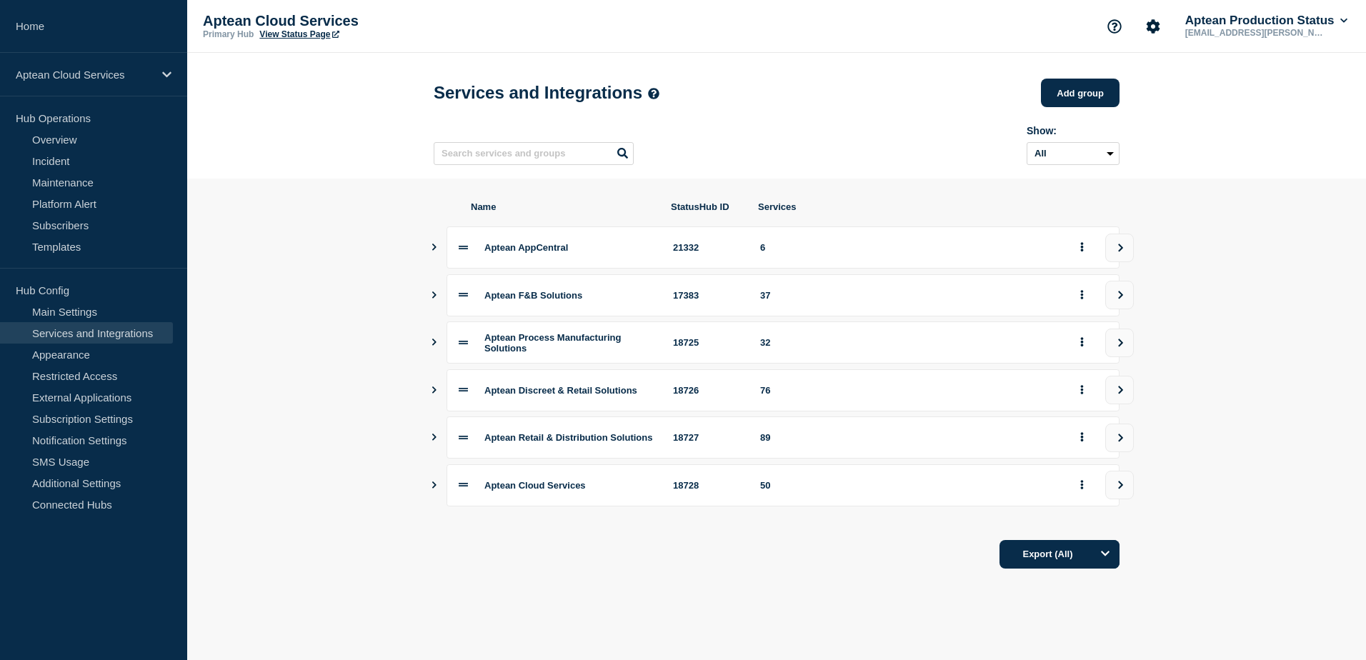
click at [428, 284] on section "Name StatusHub ID Services Aptean AppCentral 21332 6 Aptean F&B Solutions 17383…" at bounding box center [776, 385] width 1179 height 413
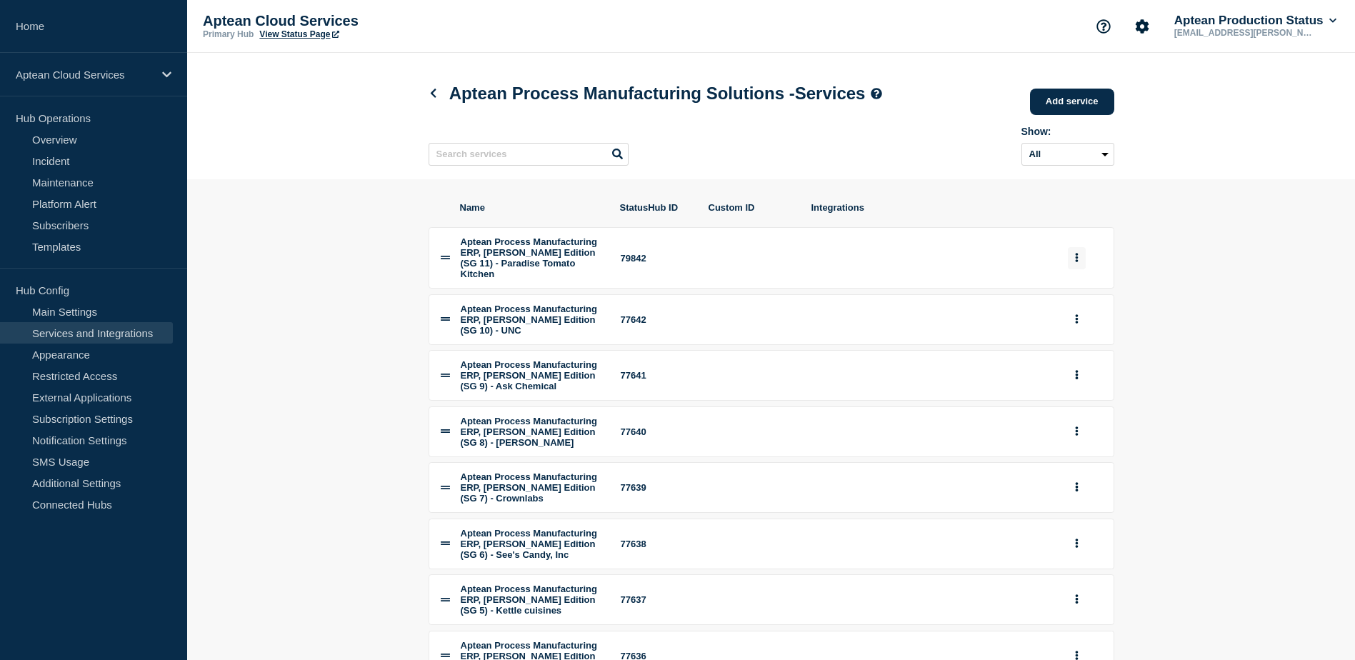
click at [1079, 266] on button "group actions" at bounding box center [1077, 258] width 18 height 22
click at [1069, 289] on button "Edit" at bounding box center [1084, 288] width 71 height 22
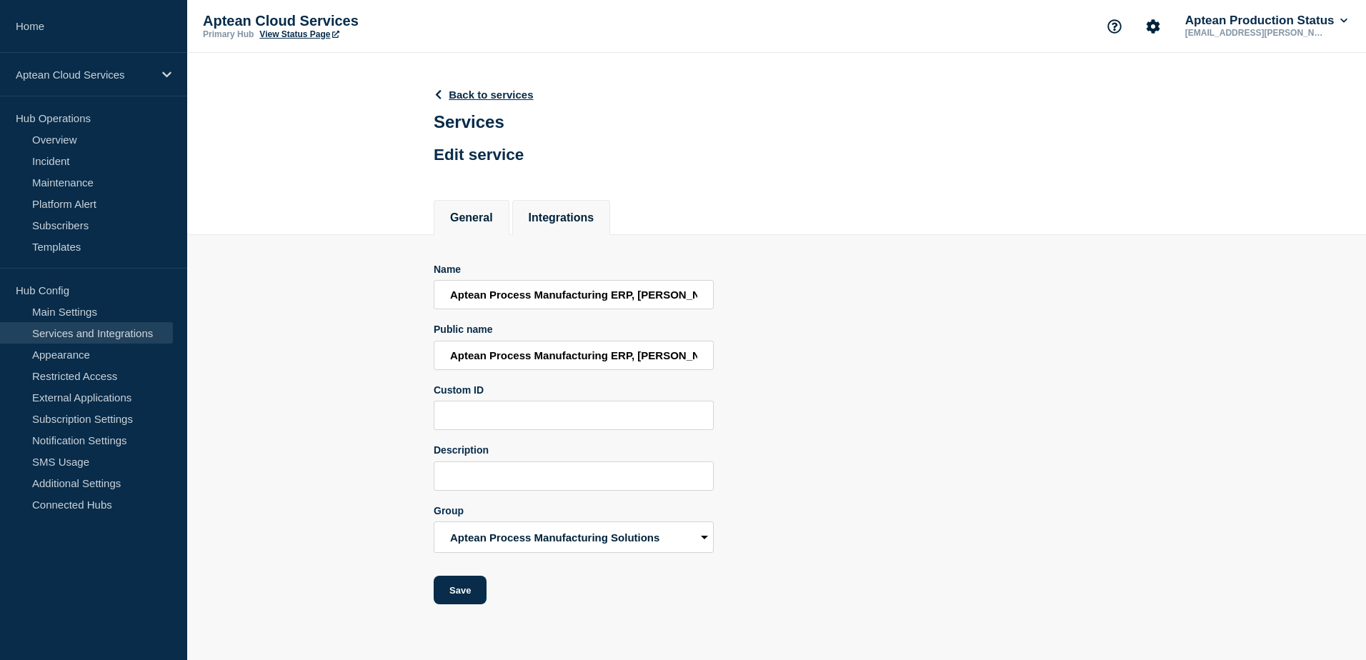
click at [574, 217] on button "Integrations" at bounding box center [562, 217] width 66 height 13
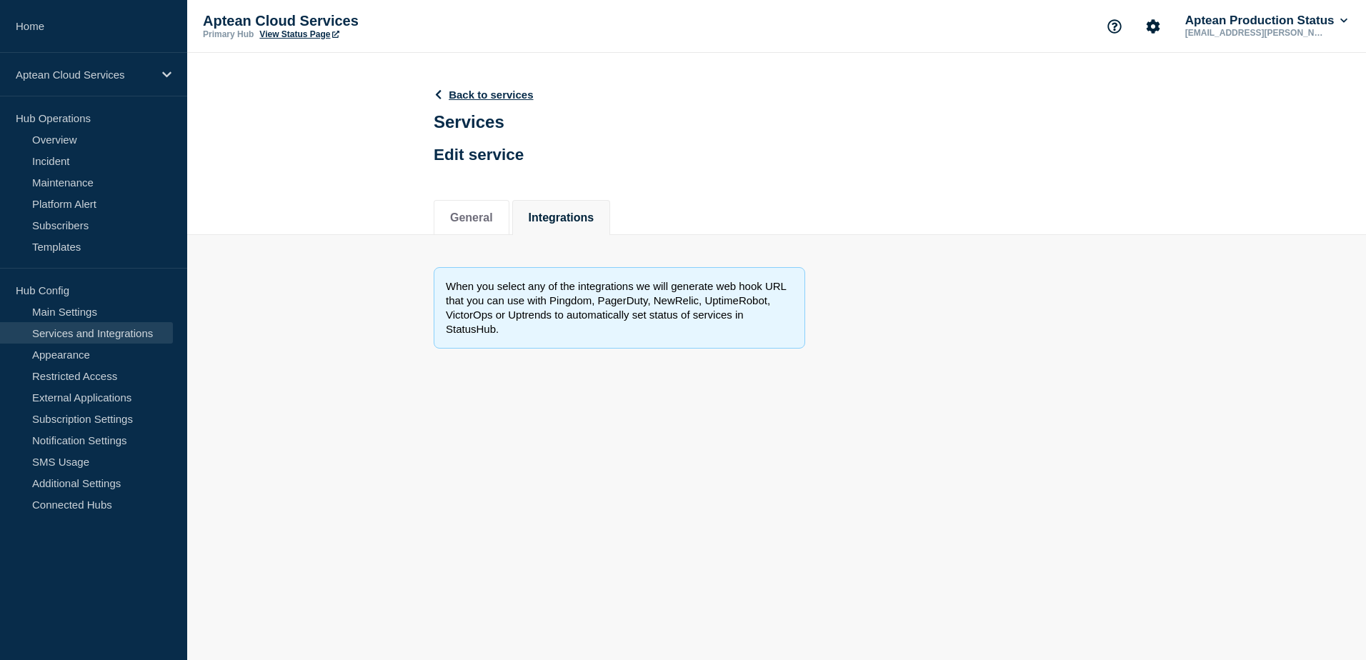
click at [564, 211] on button "Integrations" at bounding box center [562, 217] width 66 height 13
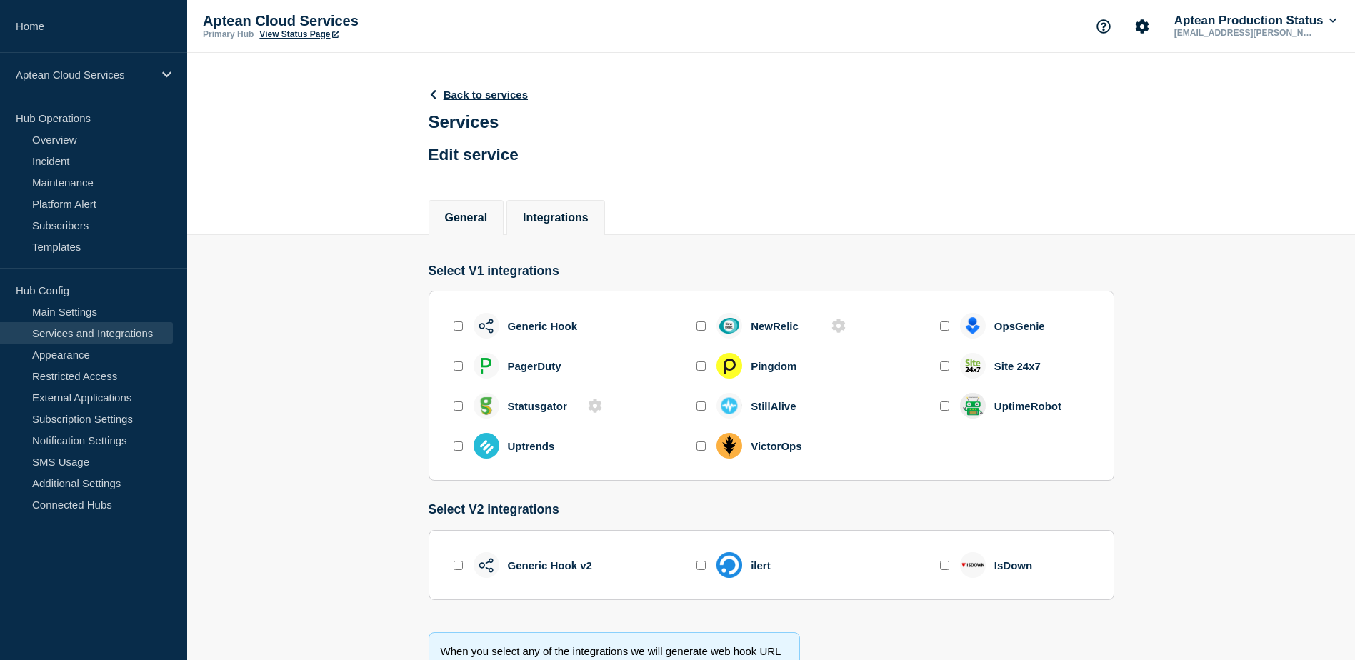
click at [462, 221] on button "General" at bounding box center [466, 217] width 43 height 13
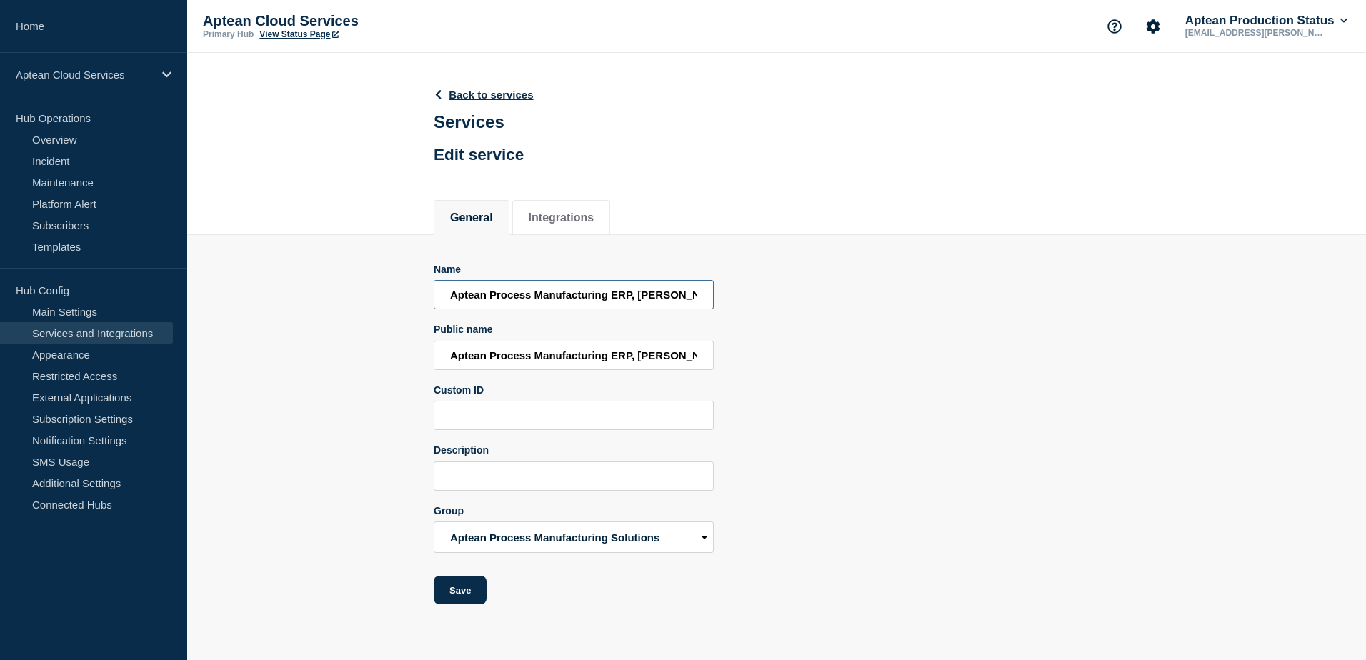
click at [539, 301] on input "Aptean Process Manufacturing ERP, [PERSON_NAME] Edition (SG 11) - Paradise Toma…" at bounding box center [574, 294] width 280 height 29
click at [511, 361] on input "Aptean Process Manufacturing ERP, [PERSON_NAME] Edition (SG 11)" at bounding box center [574, 355] width 280 height 29
